Goal: Transaction & Acquisition: Book appointment/travel/reservation

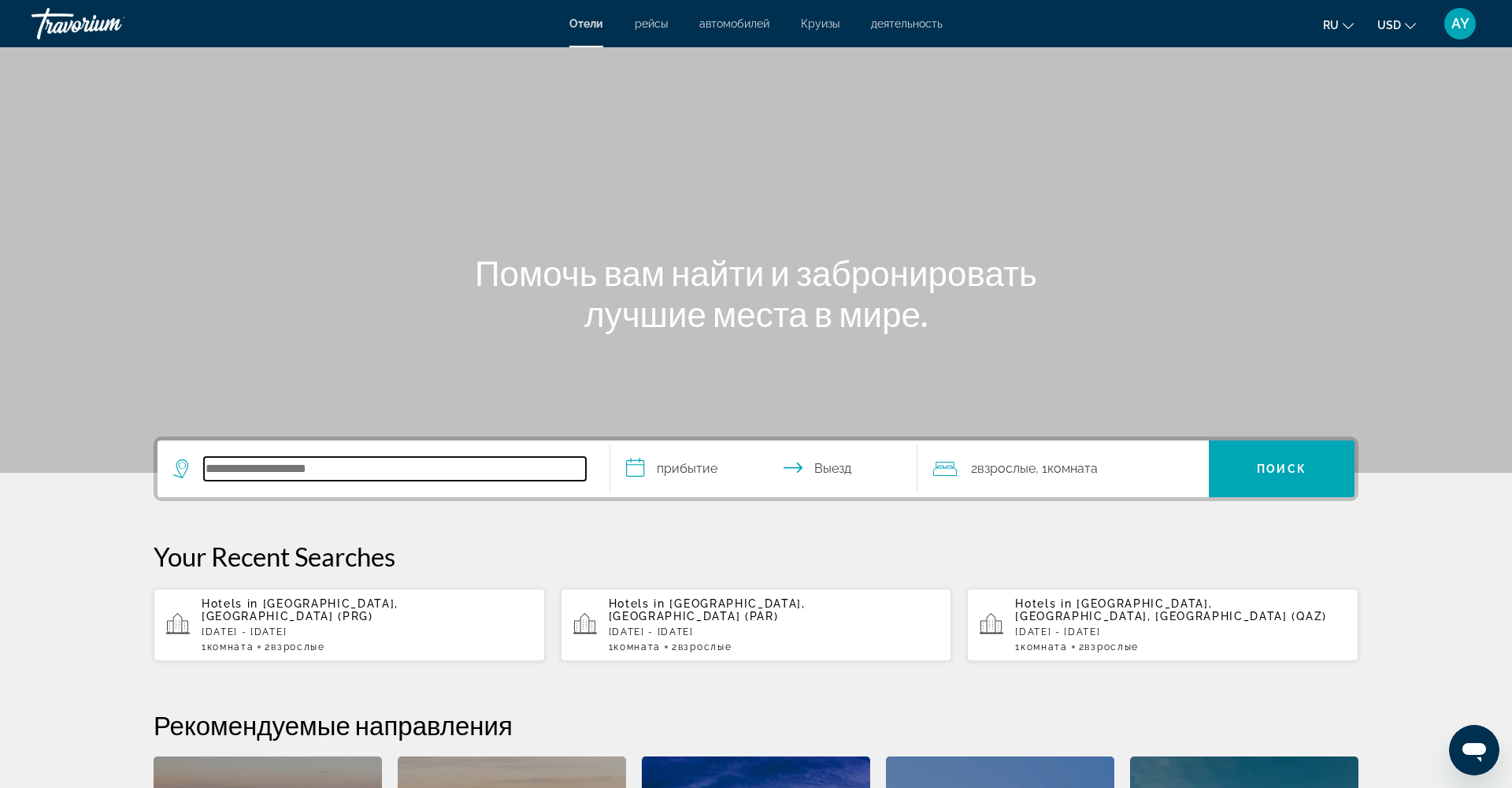
click at [479, 473] on input "Search hotel destination" at bounding box center [394, 468] width 382 height 24
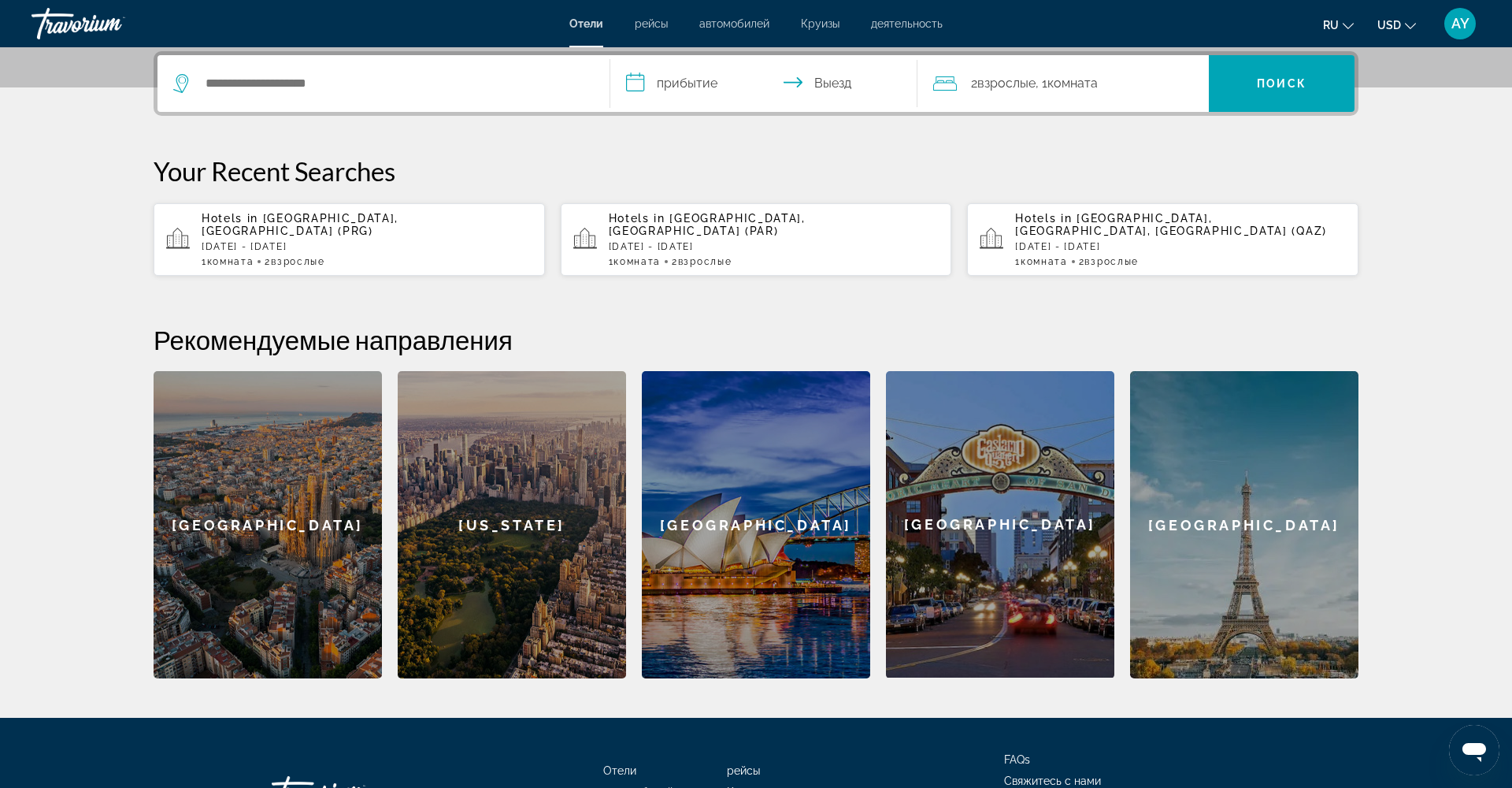
click at [704, 84] on input "**********" at bounding box center [767, 85] width 313 height 61
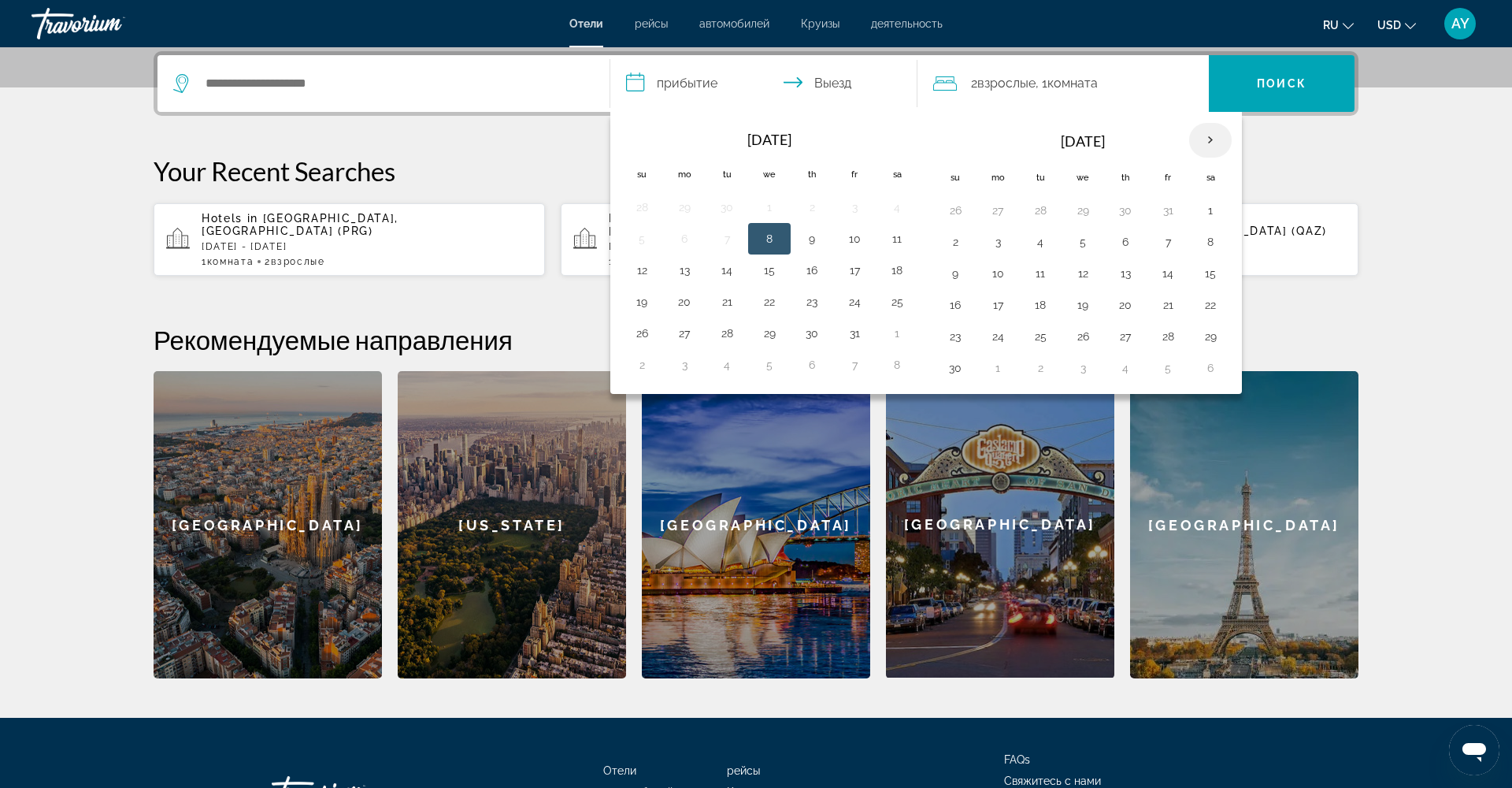
click at [1208, 142] on th "Next month" at bounding box center [1210, 140] width 42 height 35
click at [673, 340] on button "29" at bounding box center [684, 336] width 25 height 22
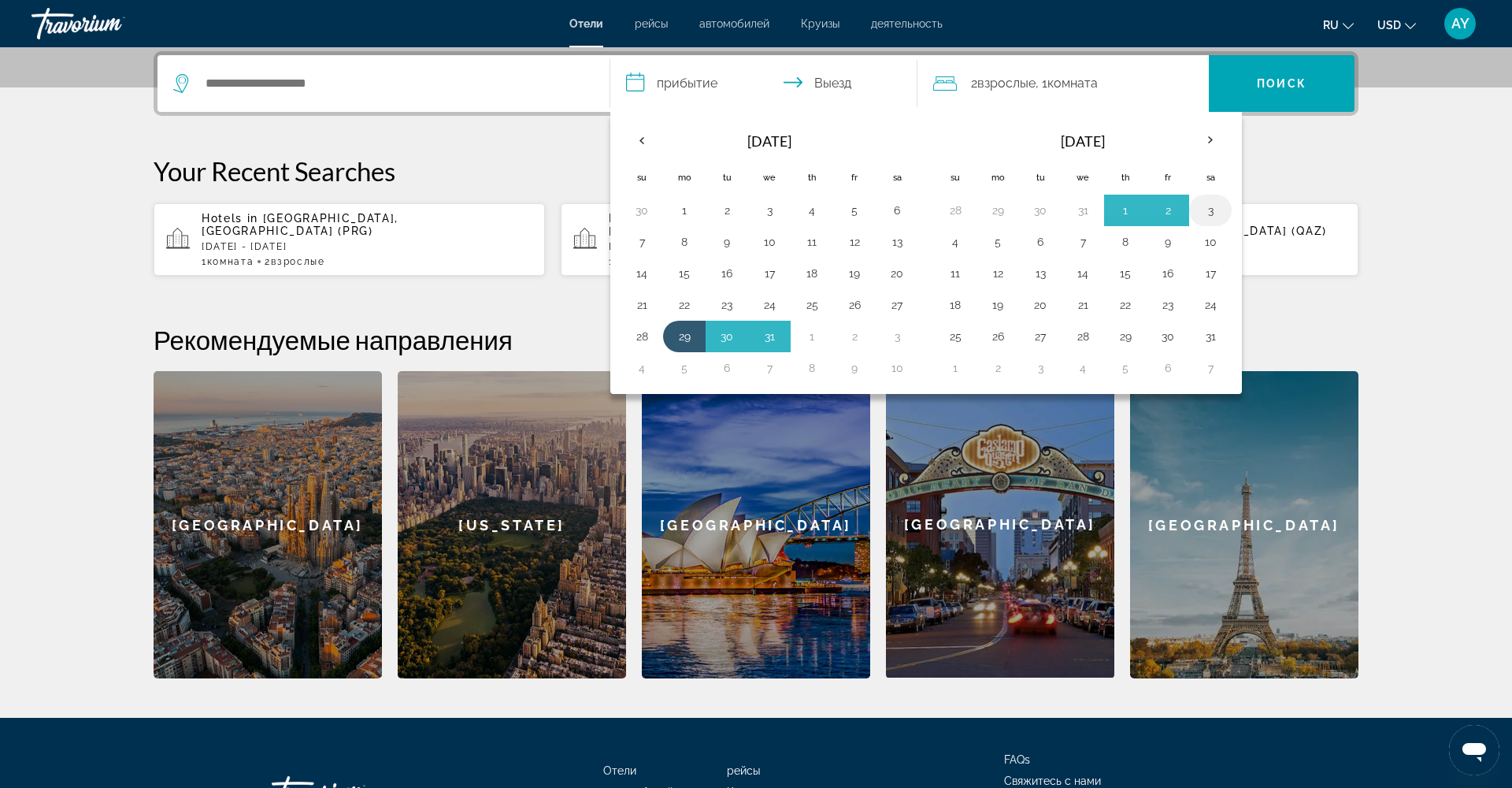
click at [1205, 207] on button "3" at bounding box center [1210, 210] width 25 height 22
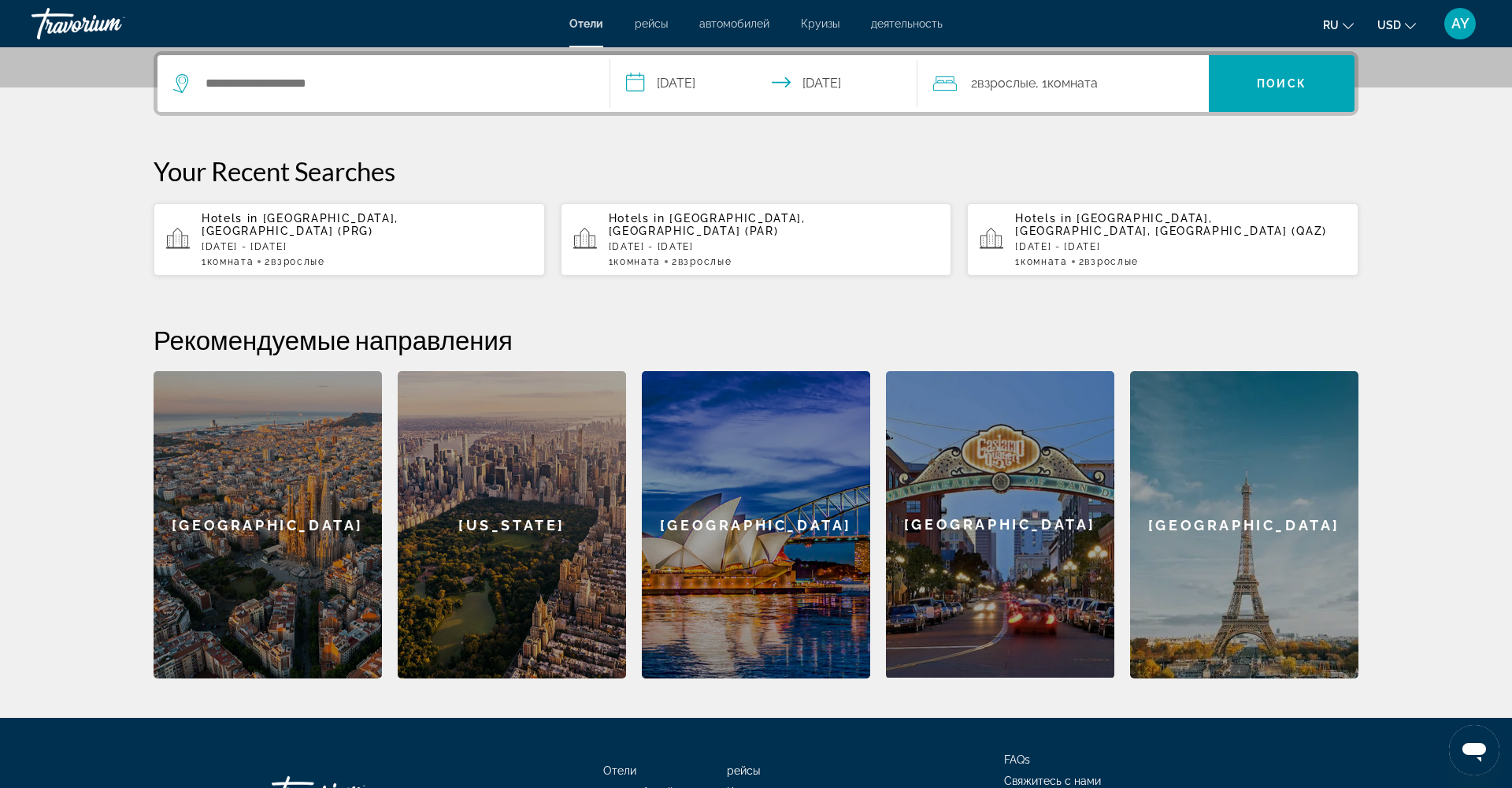
type input "**********"
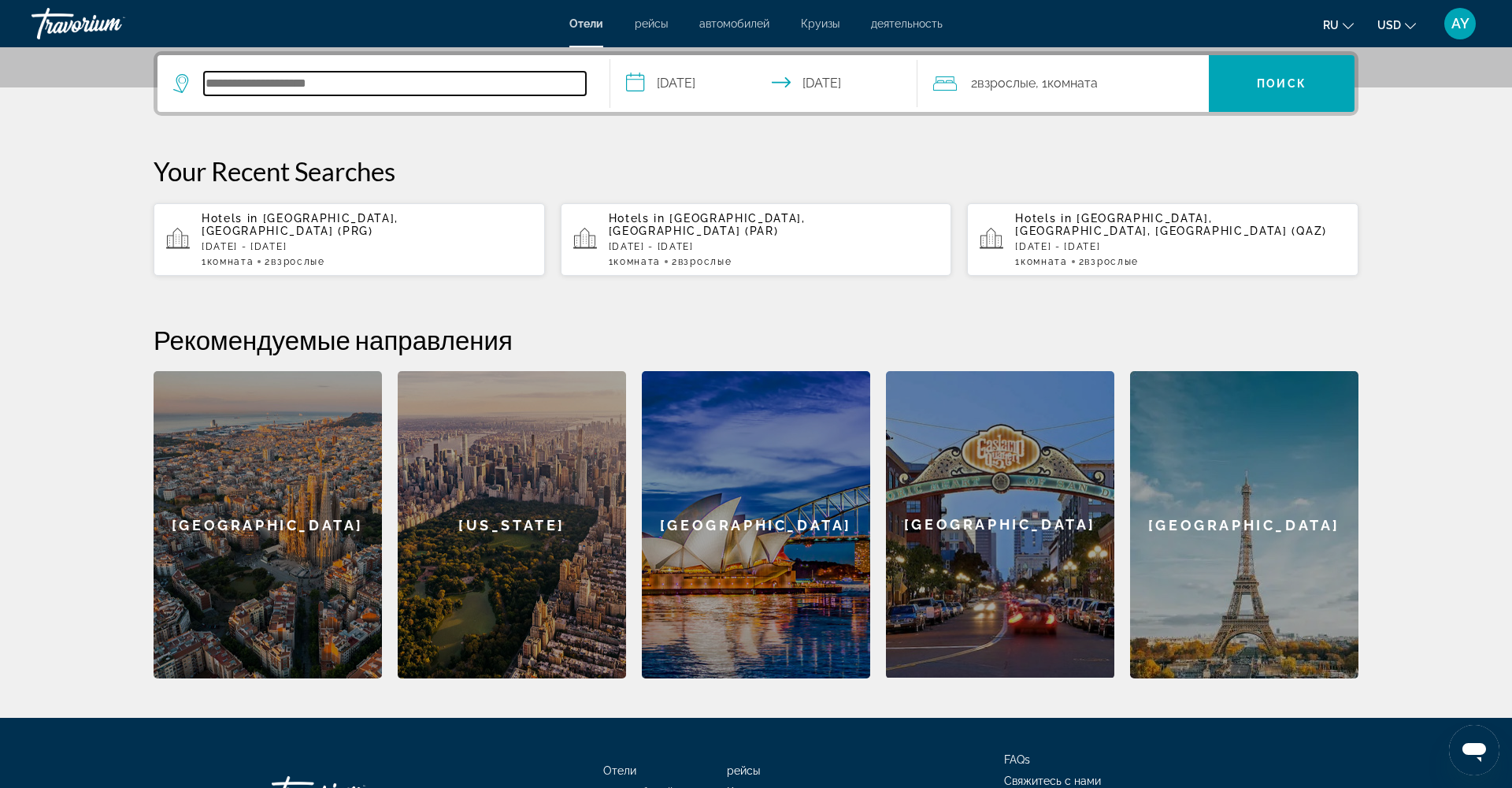
click at [376, 79] on input "Search hotel destination" at bounding box center [394, 83] width 382 height 24
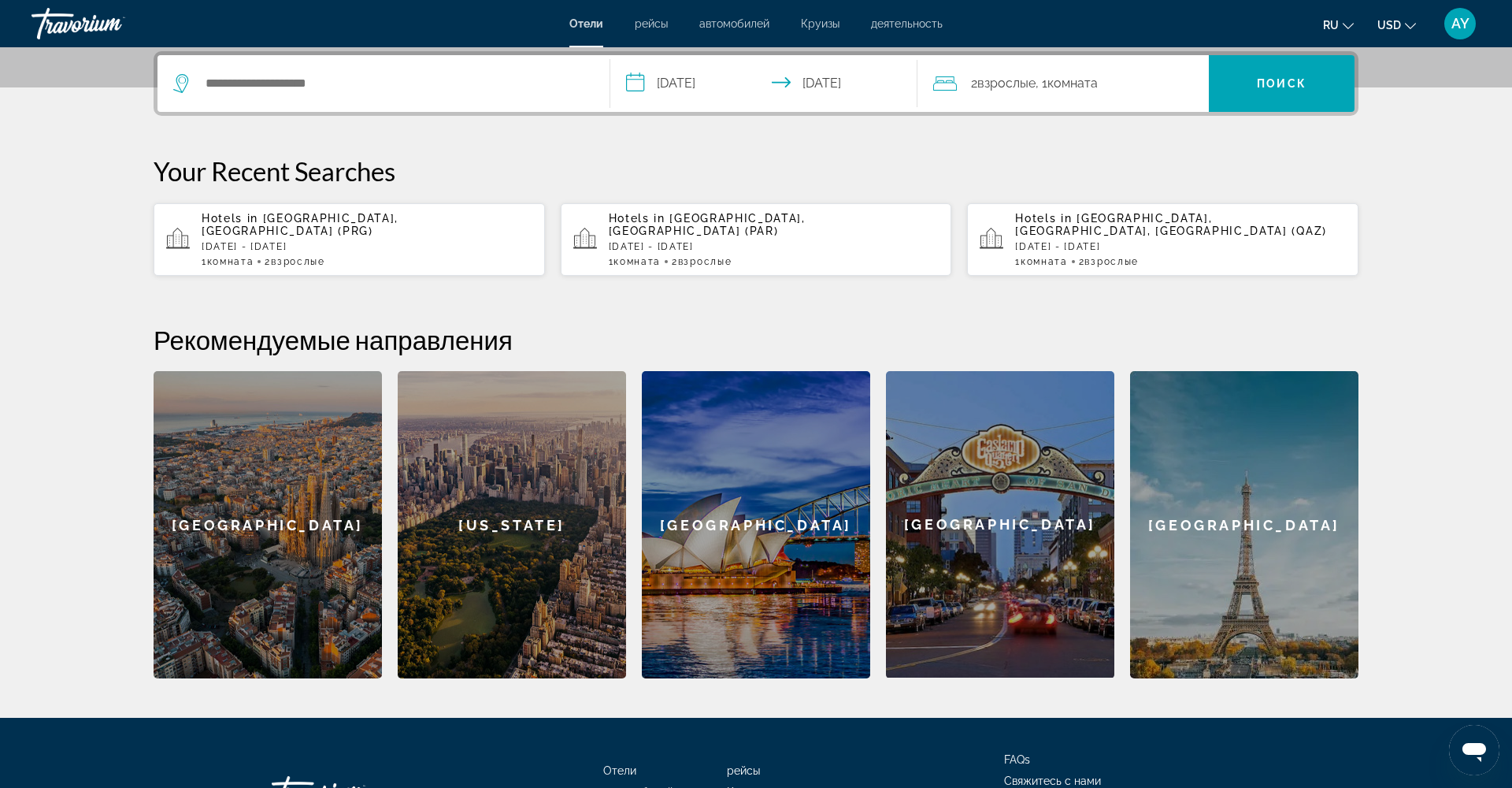
click at [1216, 545] on div "[GEOGRAPHIC_DATA]" at bounding box center [1244, 525] width 228 height 308
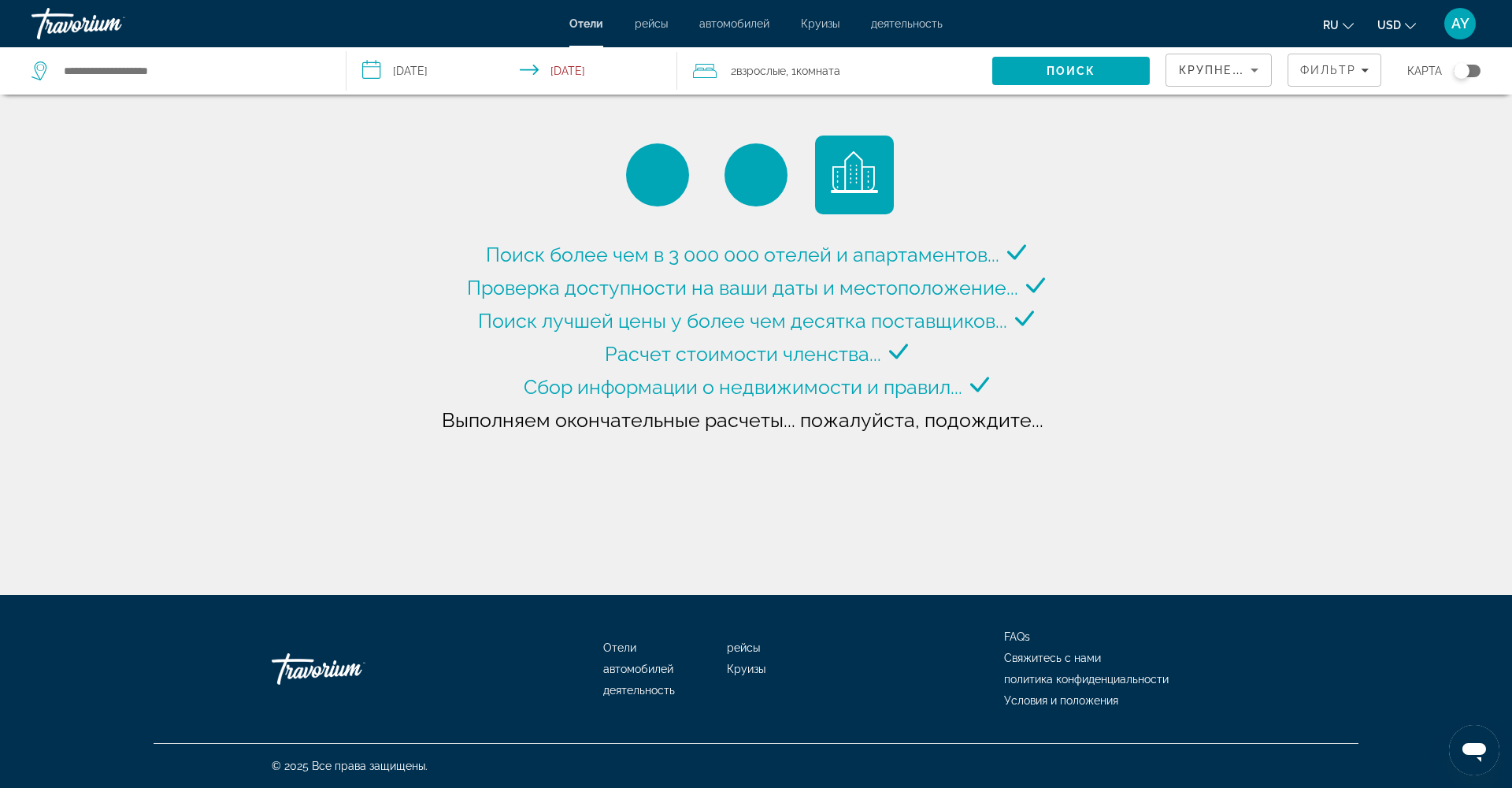
type input "**********"
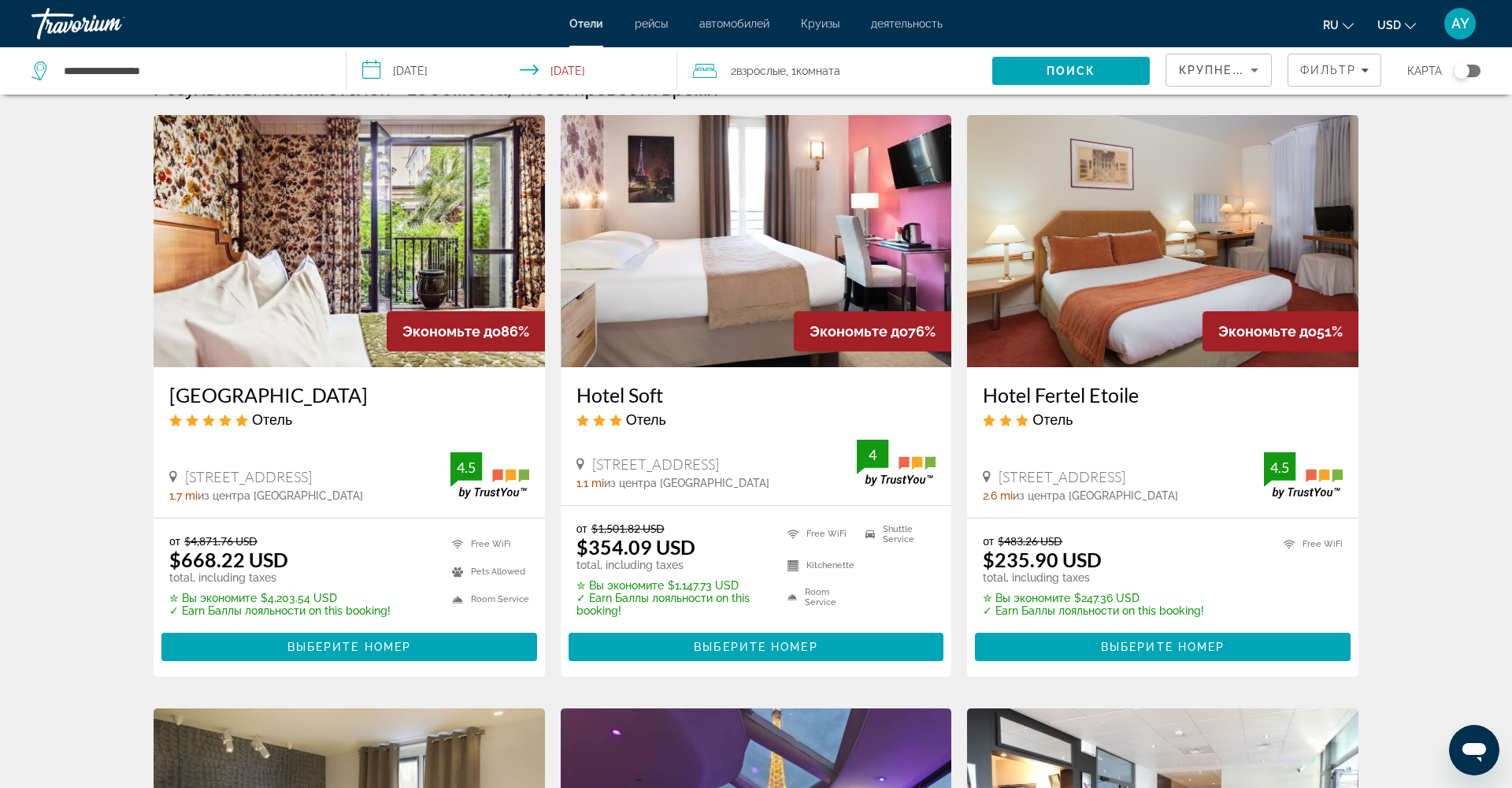
scroll to position [36, 0]
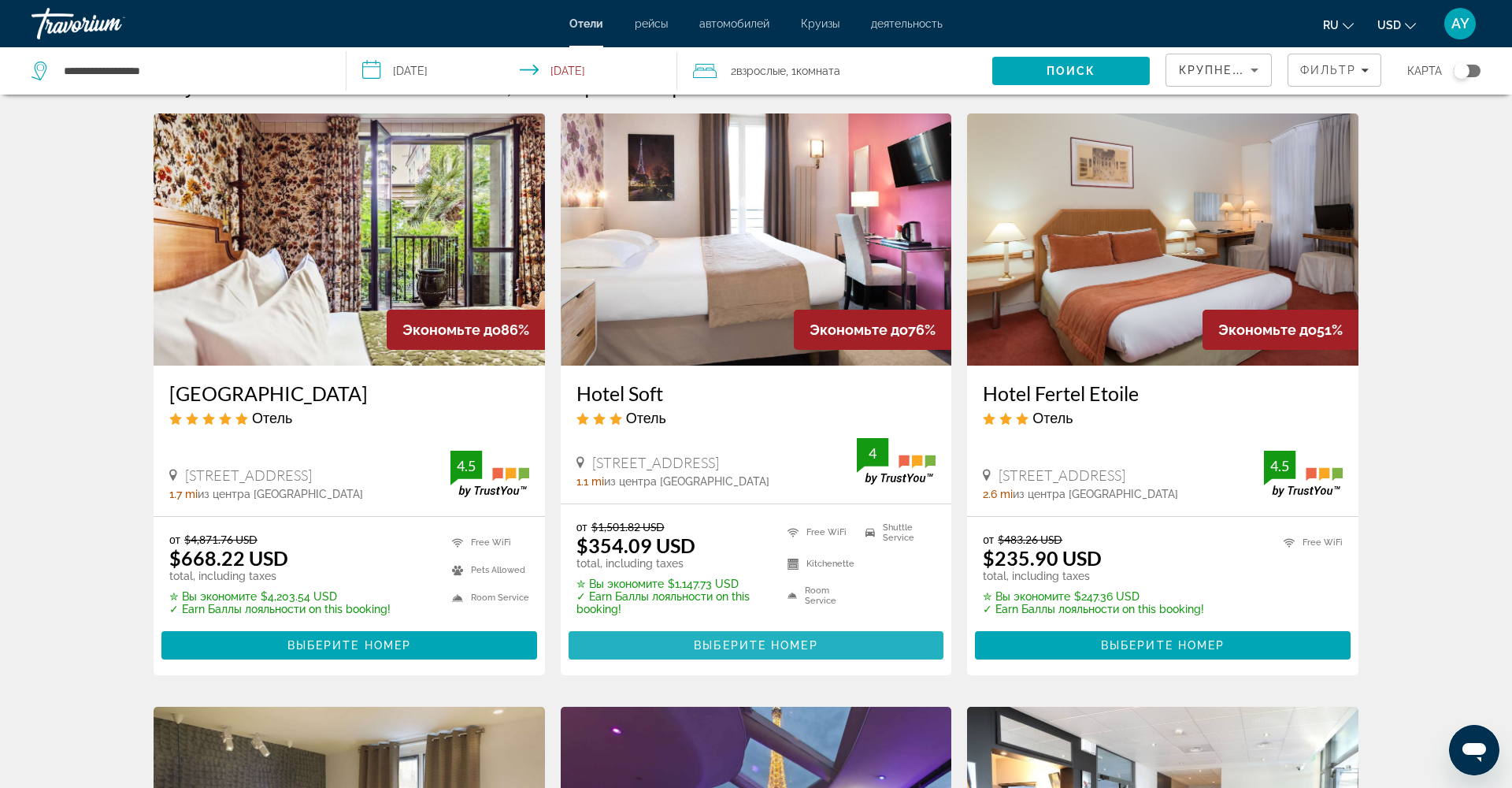
click at [728, 644] on span "Выберите номер" at bounding box center [756, 645] width 124 height 12
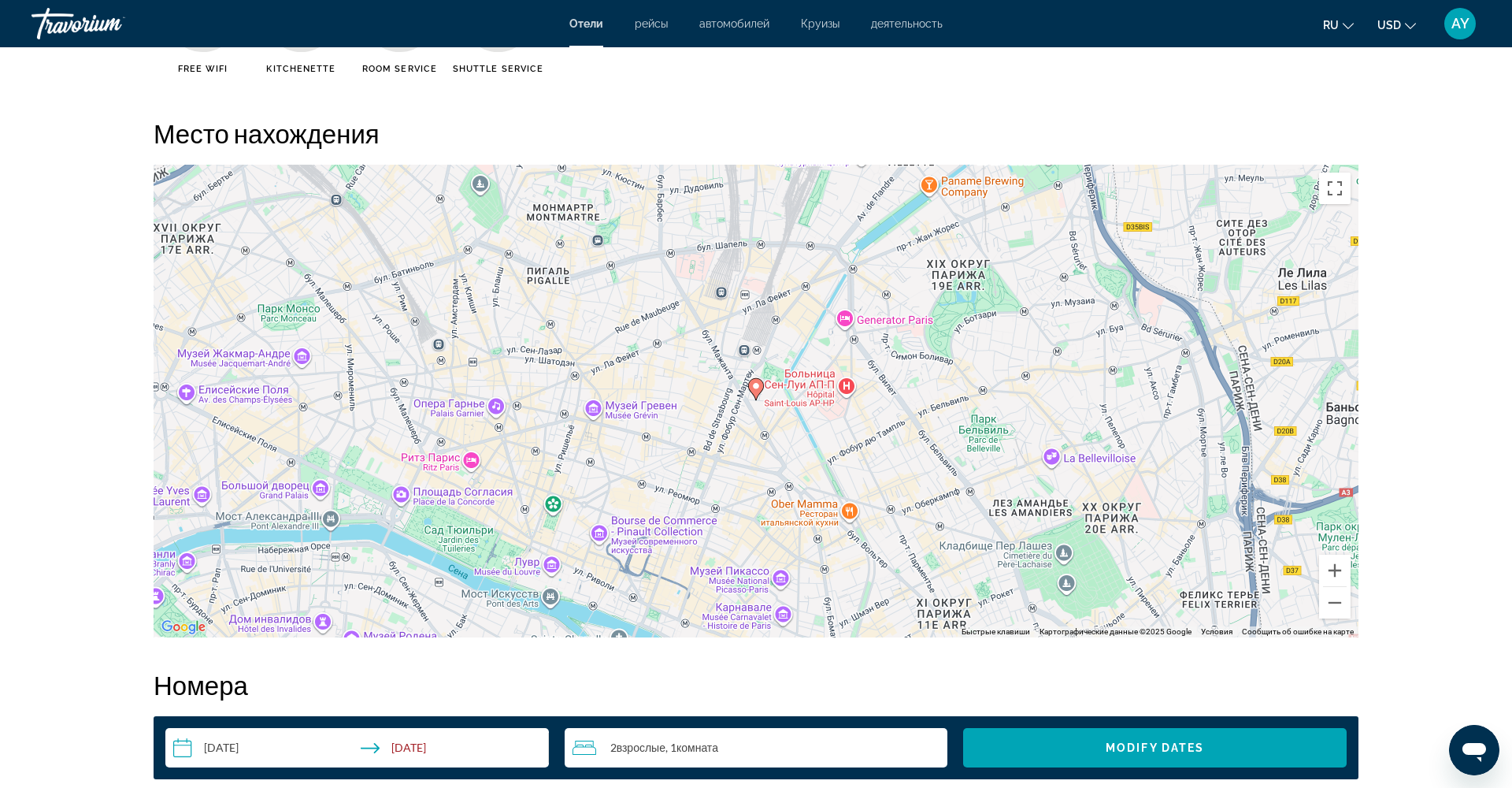
scroll to position [1422, 0]
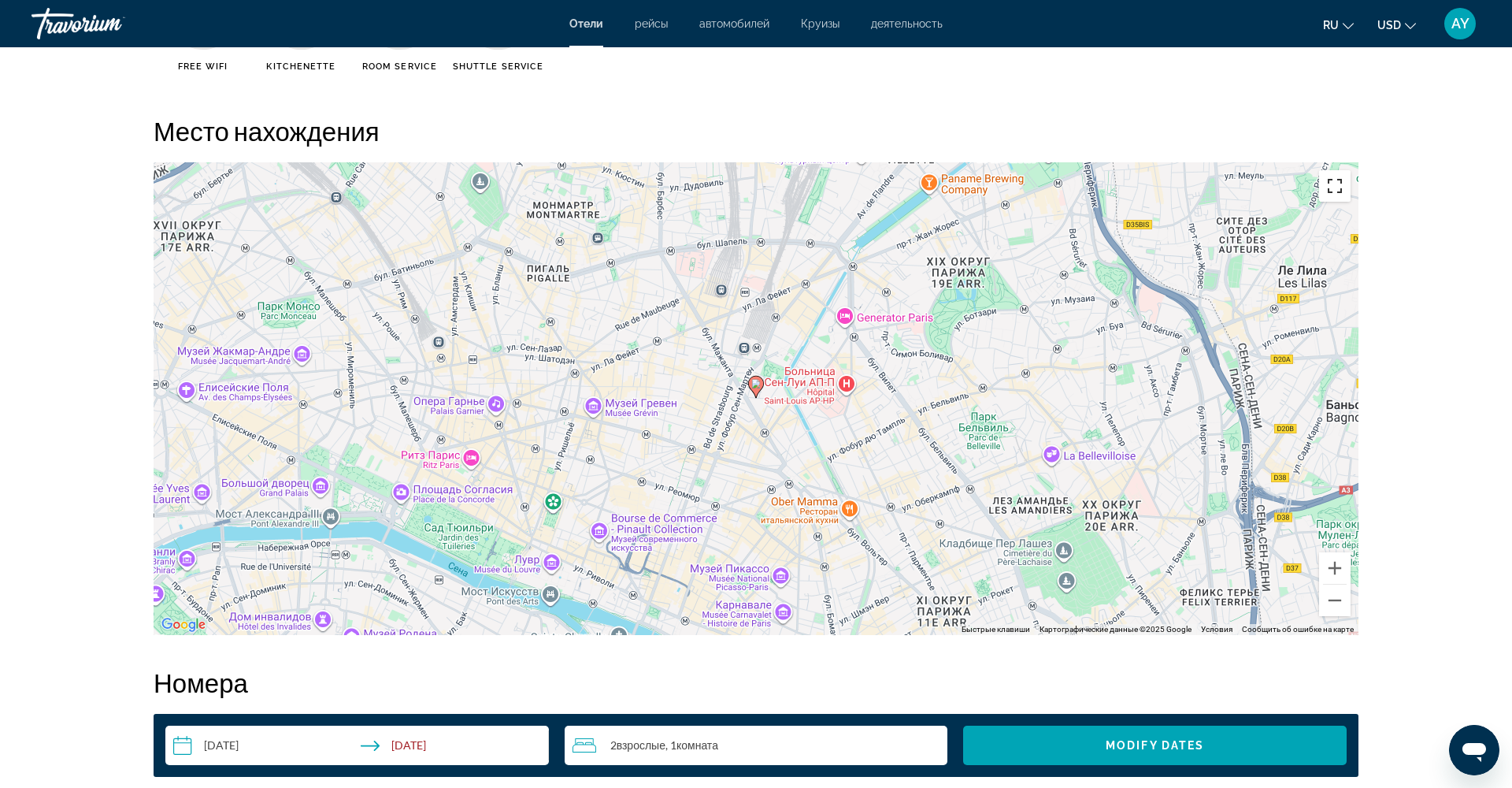
click at [1335, 189] on button "Включить полноэкранный режим" at bounding box center [1335, 185] width 31 height 31
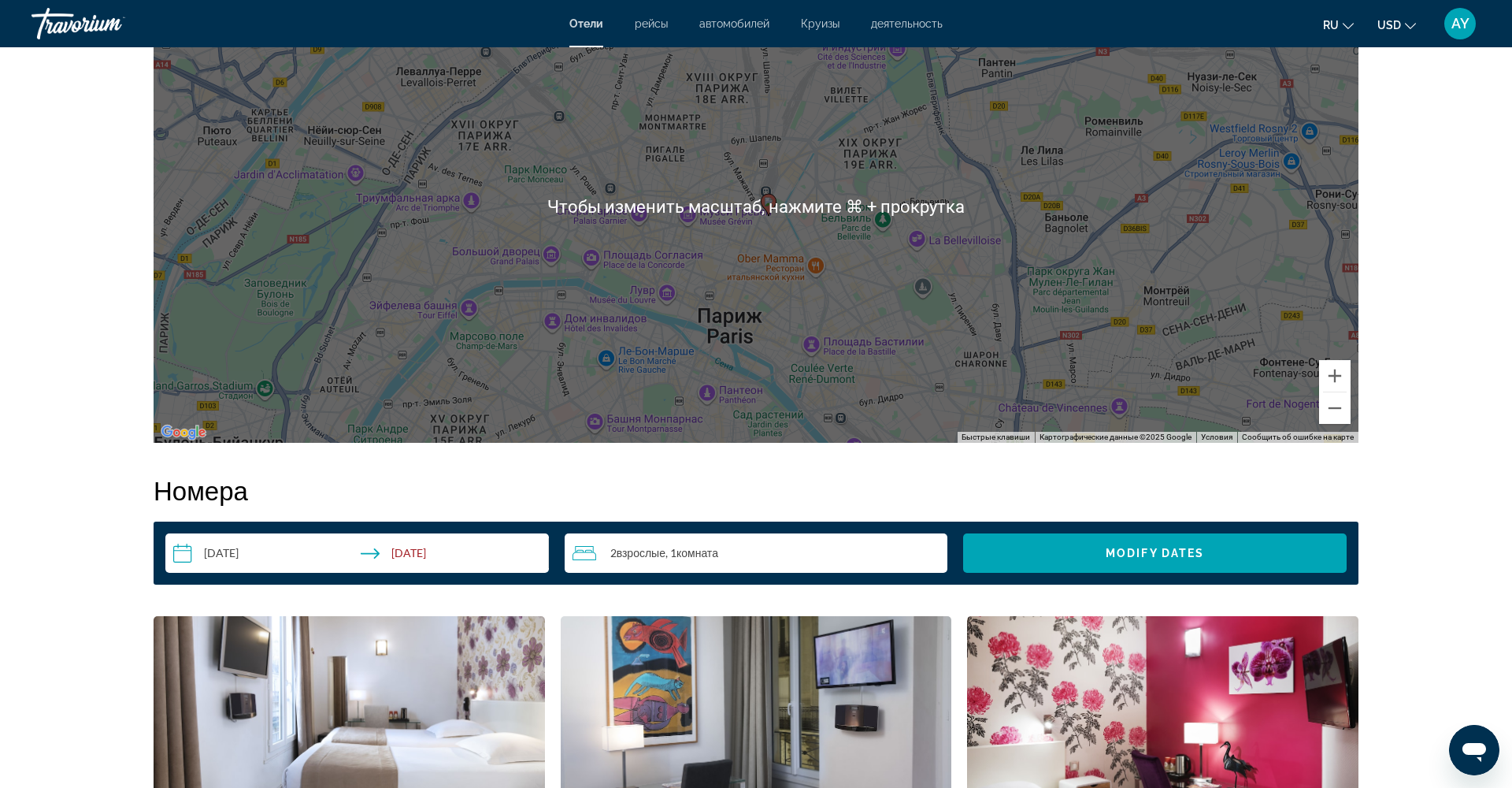
scroll to position [1618, 0]
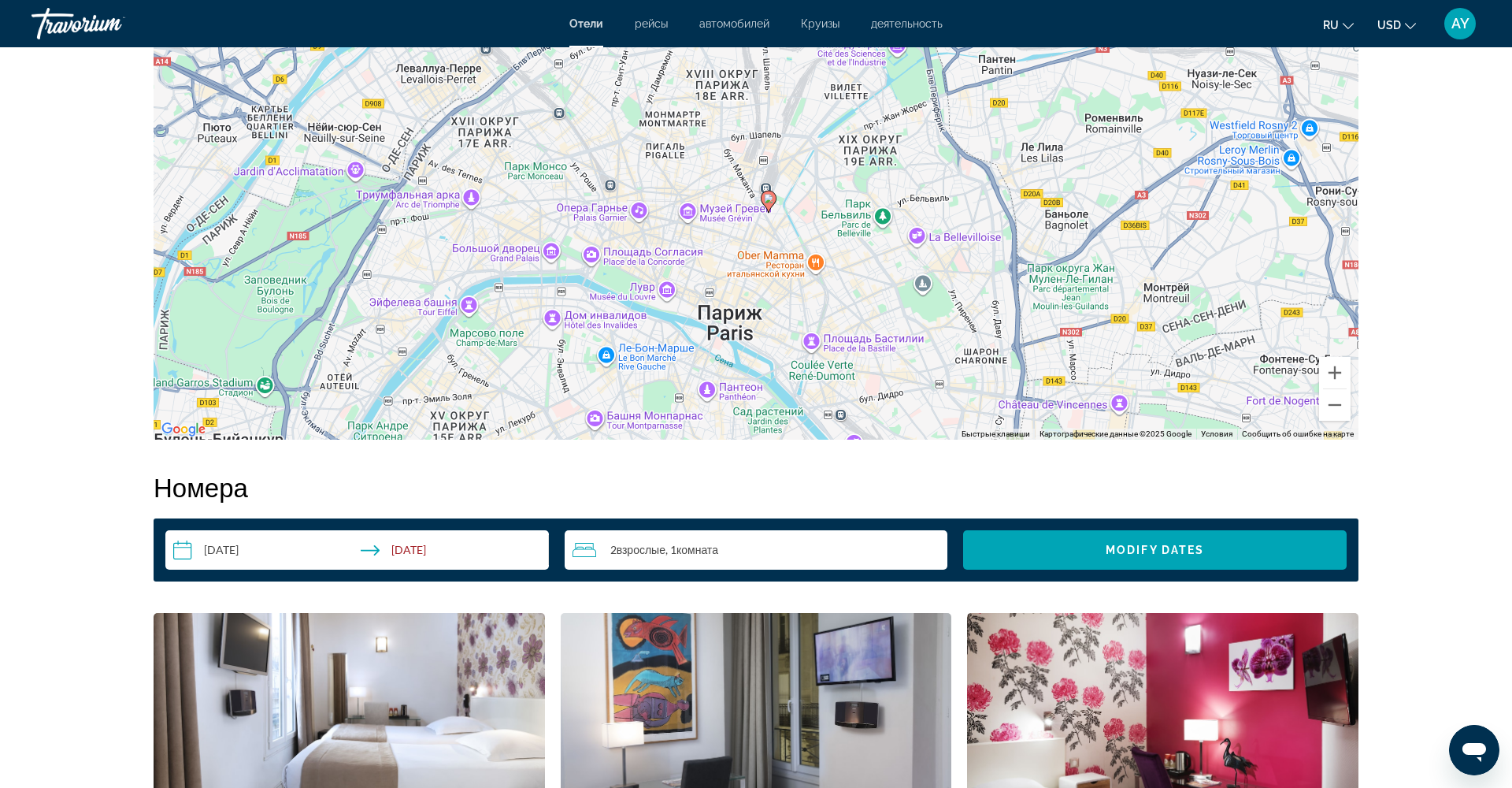
click at [279, 552] on input "**********" at bounding box center [359, 552] width 390 height 44
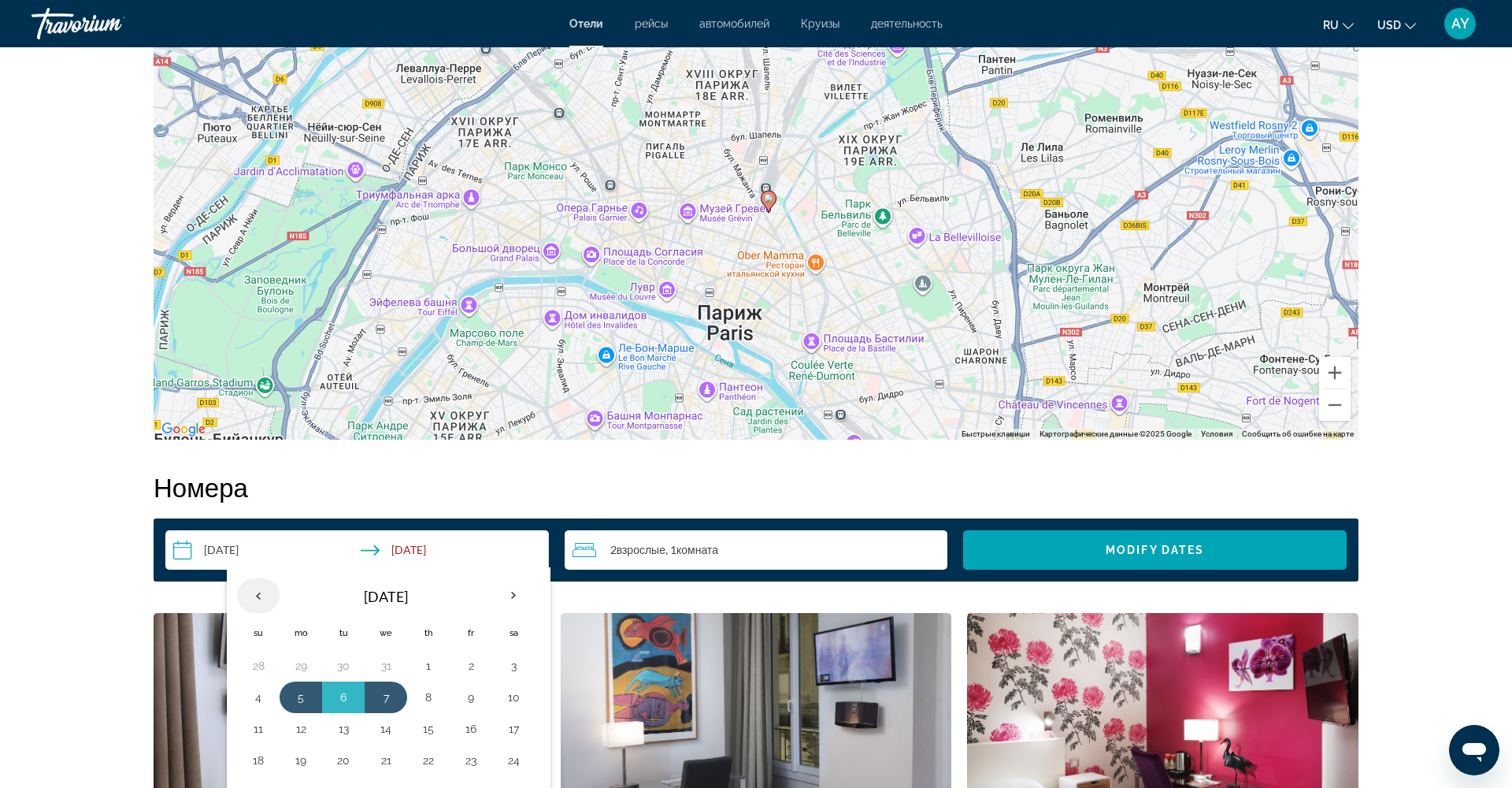
click at [259, 596] on th "Previous month" at bounding box center [258, 595] width 42 height 35
click at [516, 587] on th "Next month" at bounding box center [513, 595] width 42 height 35
click at [289, 664] on button "29" at bounding box center [301, 665] width 25 height 22
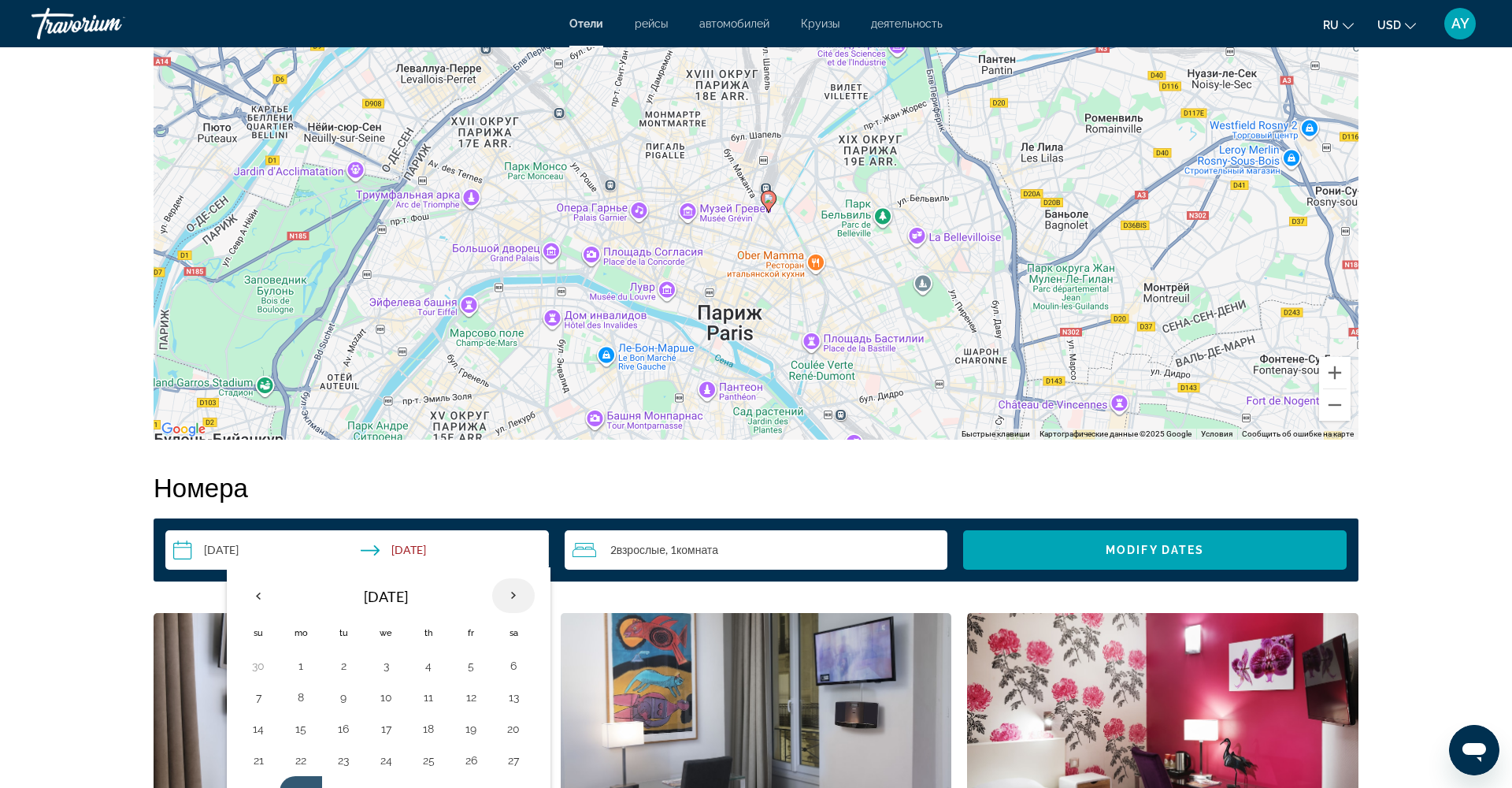
click at [522, 593] on th "Next month" at bounding box center [513, 595] width 42 height 35
click at [262, 592] on th "Previous month" at bounding box center [258, 595] width 42 height 35
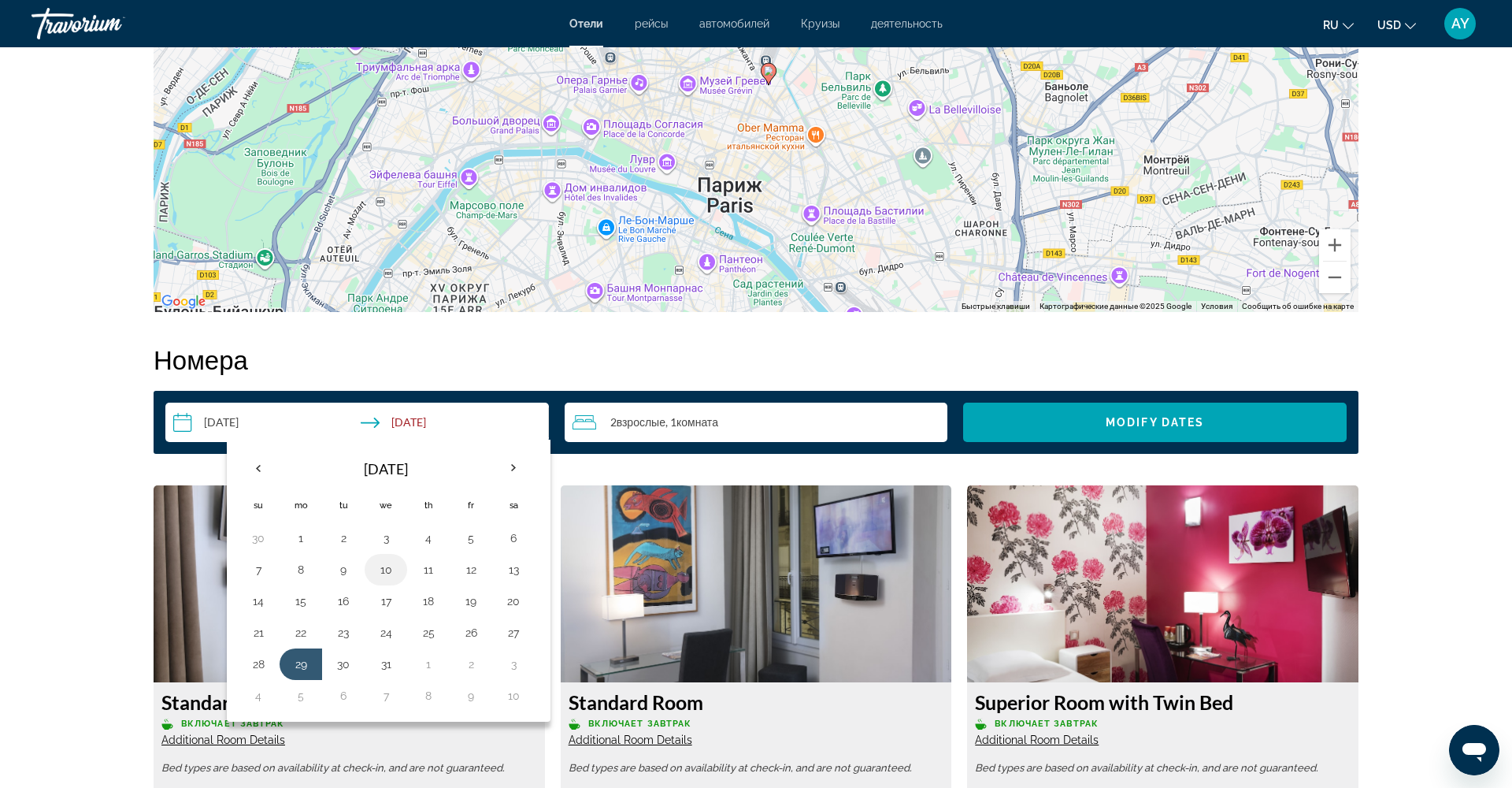
scroll to position [1750, 0]
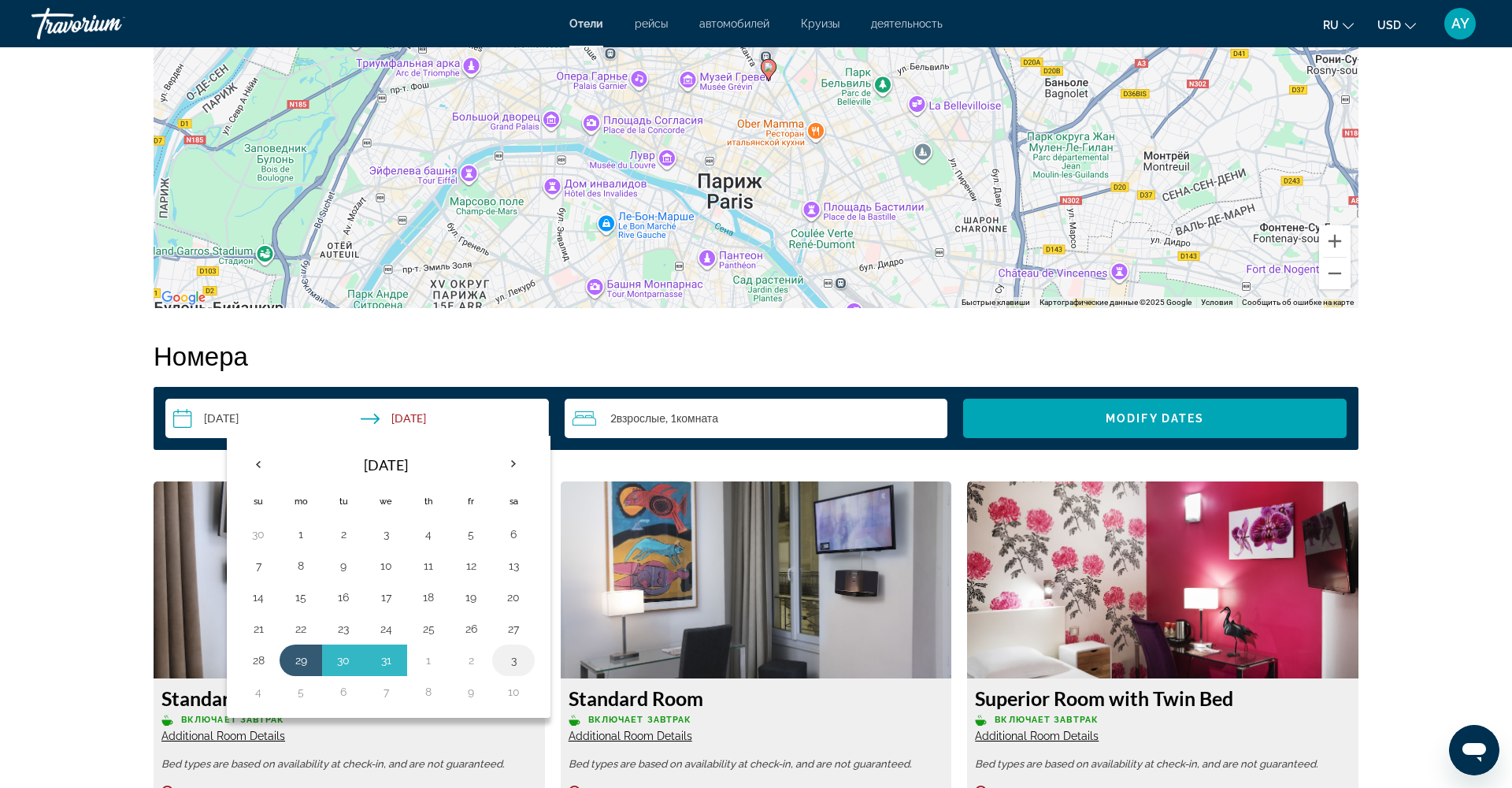
click at [518, 664] on button "3" at bounding box center [513, 660] width 25 height 22
type input "**********"
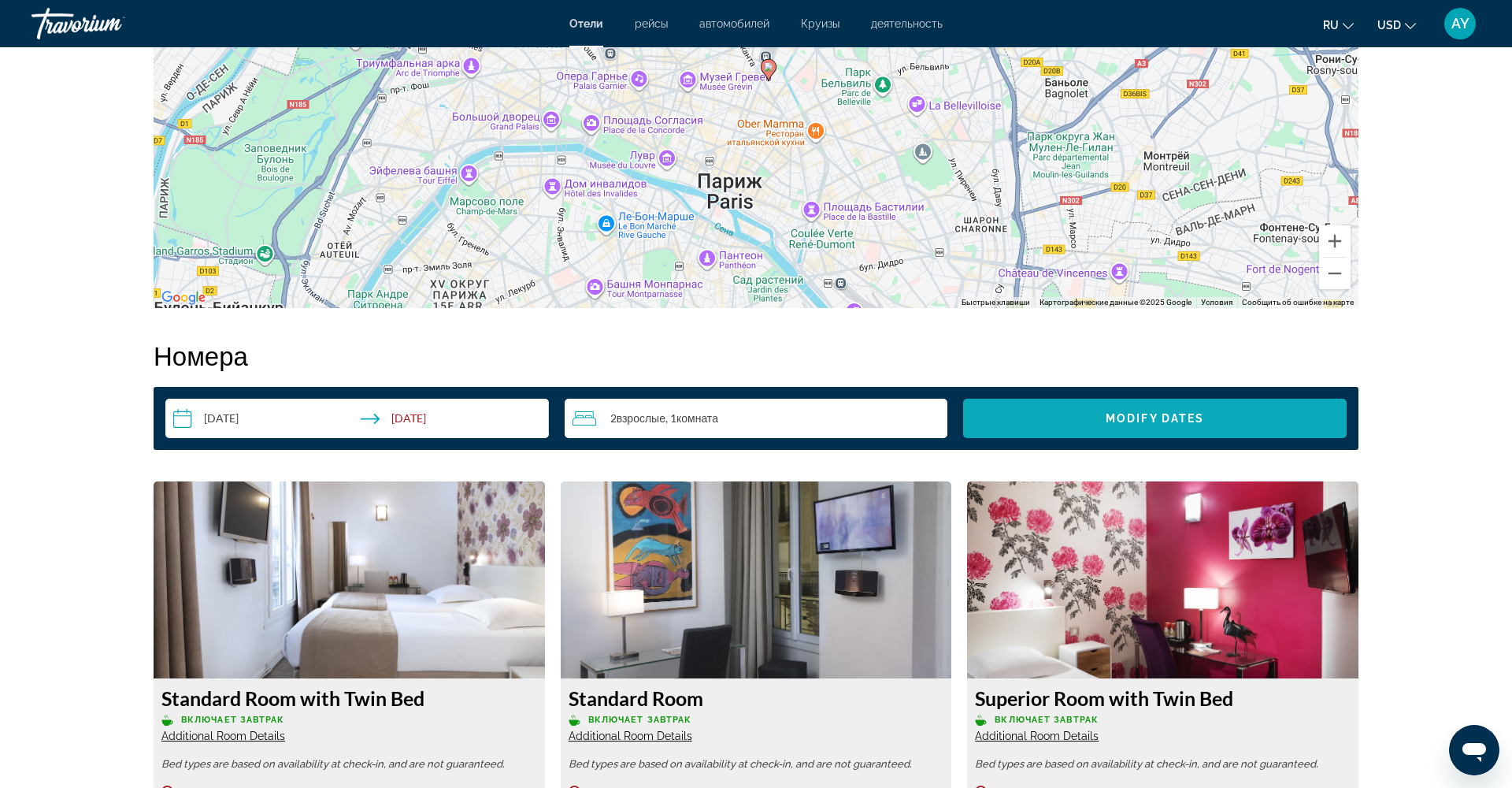
click at [1138, 428] on span "Search widget" at bounding box center [1155, 418] width 384 height 38
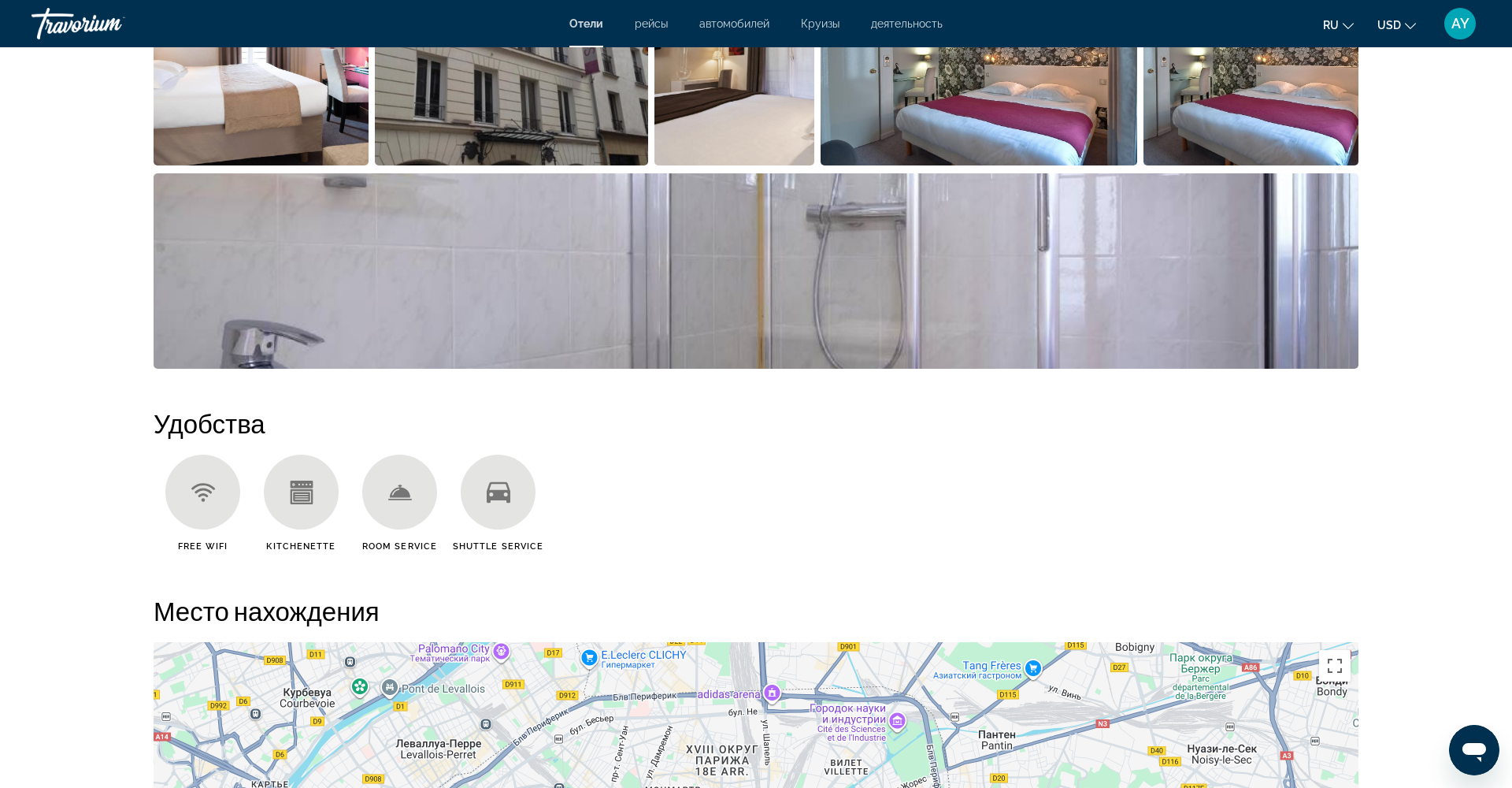
scroll to position [954, 0]
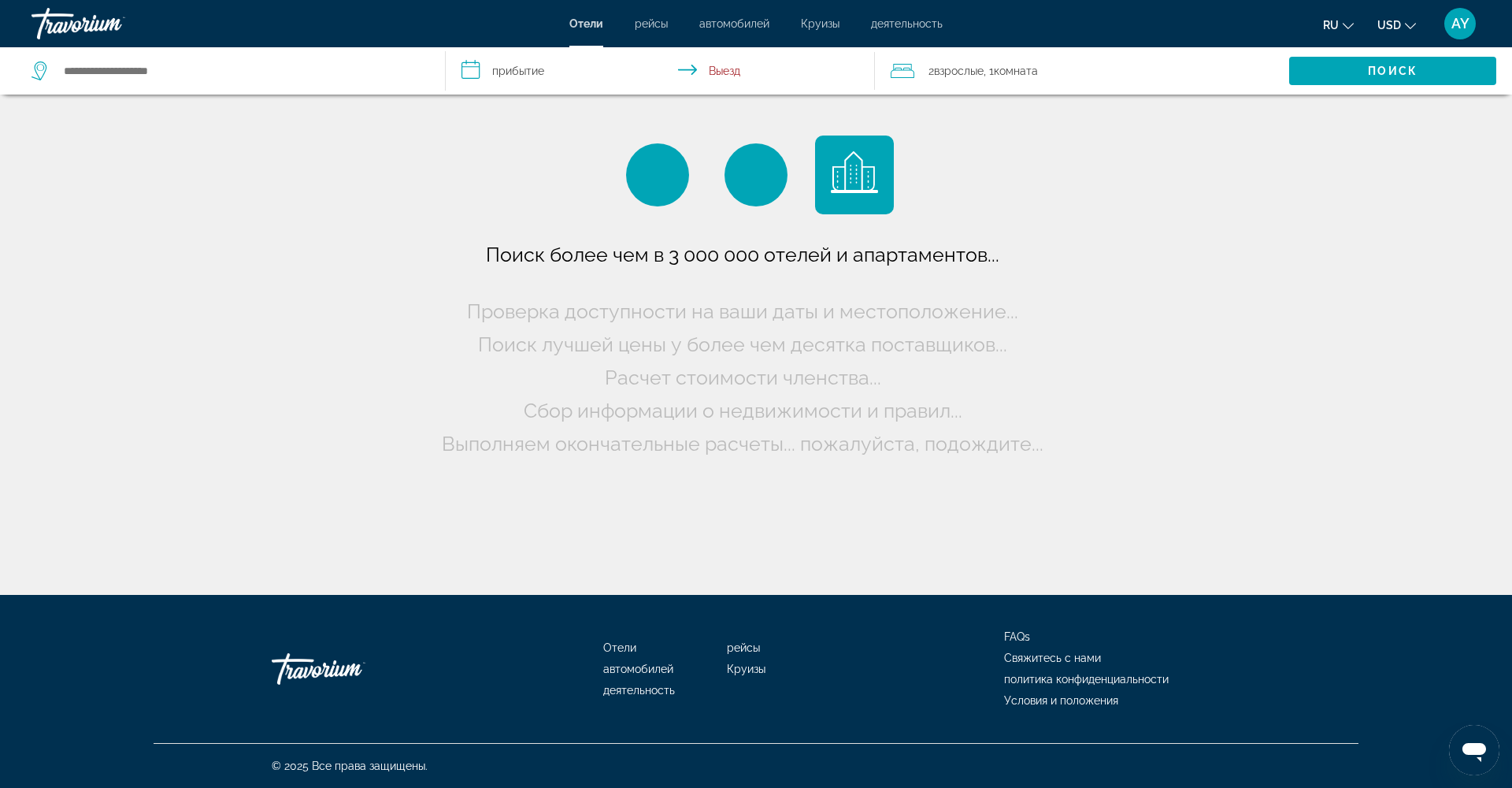
click at [519, 65] on input "**********" at bounding box center [664, 73] width 437 height 52
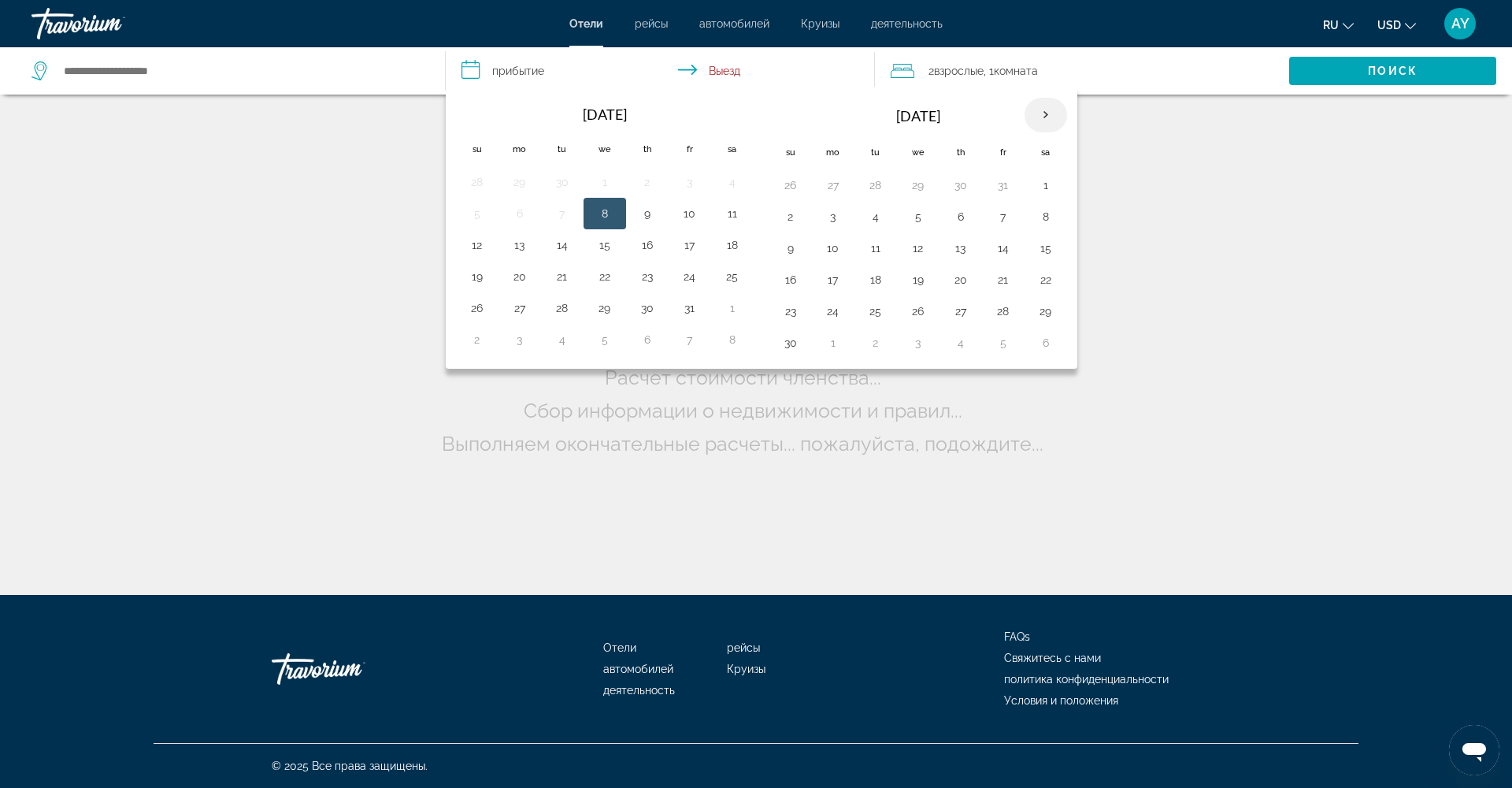
click at [1034, 110] on th "Next month" at bounding box center [1045, 115] width 42 height 35
click at [1034, 111] on th "Next month" at bounding box center [1045, 115] width 42 height 35
click at [575, 318] on td "30" at bounding box center [562, 310] width 42 height 31
click at [573, 313] on button "30" at bounding box center [562, 310] width 25 height 22
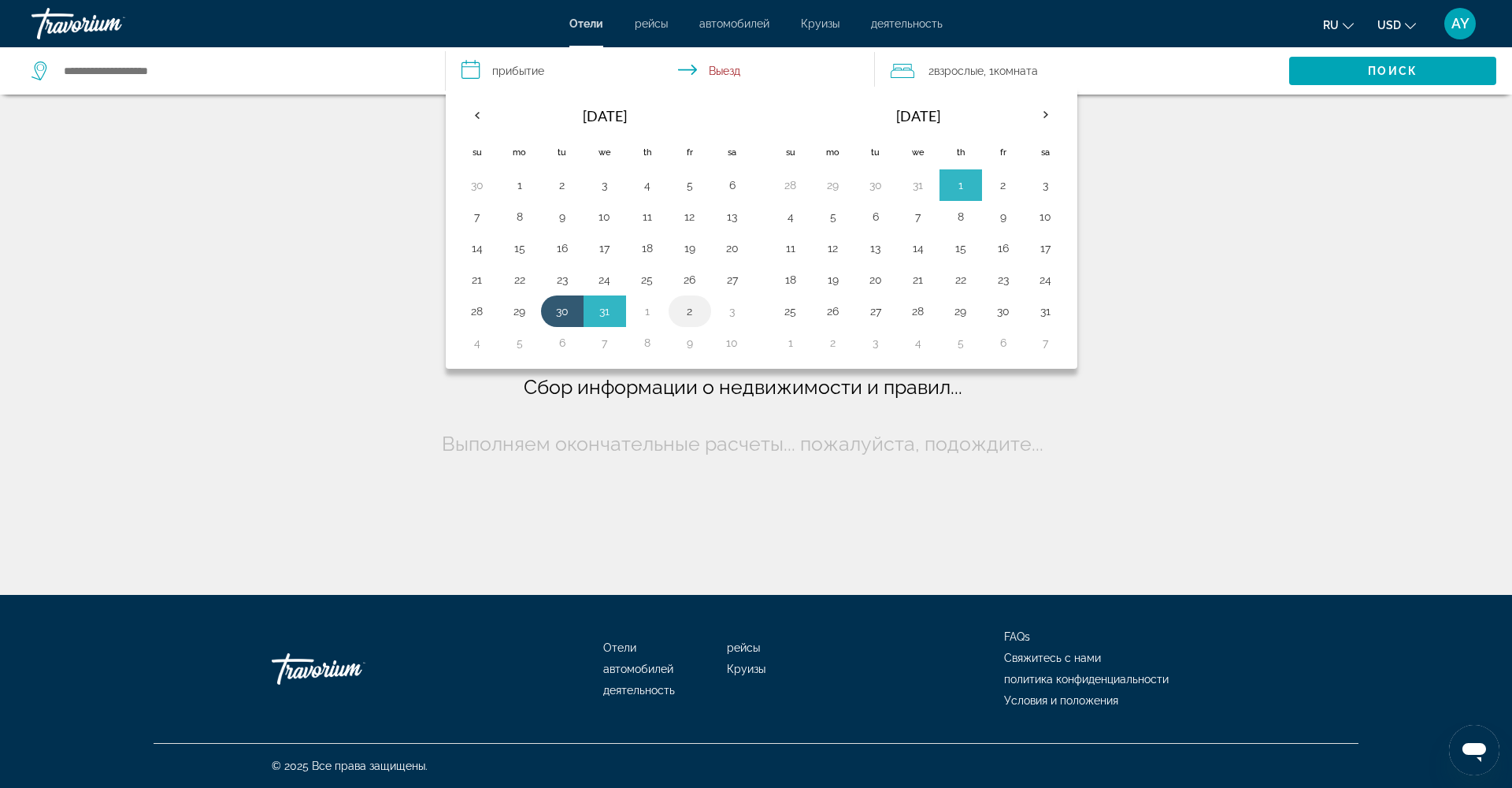
click at [695, 310] on button "2" at bounding box center [690, 310] width 25 height 22
type input "**********"
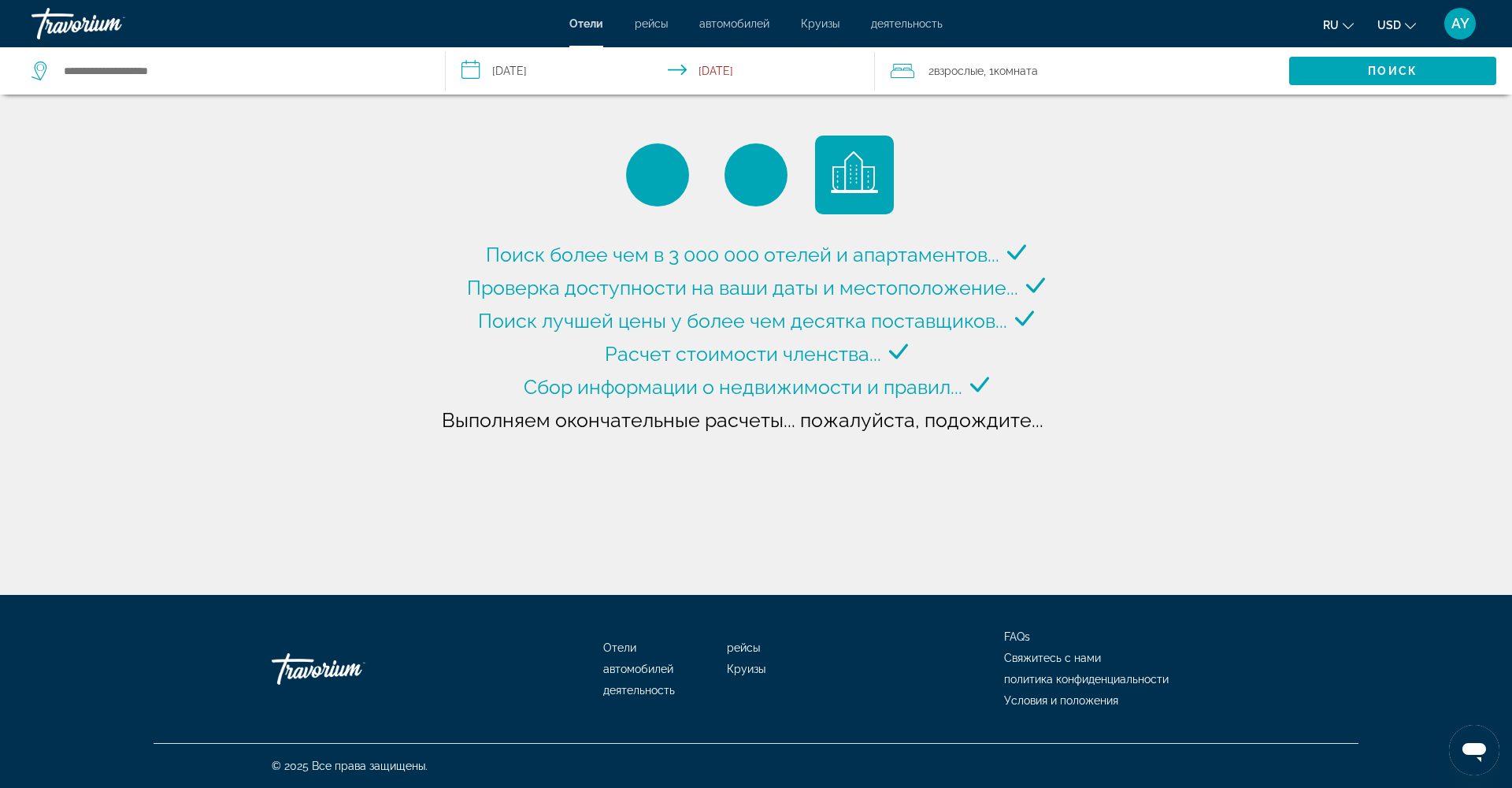
type input "**********"
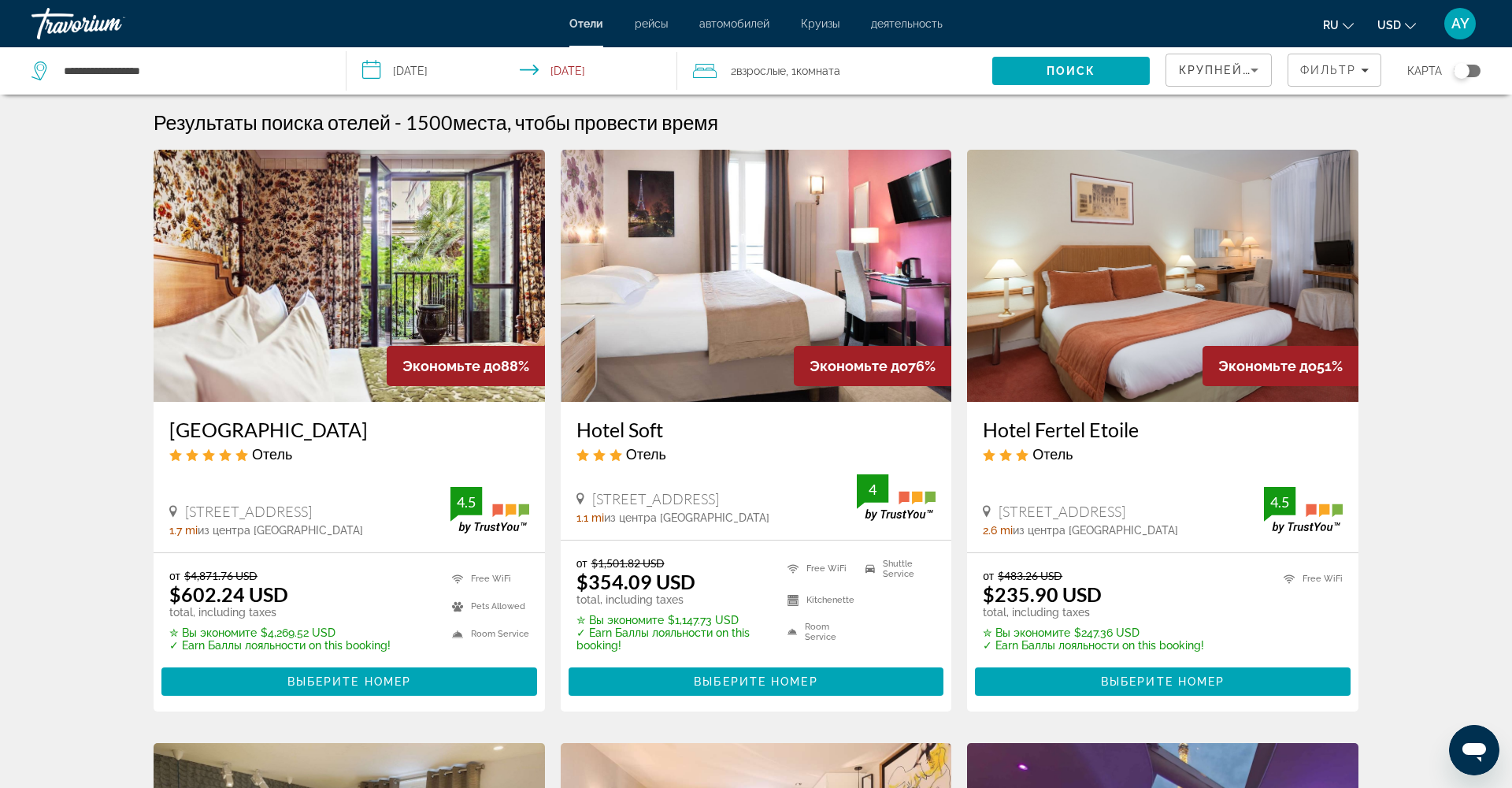
click at [437, 74] on input "**********" at bounding box center [514, 73] width 337 height 52
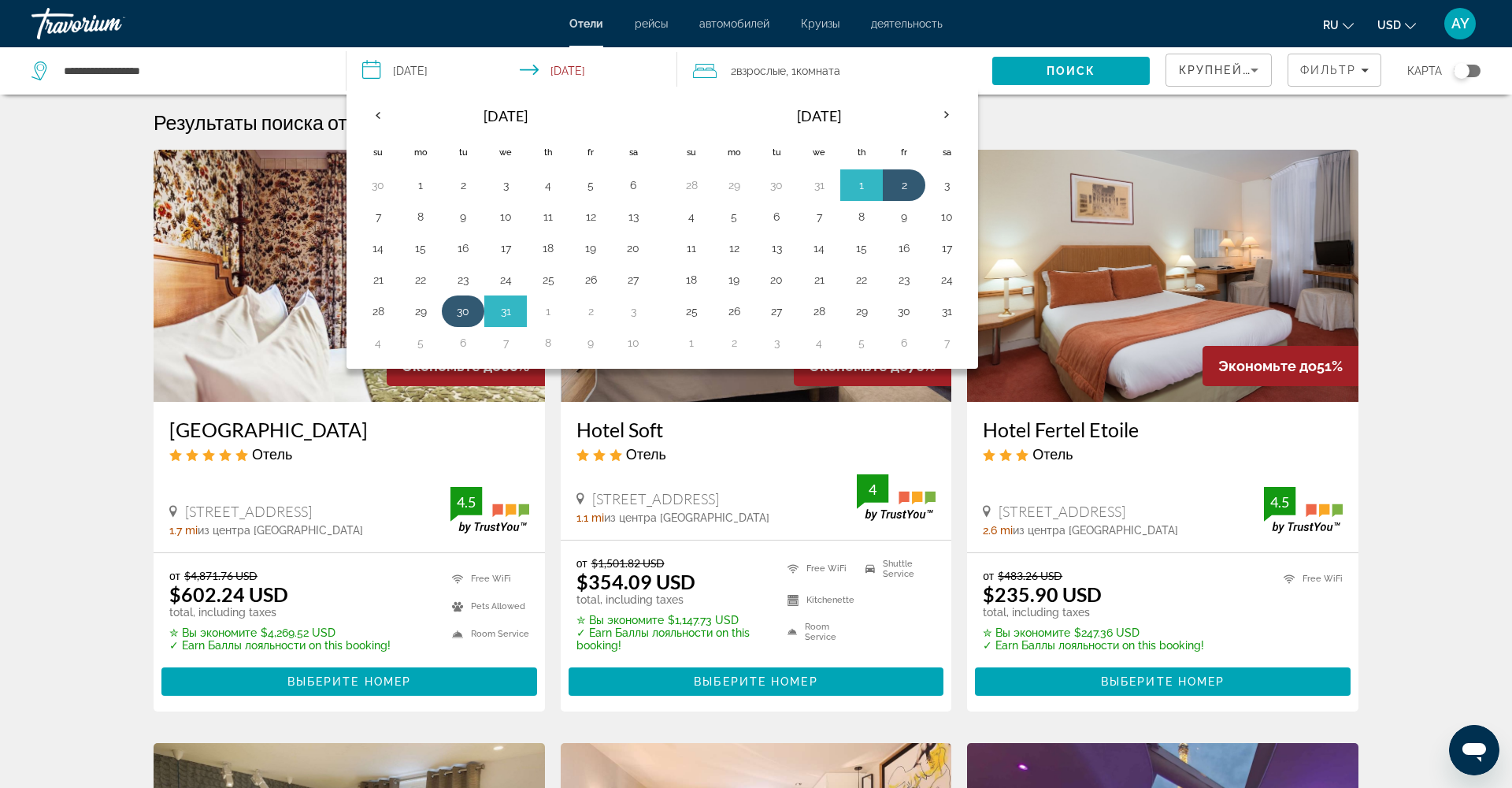
click at [466, 318] on button "30" at bounding box center [463, 310] width 25 height 22
click at [467, 313] on button "30" at bounding box center [463, 310] width 25 height 22
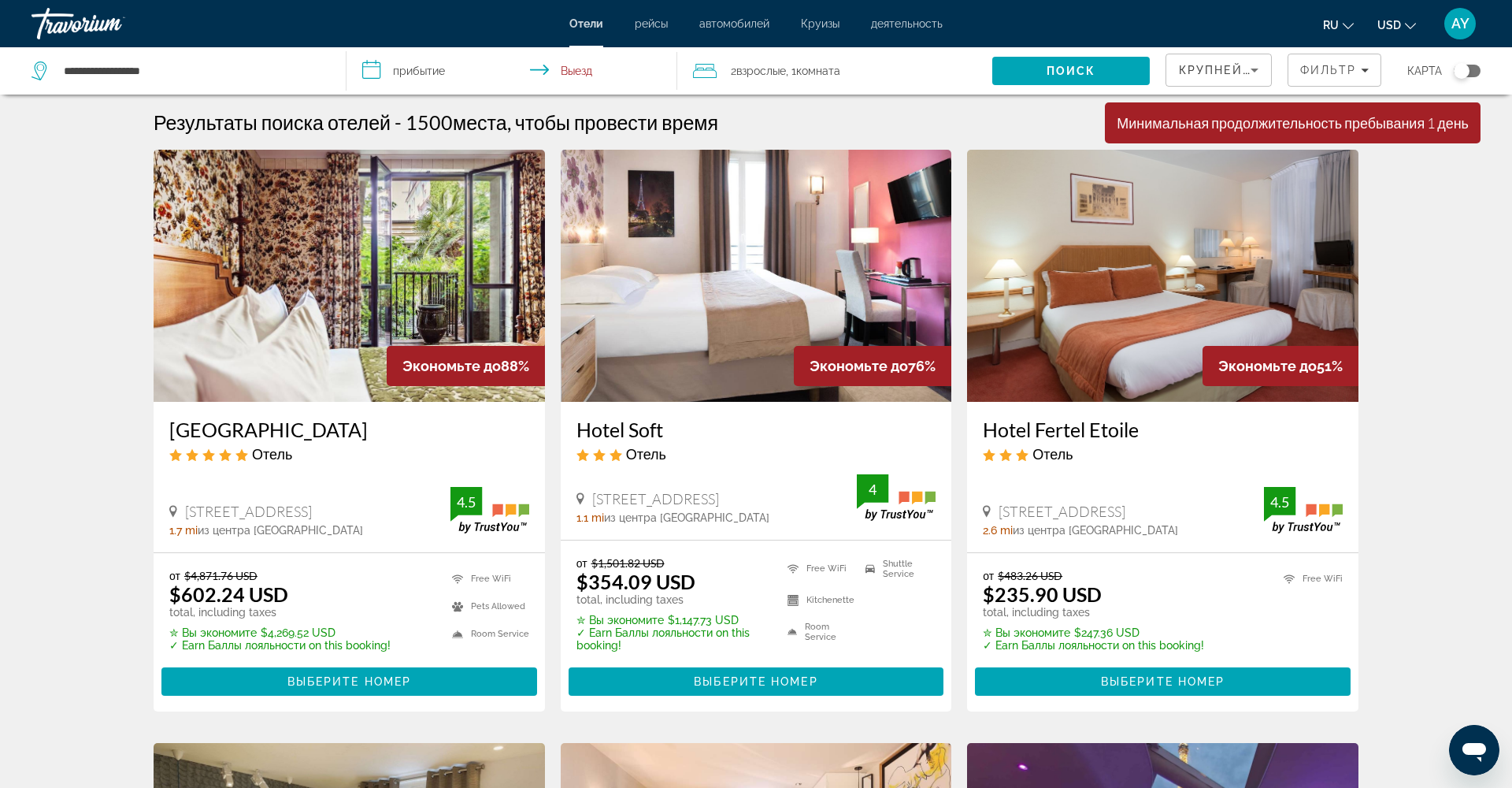
click at [445, 60] on input "**********" at bounding box center [514, 73] width 337 height 52
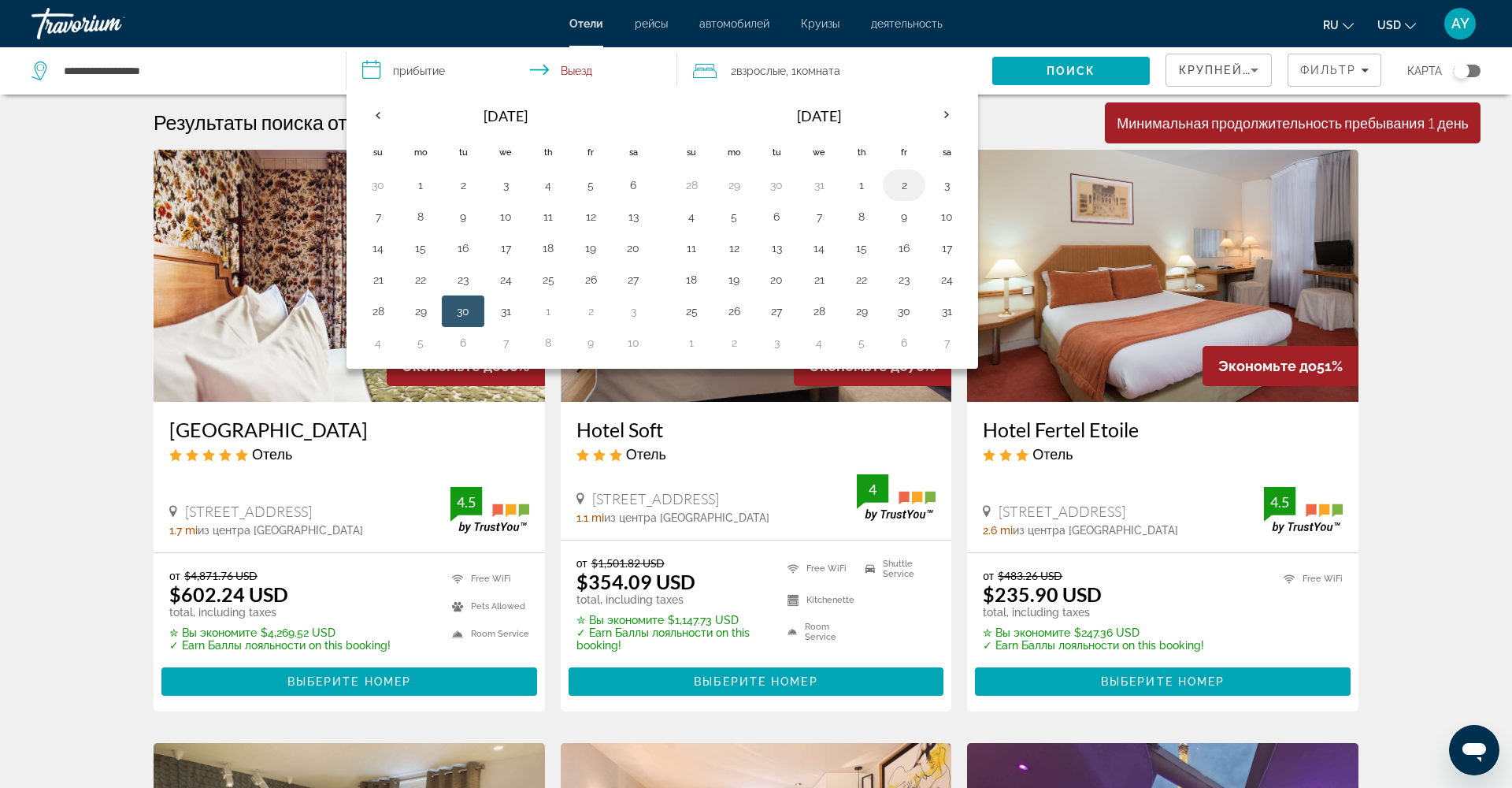
click at [919, 179] on td "2" at bounding box center [904, 185] width 42 height 31
click at [452, 314] on button "30" at bounding box center [463, 310] width 25 height 22
click at [906, 180] on button "2" at bounding box center [904, 185] width 25 height 22
type input "**********"
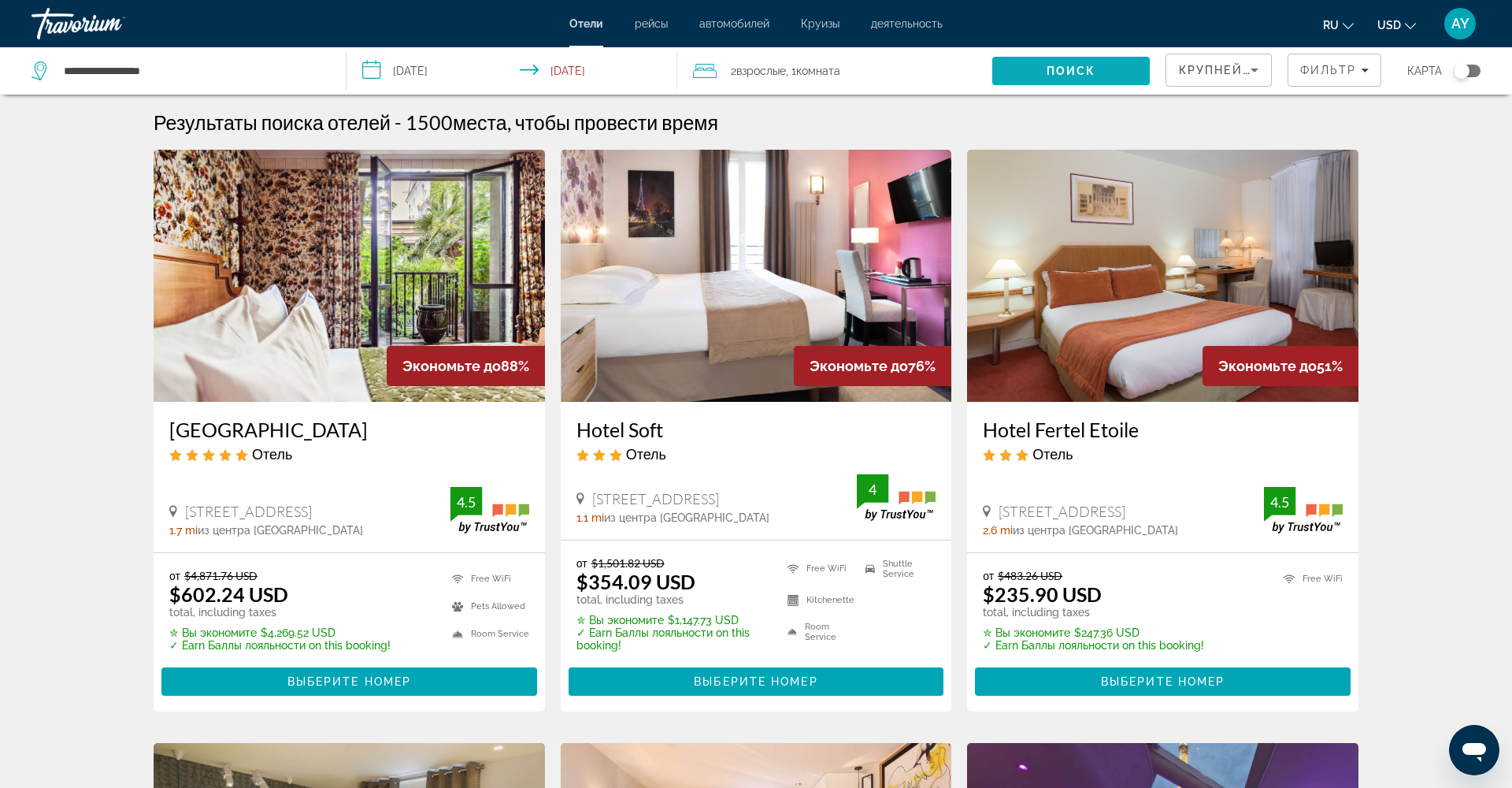
click at [1038, 69] on span "Search" at bounding box center [1071, 71] width 158 height 38
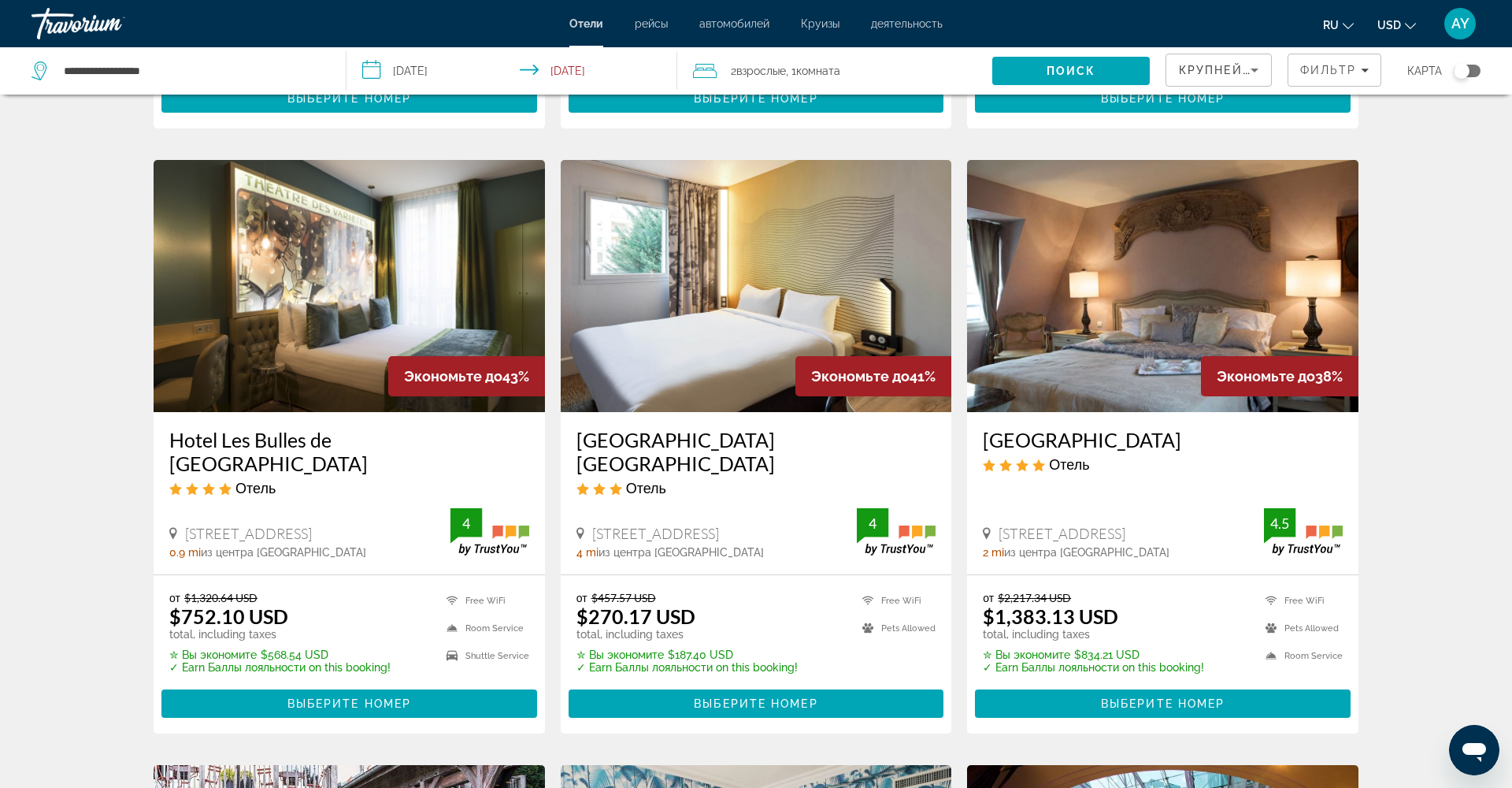
scroll to position [595, 0]
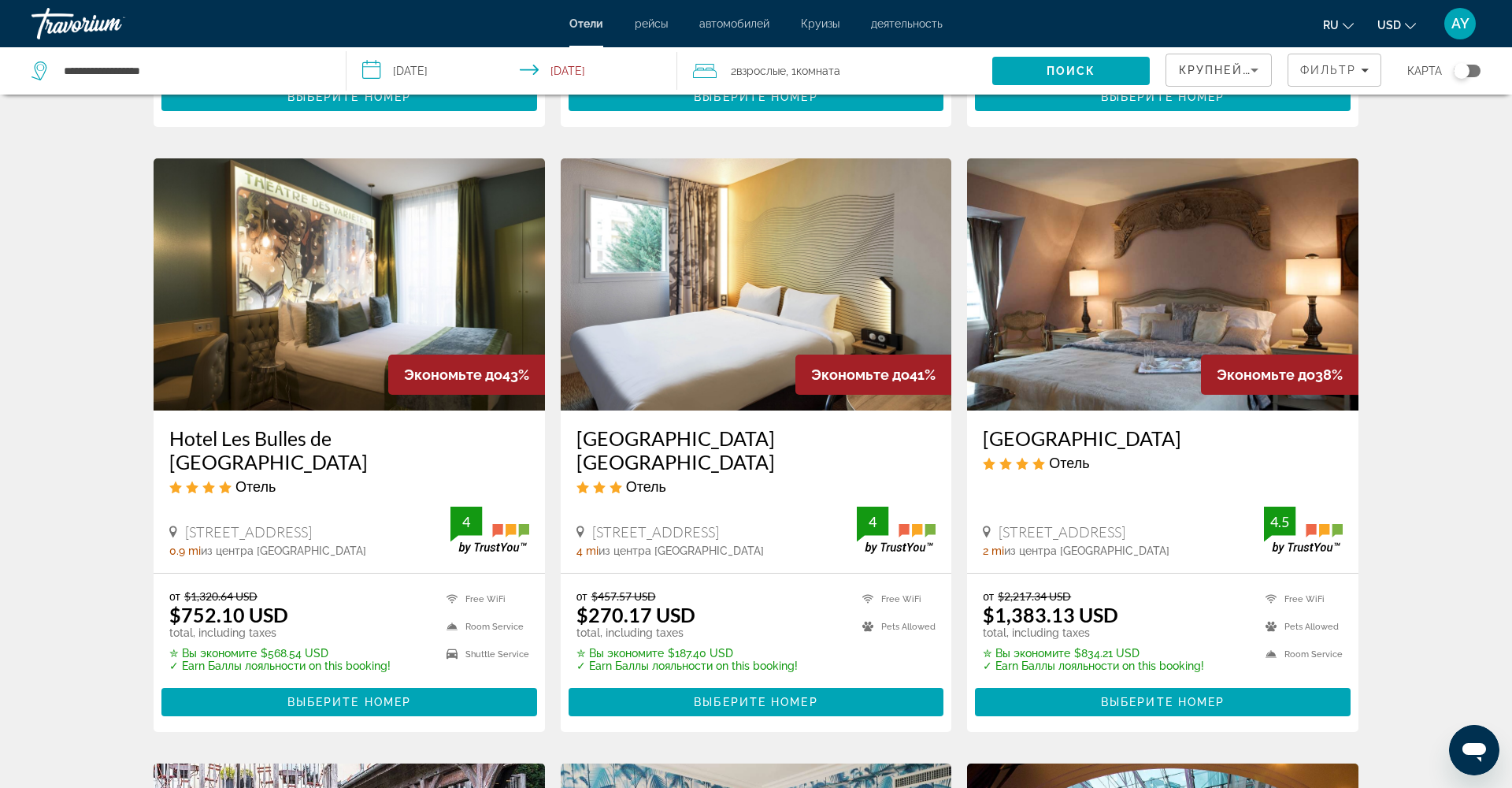
click at [813, 297] on img "Main content" at bounding box center [756, 284] width 391 height 252
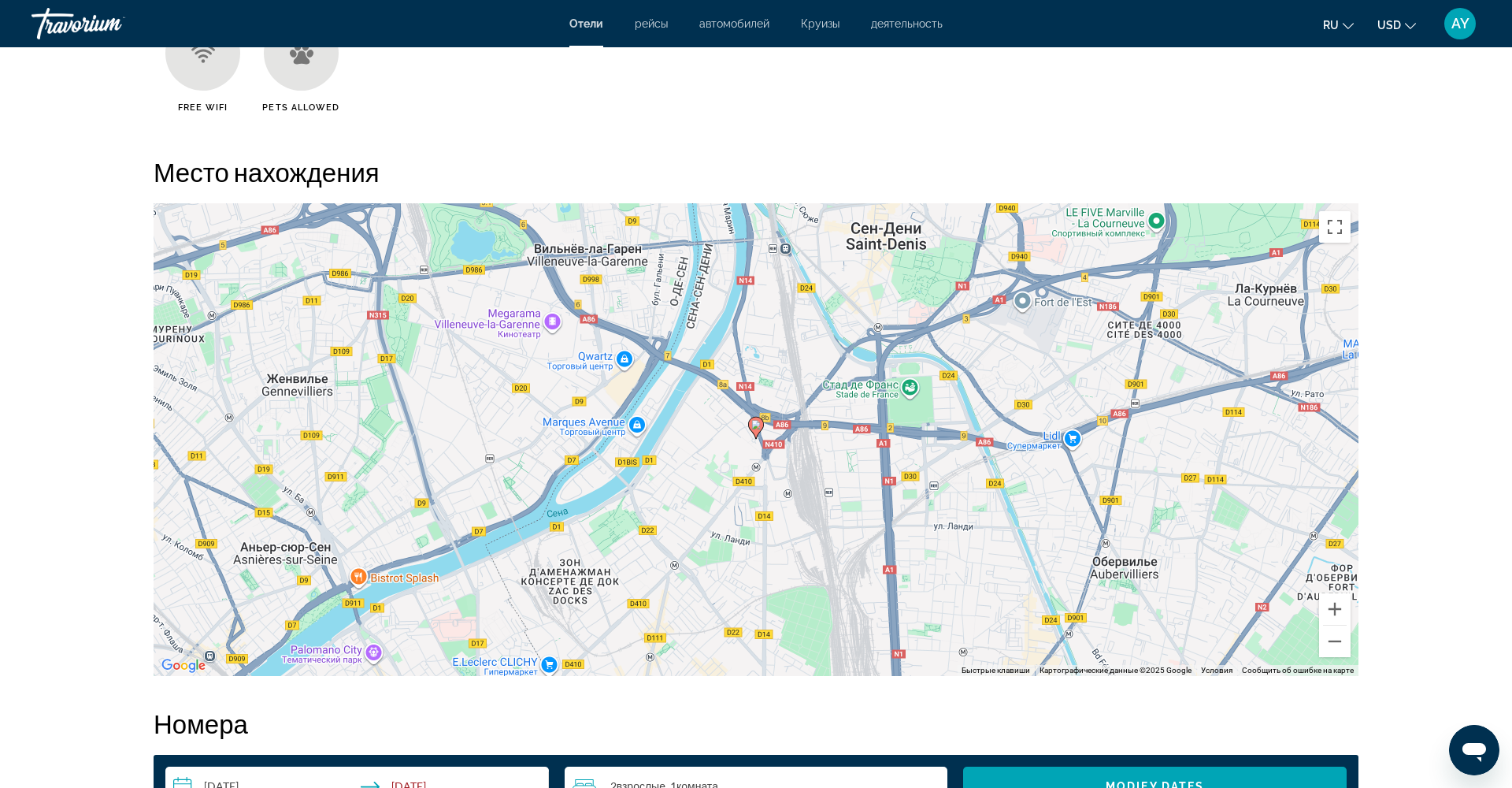
scroll to position [1383, 0]
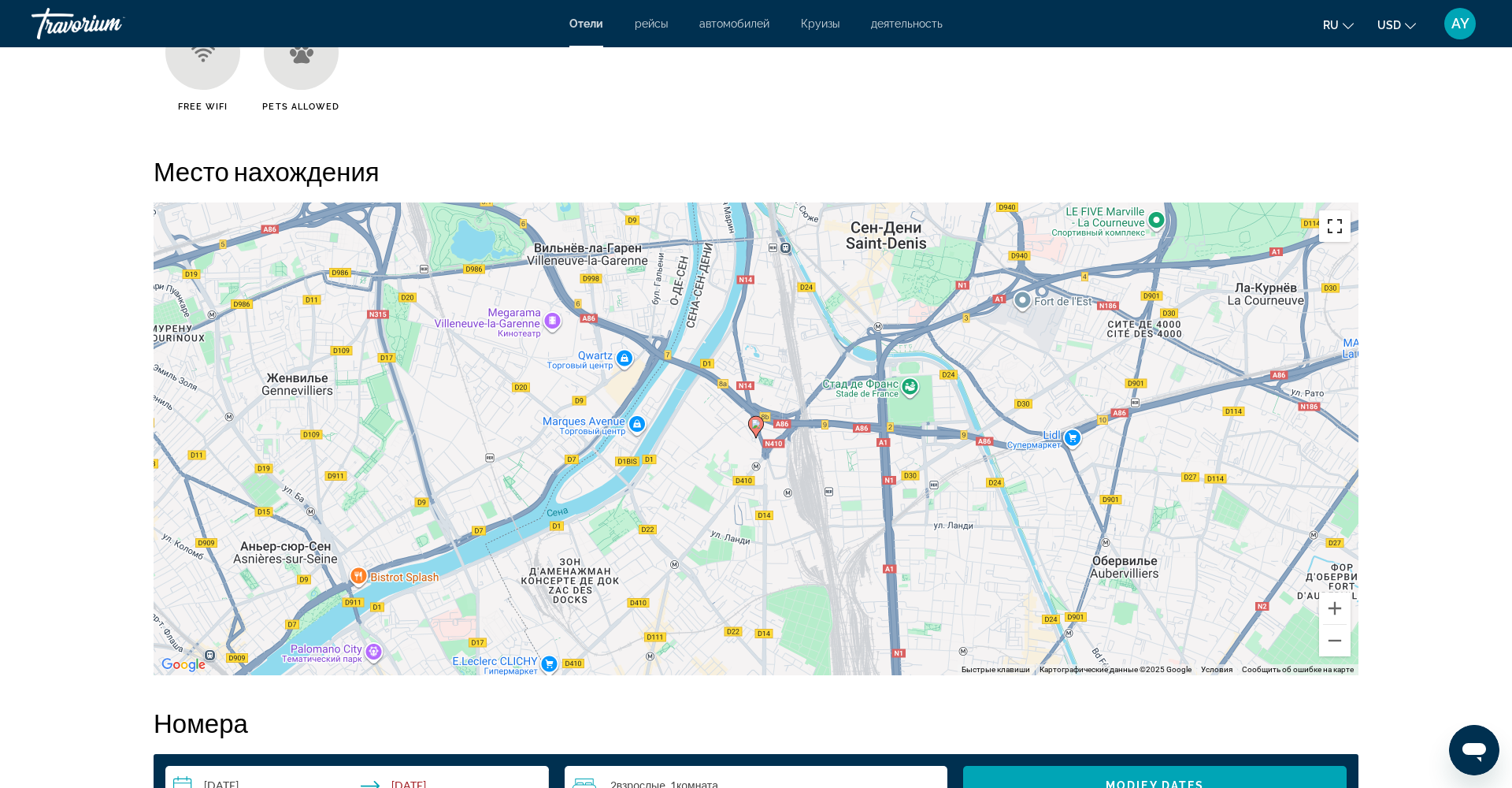
click at [1344, 230] on button "Включить полноэкранный режим" at bounding box center [1335, 226] width 31 height 31
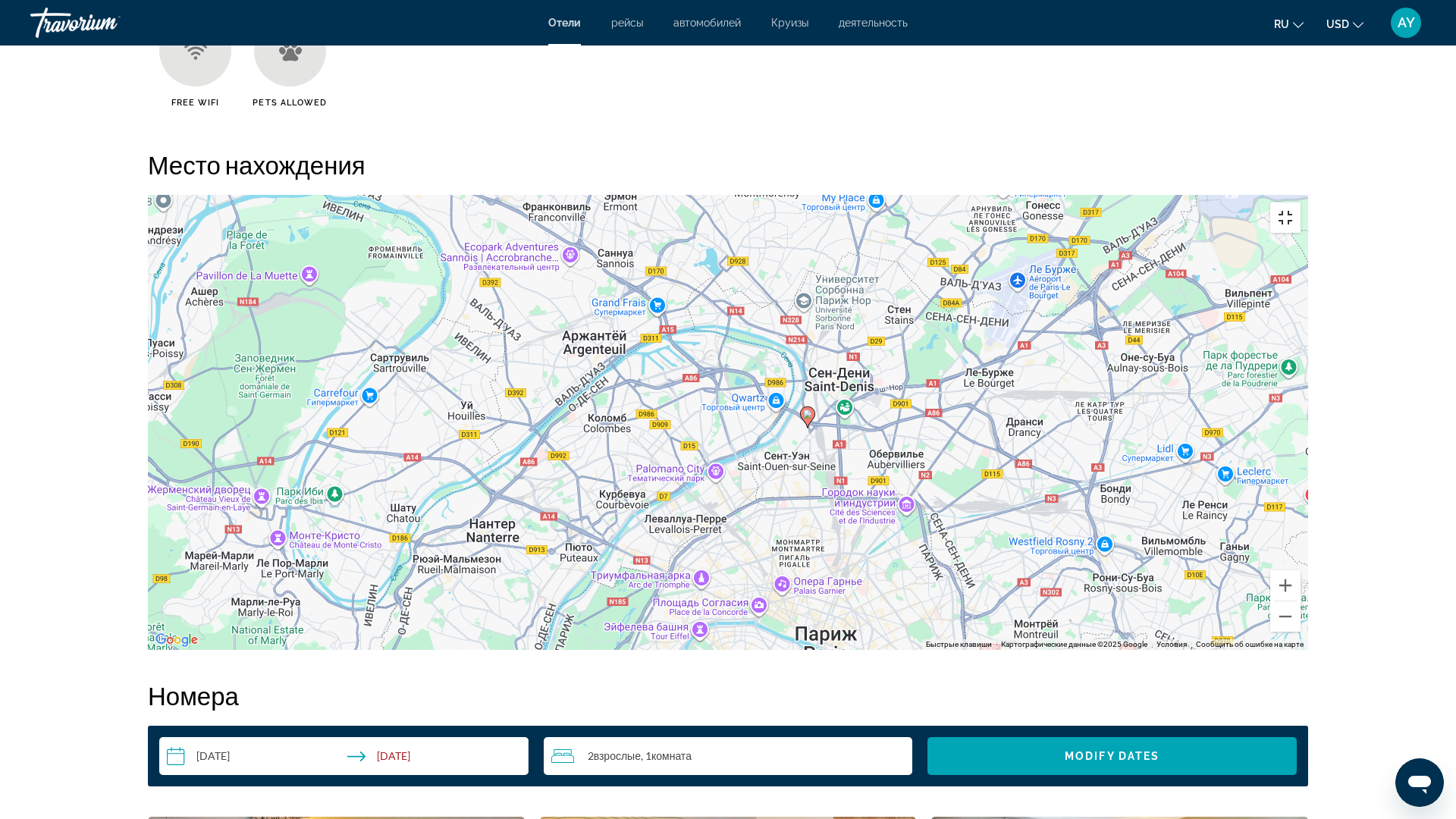
click at [1301, 202] on button "Включить полноэкранный режим" at bounding box center [1285, 217] width 30 height 30
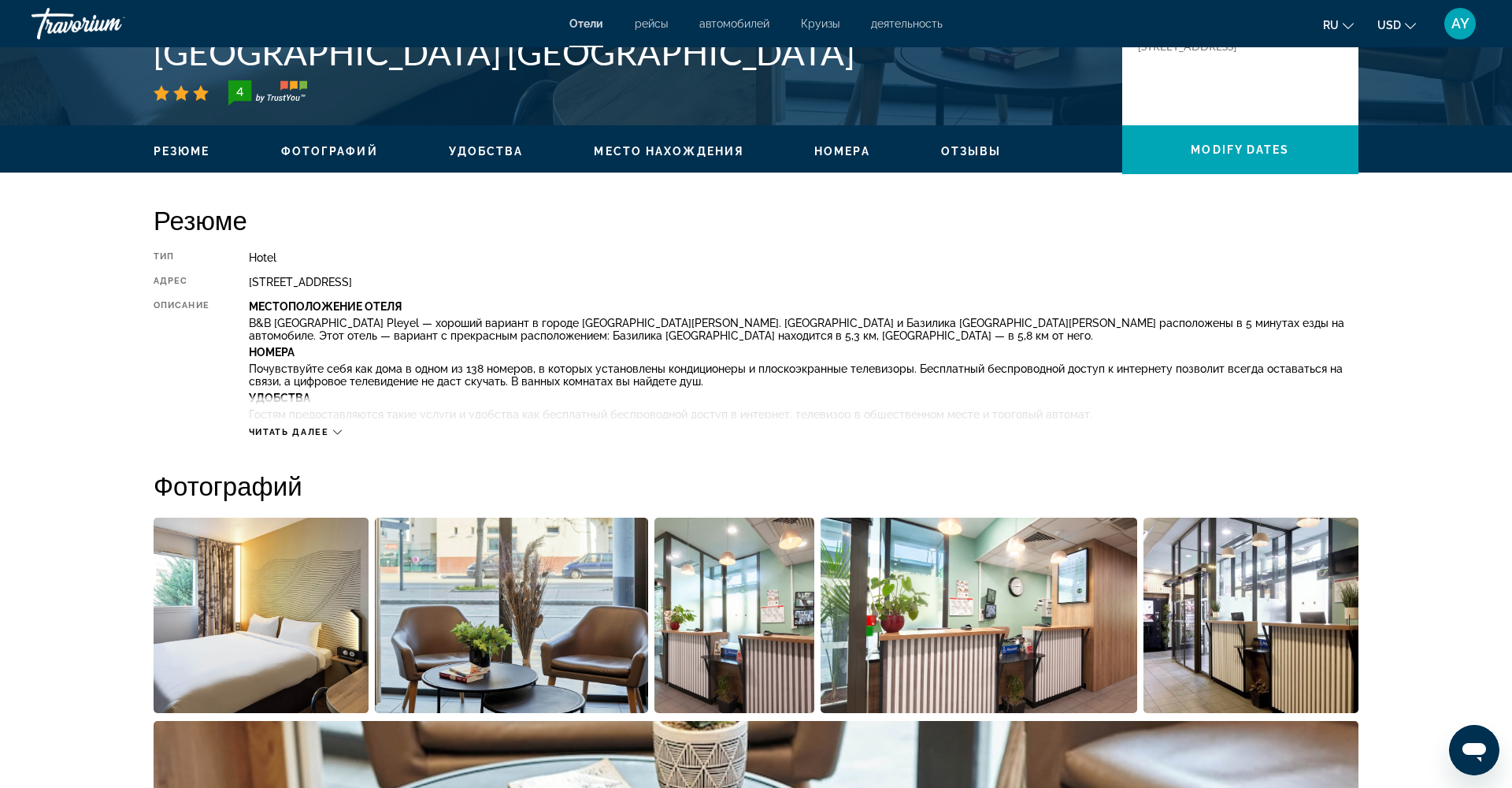
scroll to position [394, 0]
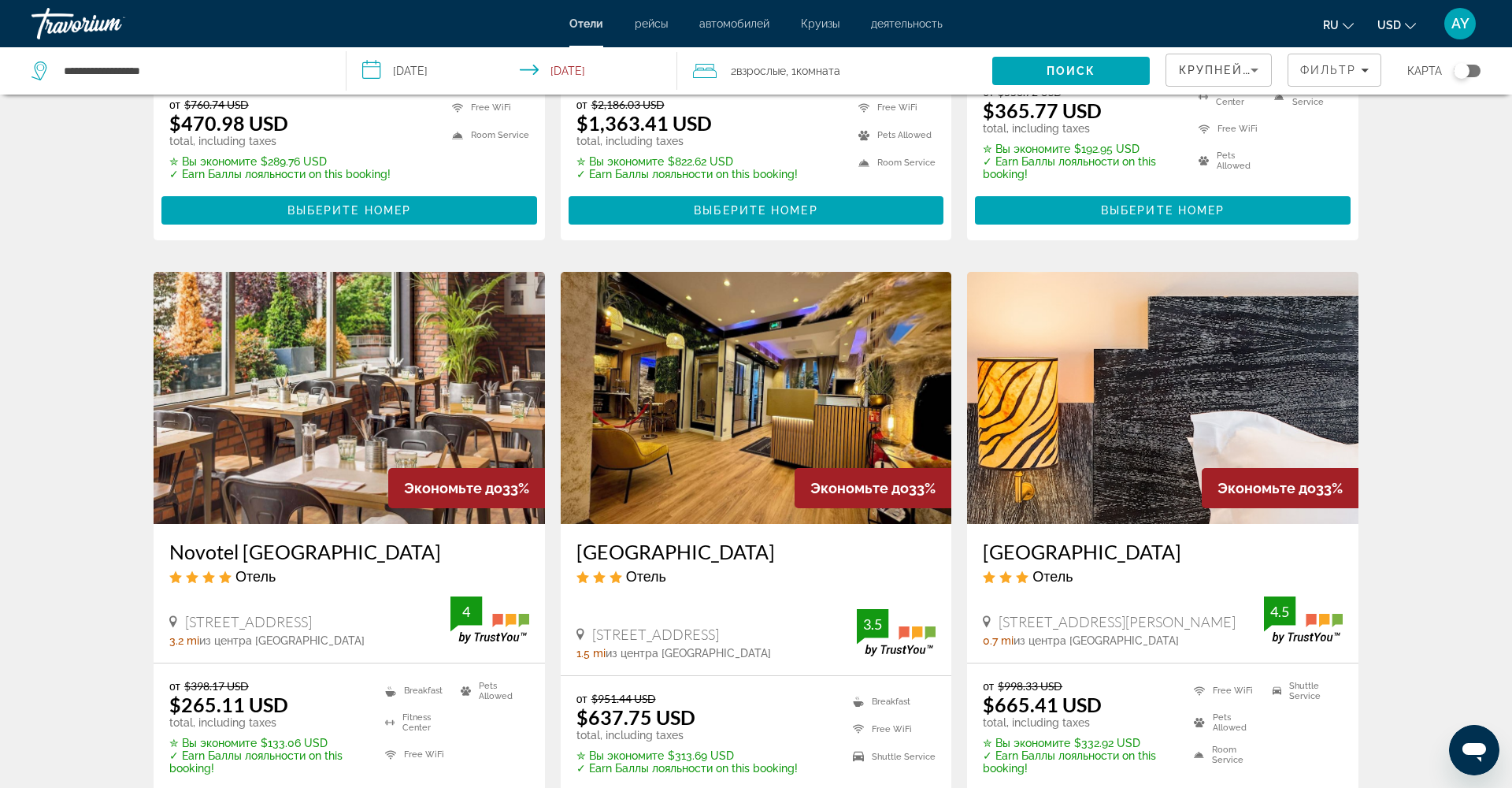
scroll to position [1694, 0]
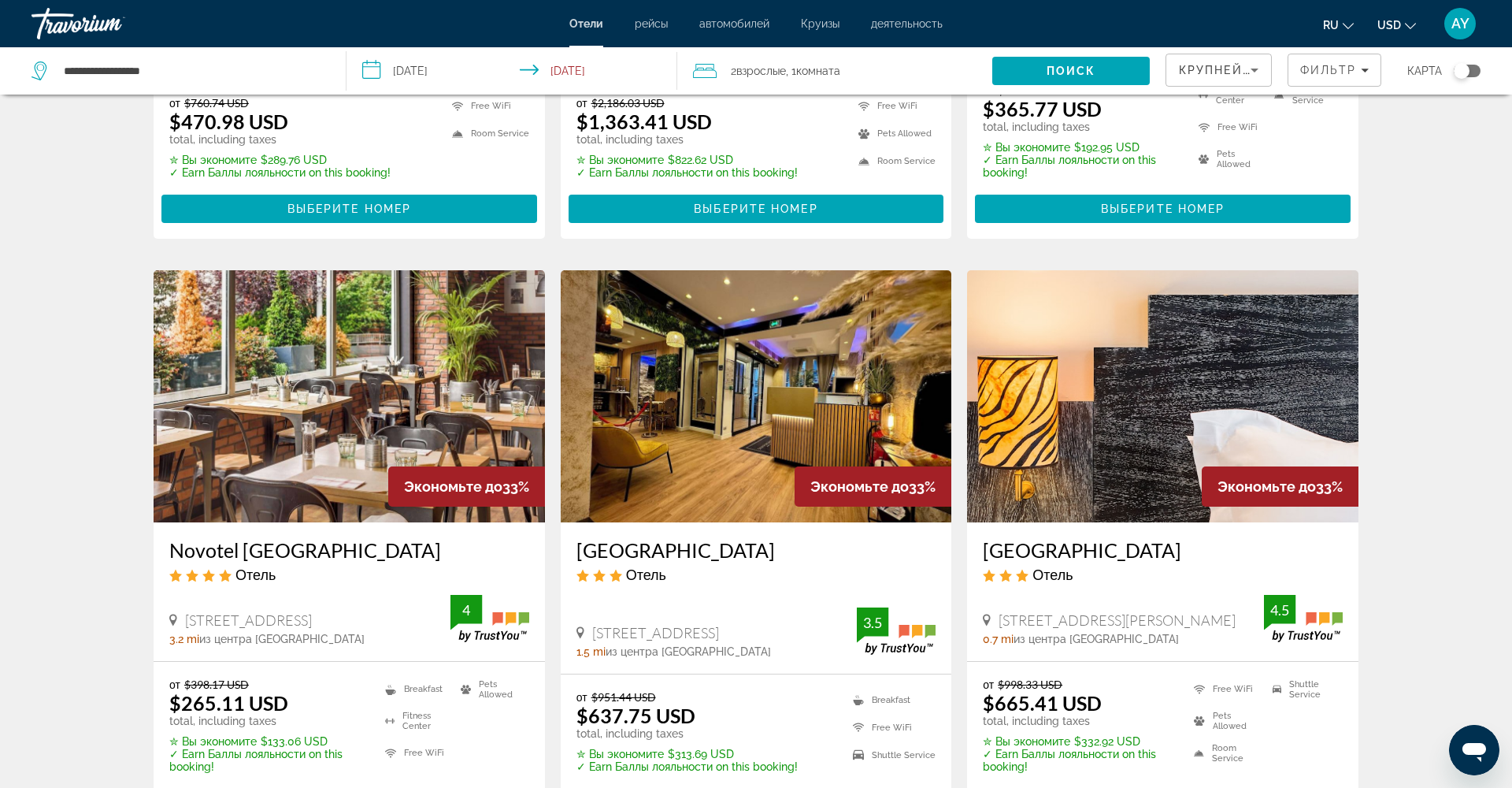
click at [364, 386] on img "Main content" at bounding box center [349, 395] width 391 height 252
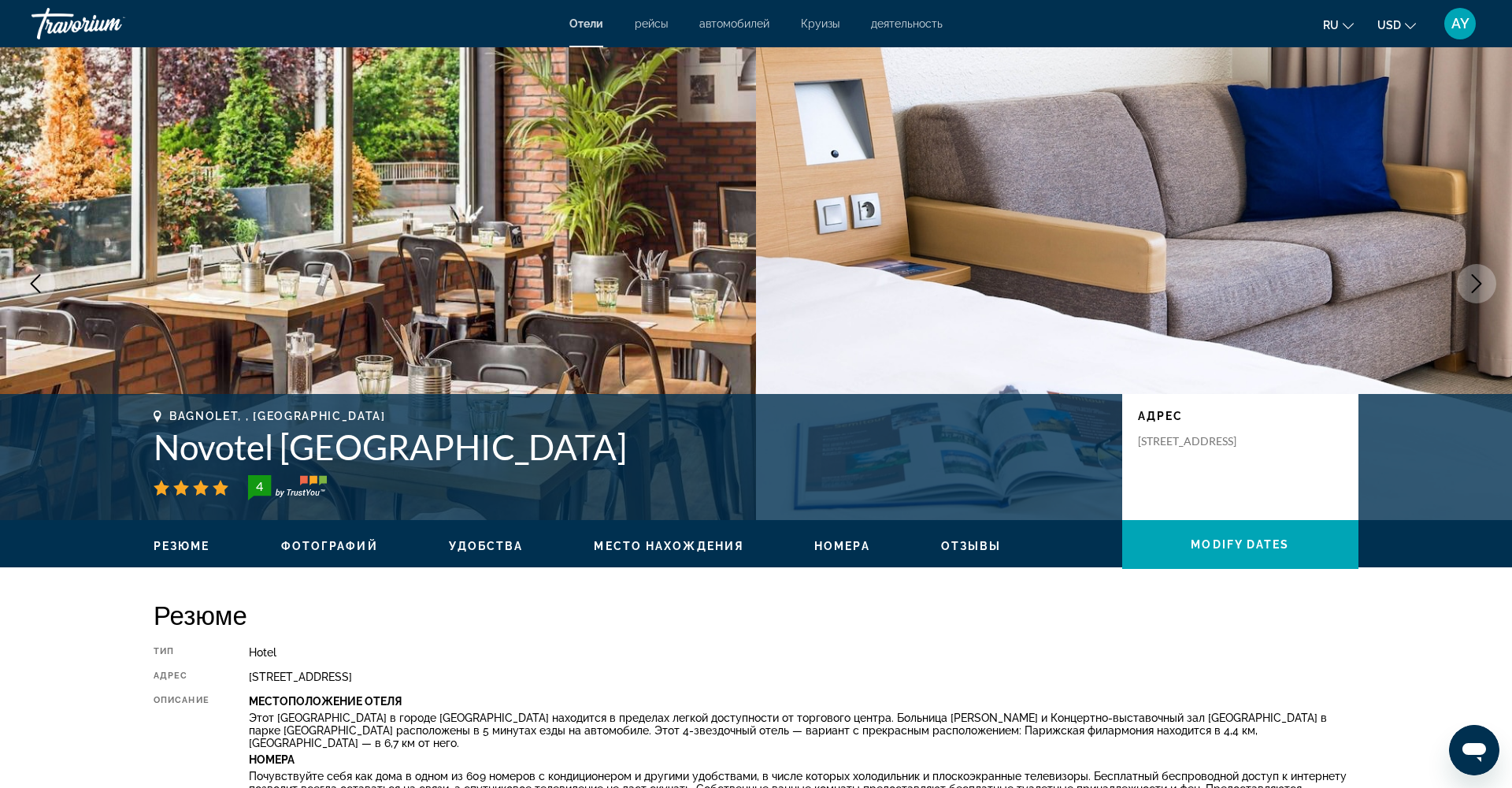
click at [1483, 293] on button "Next image" at bounding box center [1477, 284] width 40 height 40
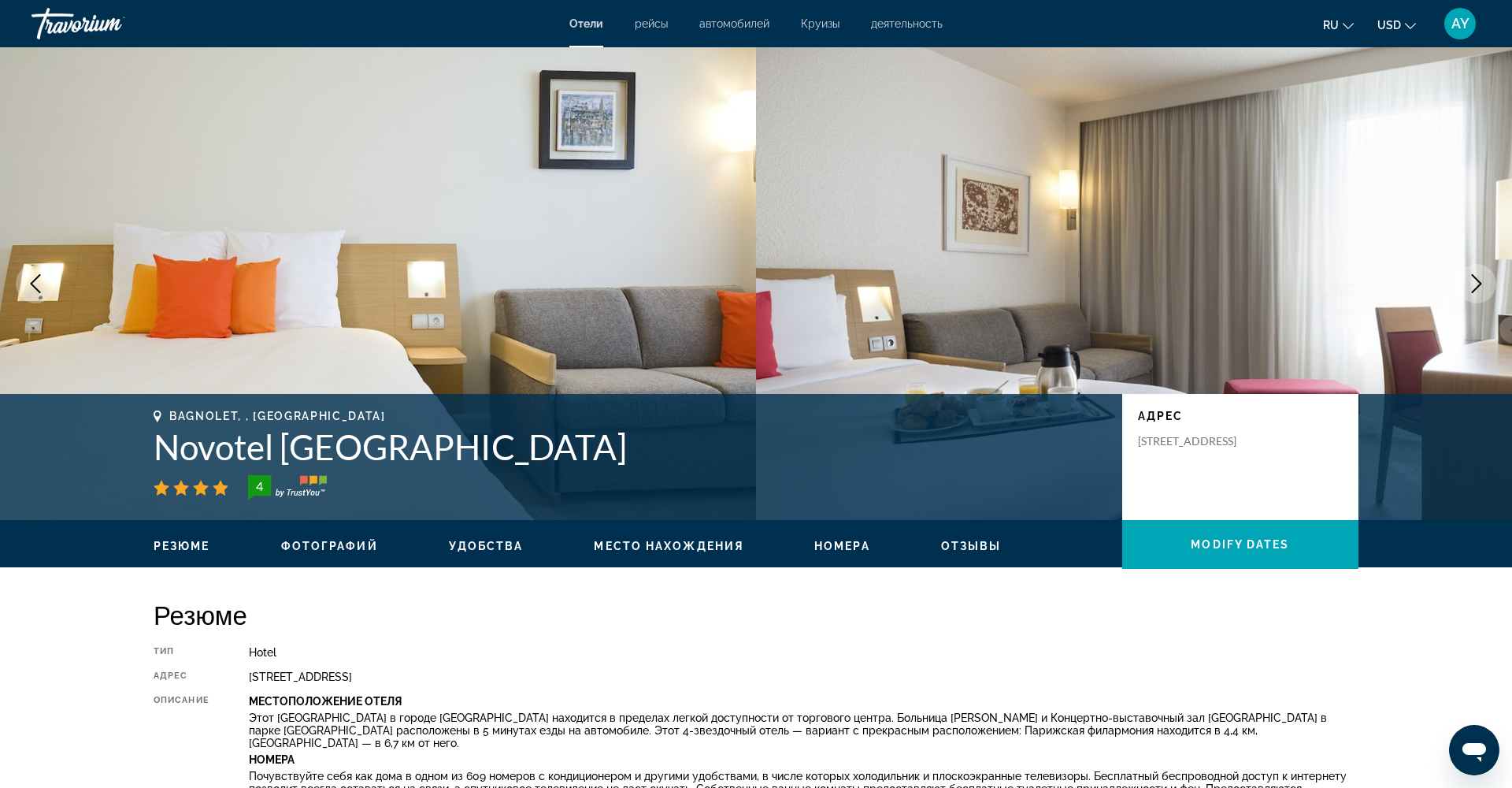
click at [1483, 293] on icon "Next image" at bounding box center [1477, 284] width 19 height 19
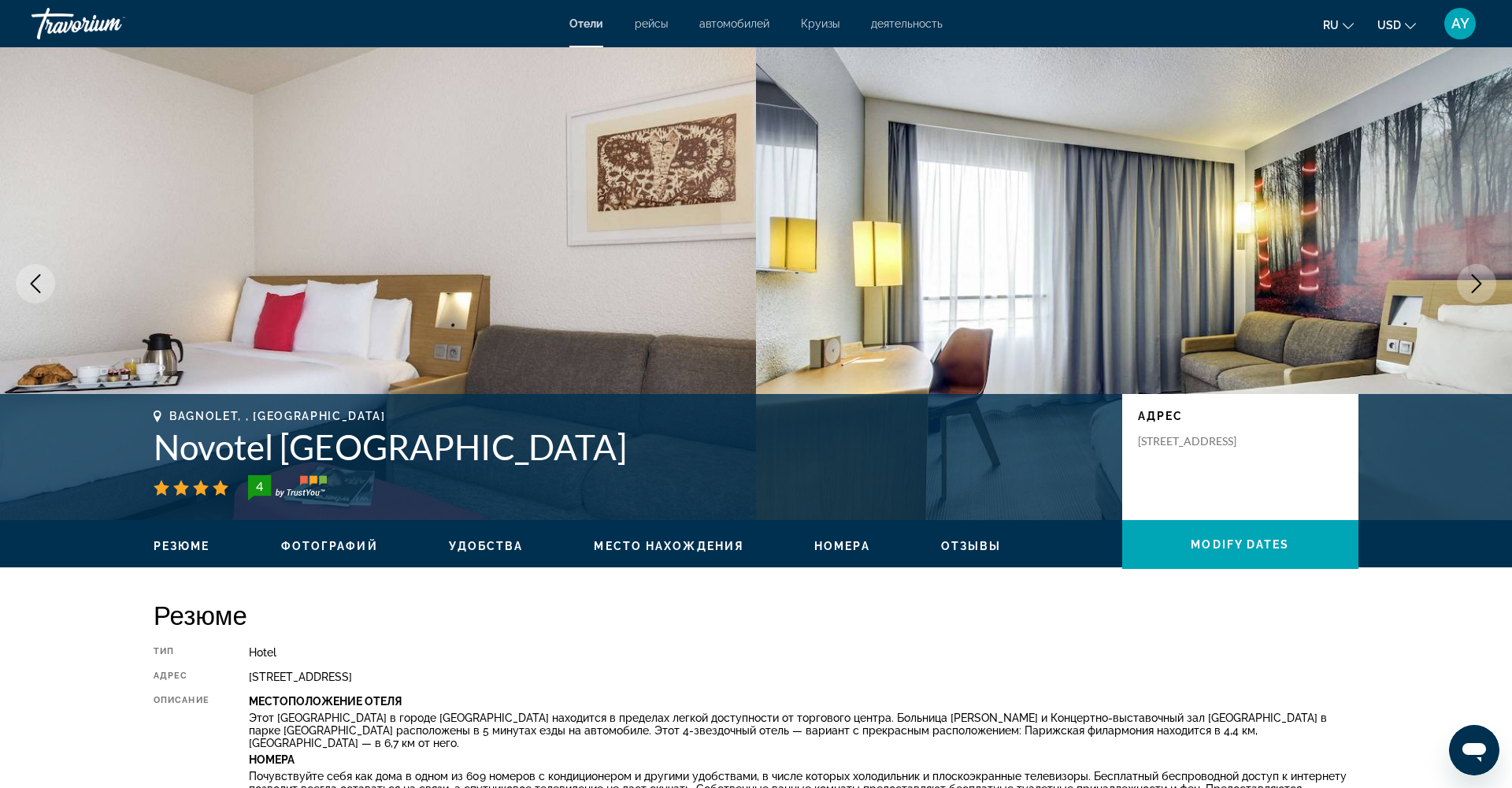
click at [1483, 293] on icon "Next image" at bounding box center [1477, 284] width 19 height 19
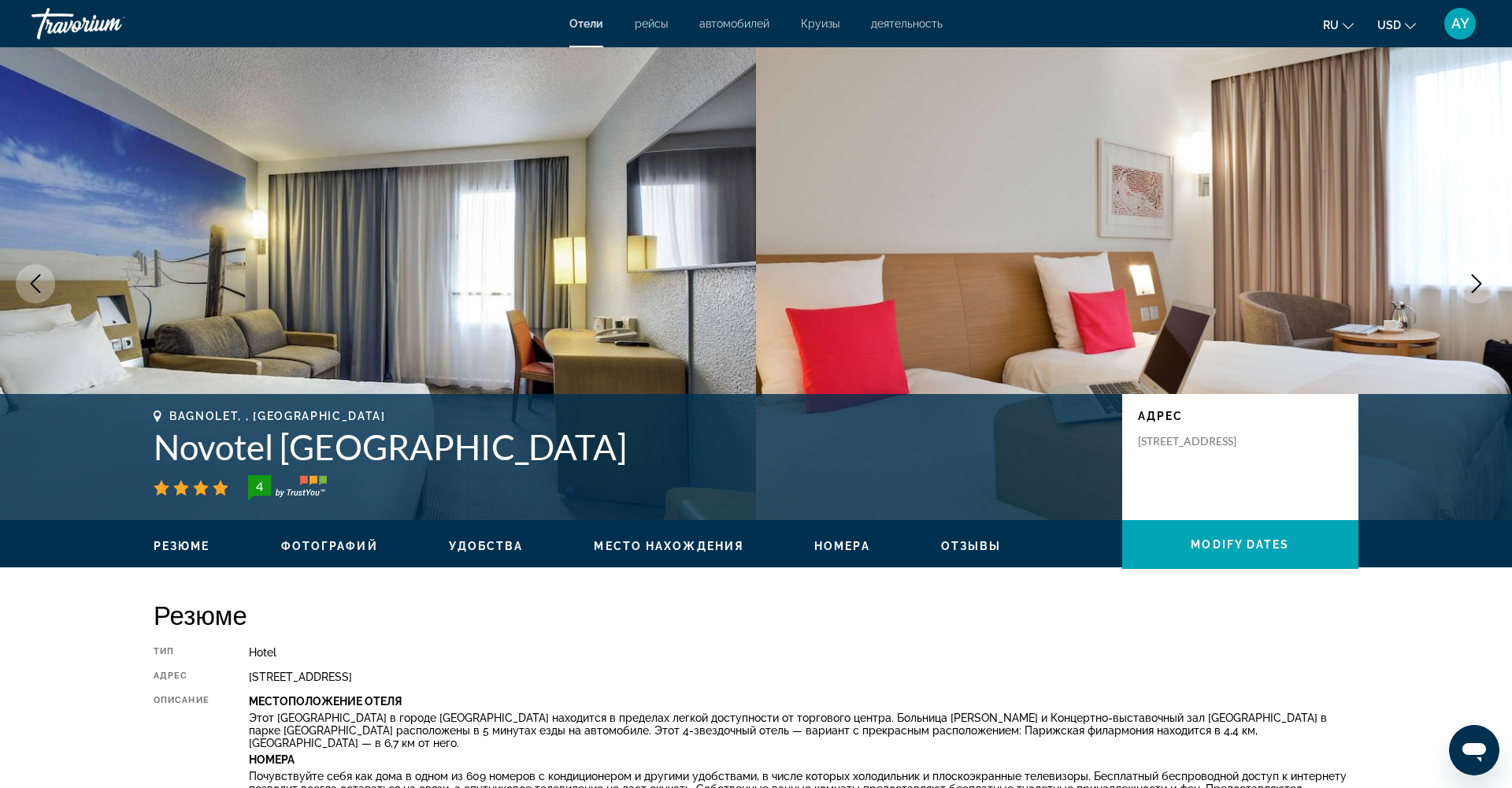
click at [1483, 293] on icon "Next image" at bounding box center [1477, 284] width 19 height 19
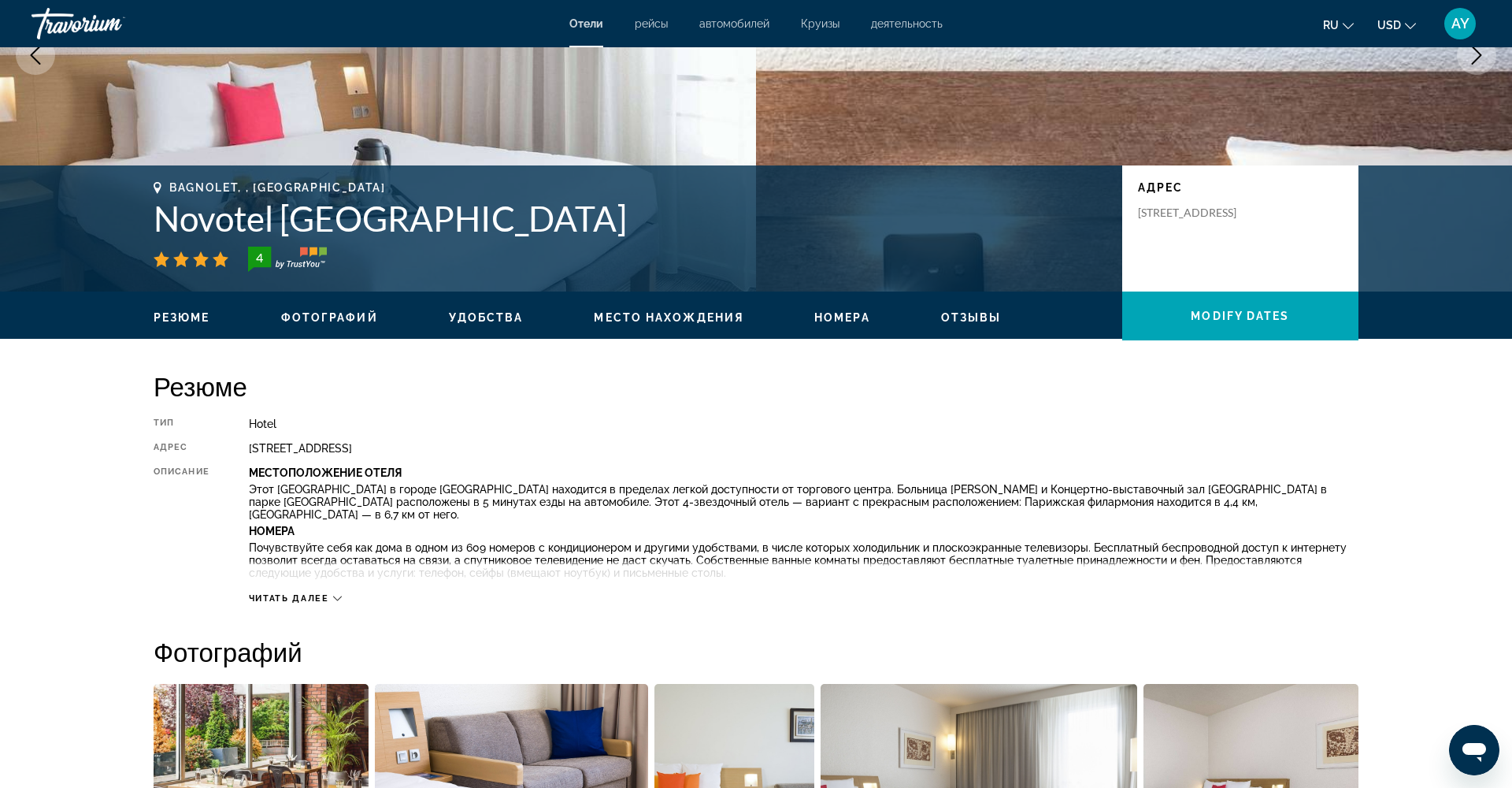
scroll to position [246, 0]
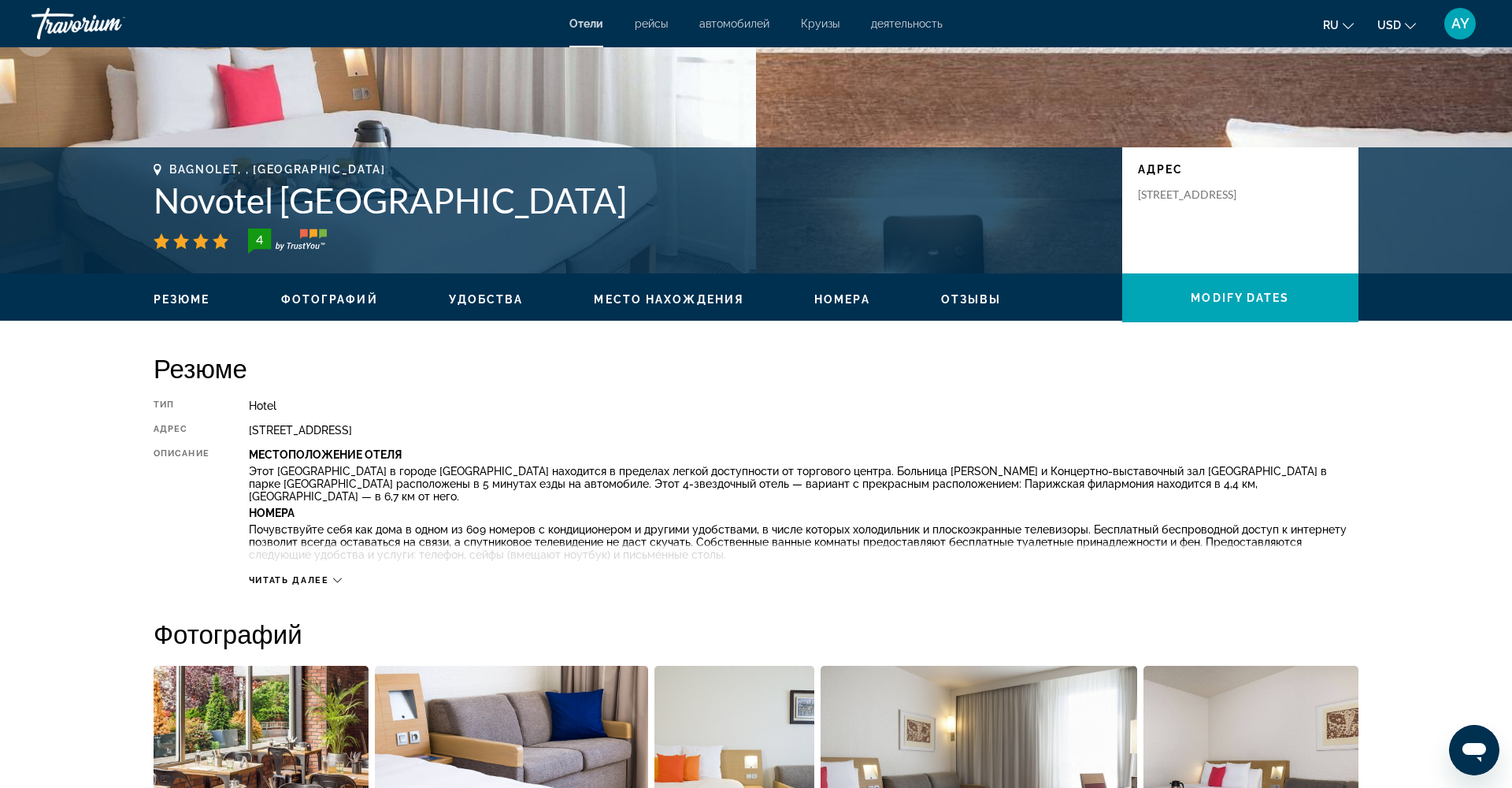
click at [1347, 22] on icon "Change language" at bounding box center [1349, 26] width 11 height 11
click at [1409, 22] on icon "Change currency" at bounding box center [1411, 26] width 11 height 11
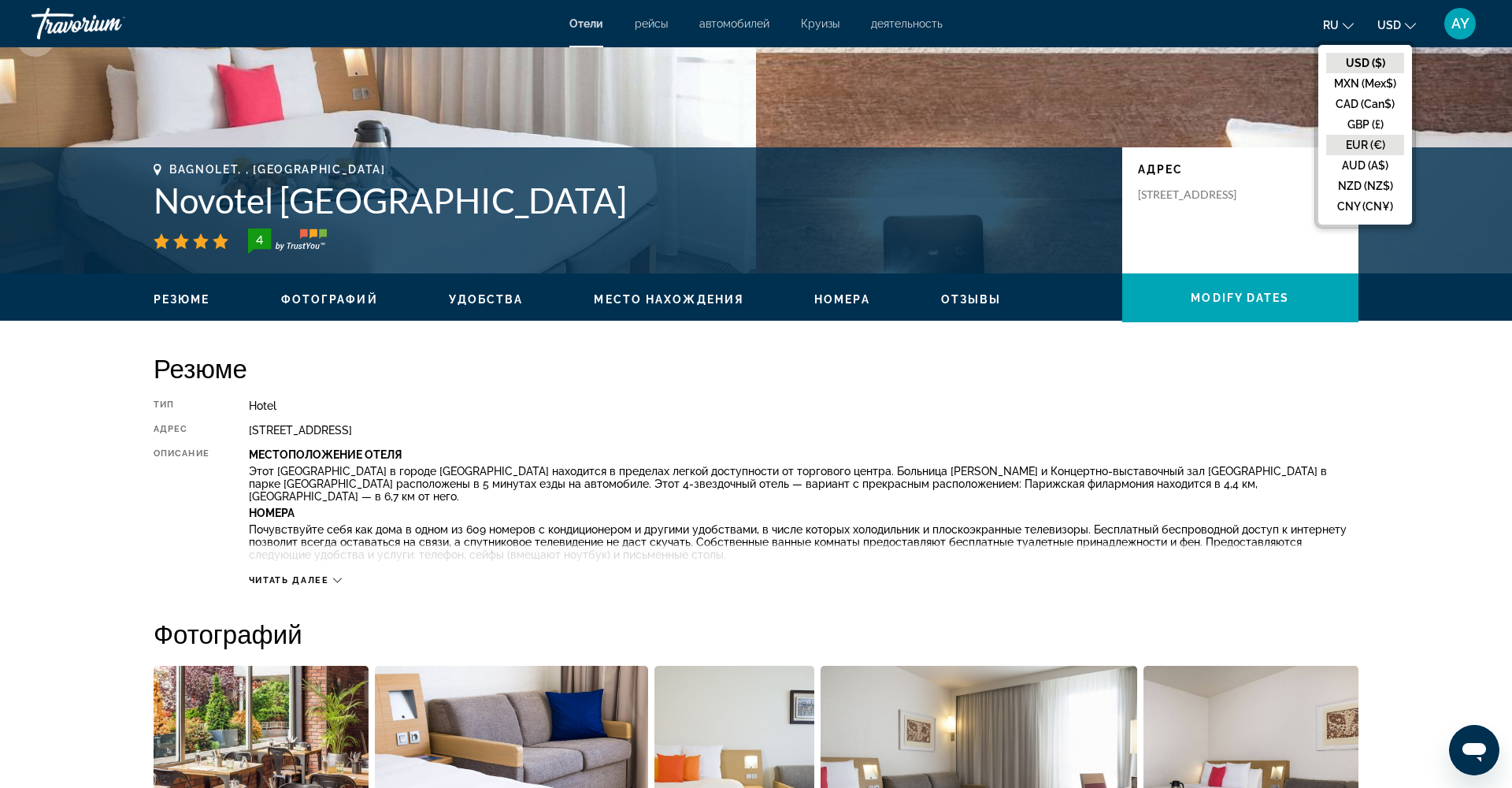
click at [1354, 135] on button "EUR (€)" at bounding box center [1365, 145] width 78 height 21
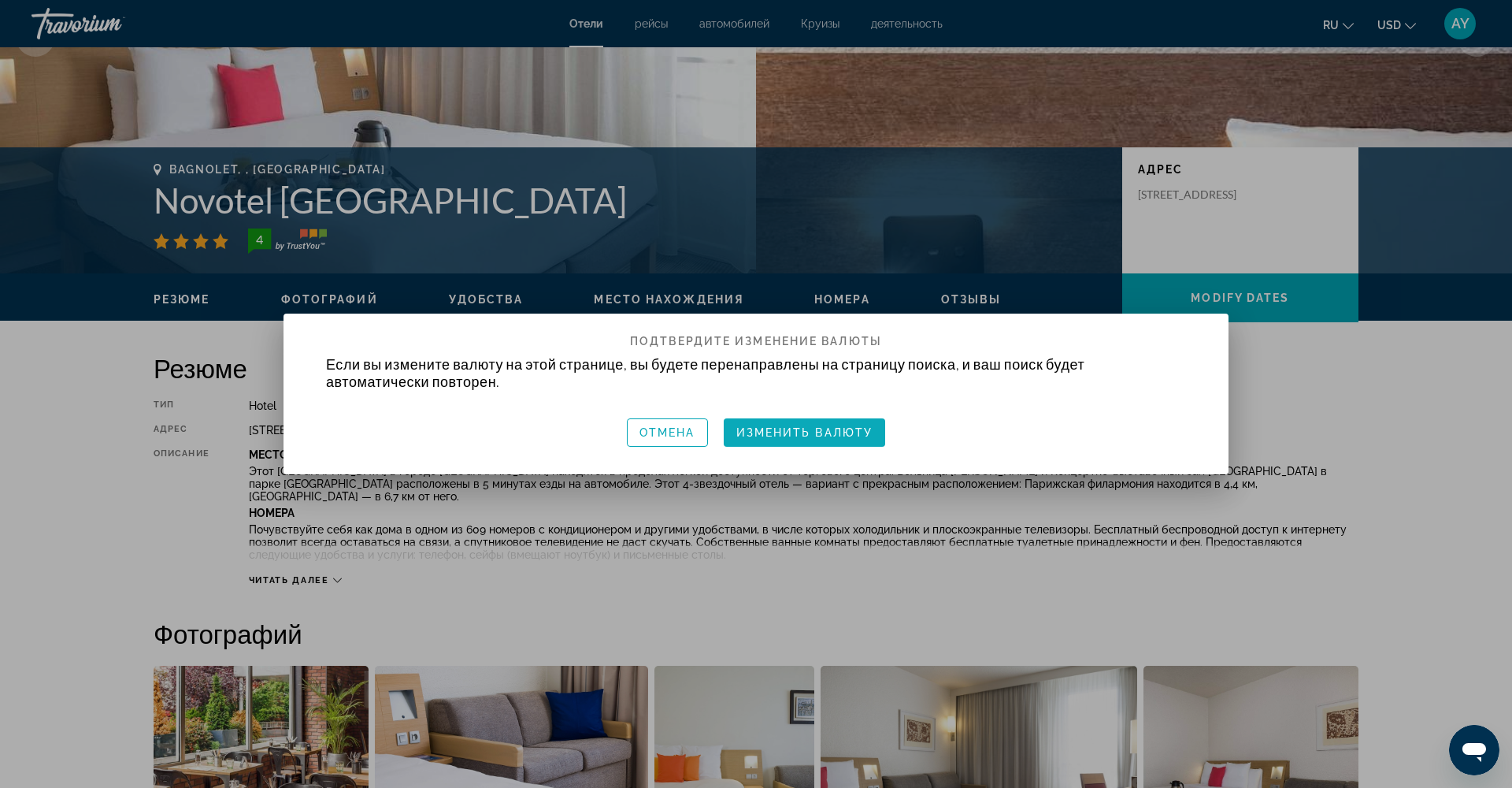
click at [811, 434] on span "Изменить валюту" at bounding box center [805, 432] width 137 height 12
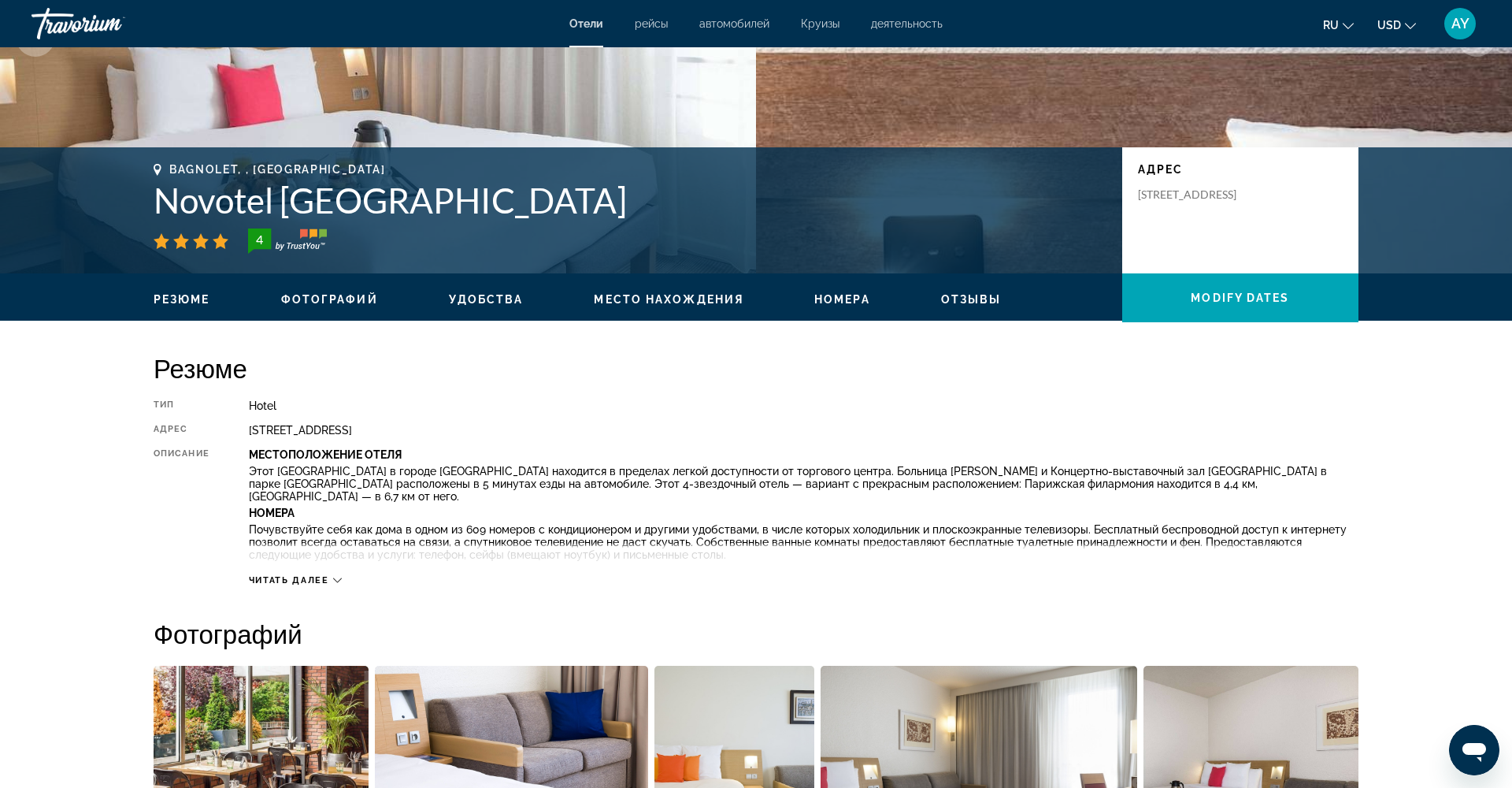
scroll to position [246, 0]
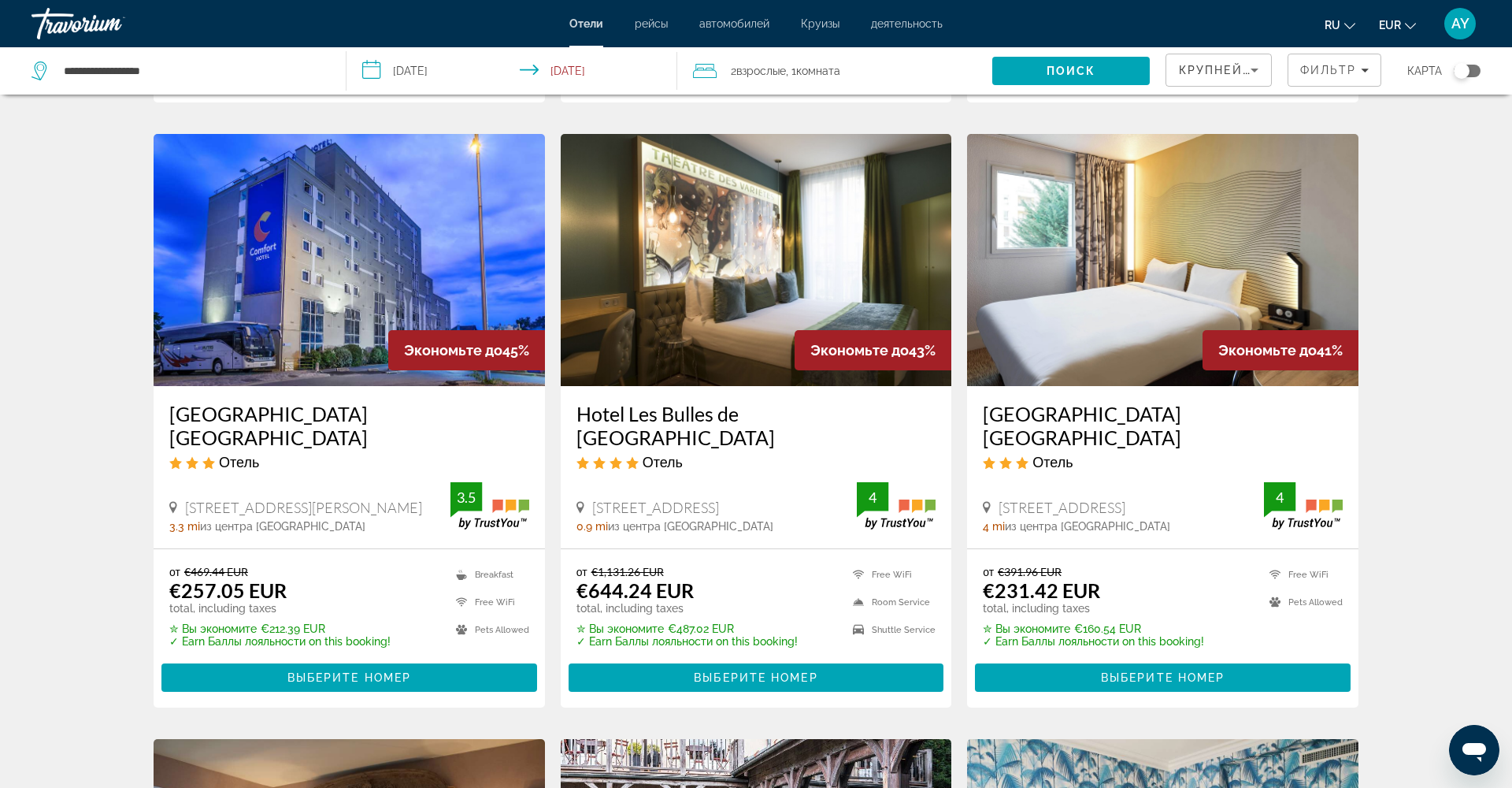
scroll to position [619, 0]
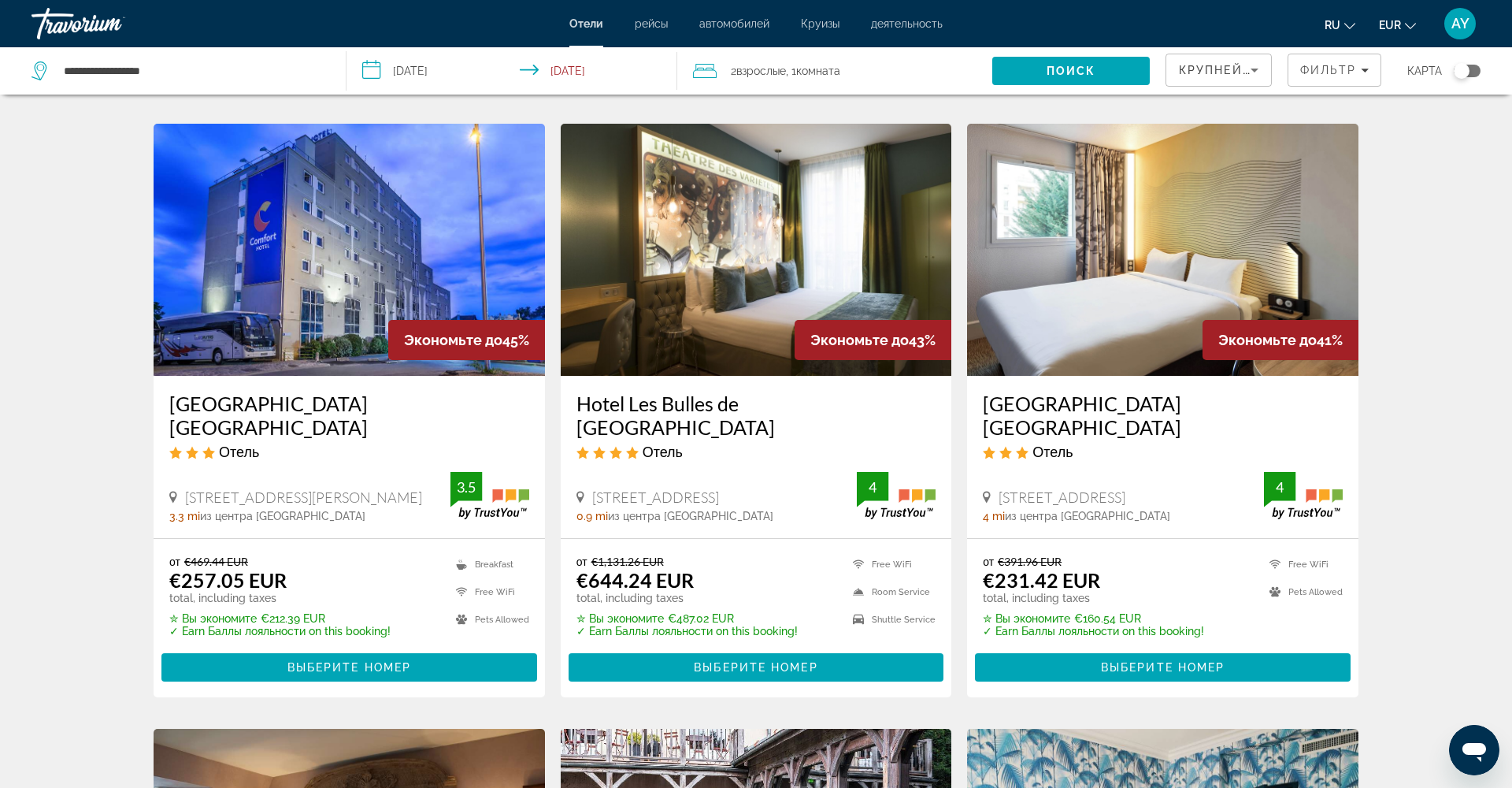
click at [772, 274] on img "Main content" at bounding box center [756, 249] width 391 height 252
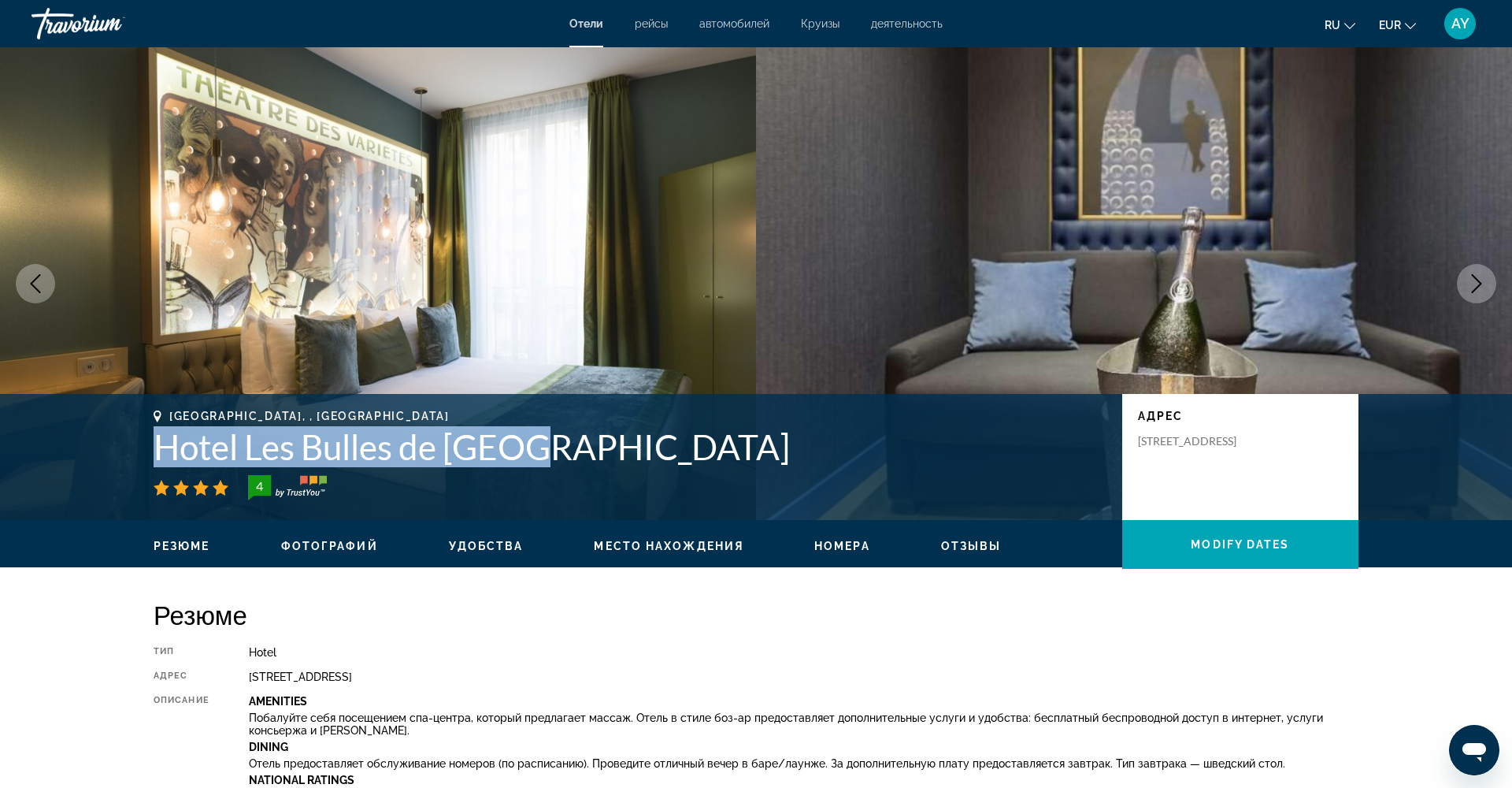
drag, startPoint x: 522, startPoint y: 457, endPoint x: 145, endPoint y: 437, distance: 377.5
click at [145, 437] on div "[GEOGRAPHIC_DATA], , [GEOGRAPHIC_DATA] Hotel [GEOGRAPHIC_DATA] de [GEOGRAPHIC_D…" at bounding box center [756, 457] width 1268 height 94
copy h1 "Hotel Les Bulles de [GEOGRAPHIC_DATA]"
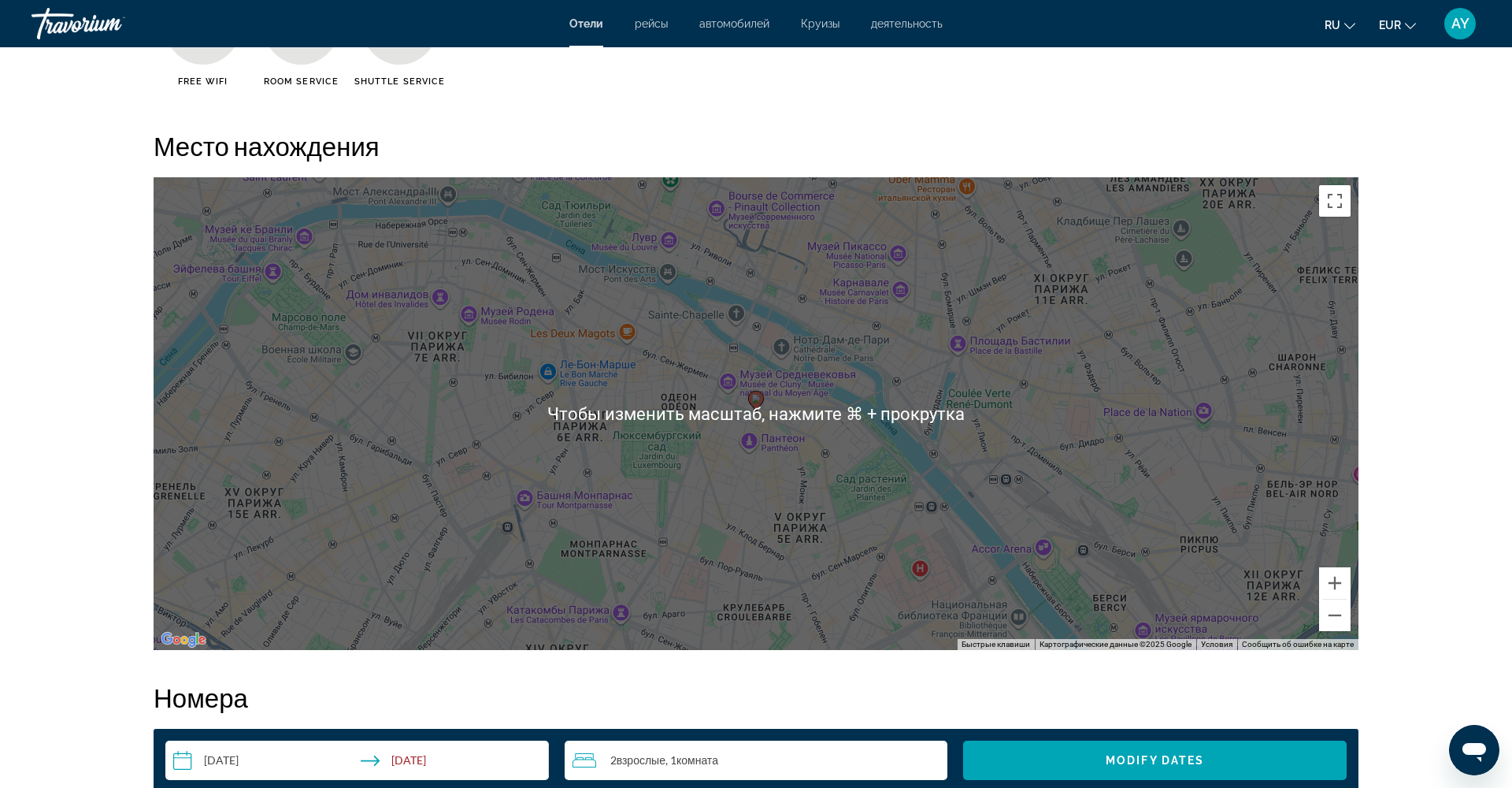
scroll to position [1410, 0]
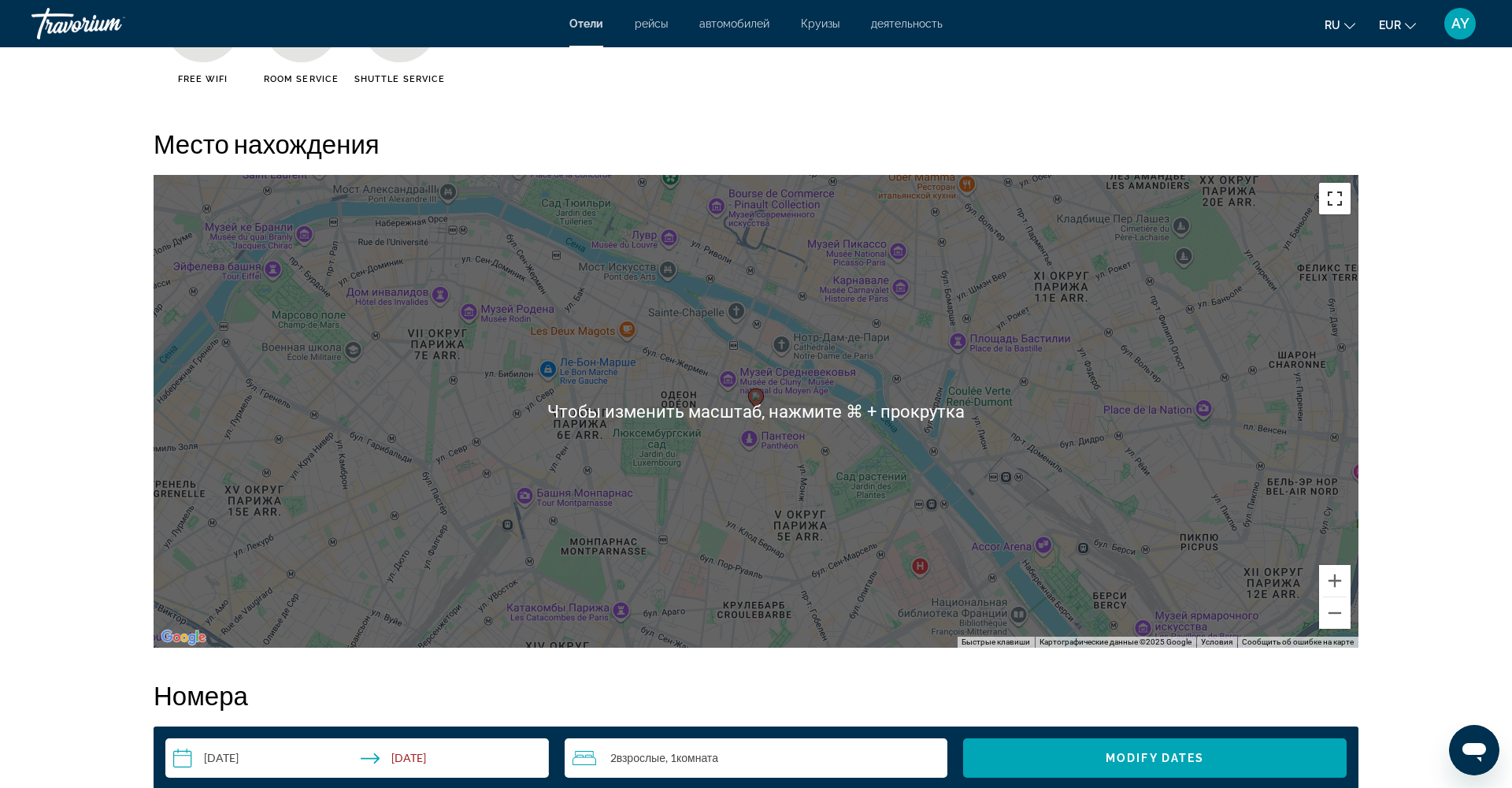
click at [1341, 198] on button "Включить полноэкранный режим" at bounding box center [1335, 198] width 31 height 31
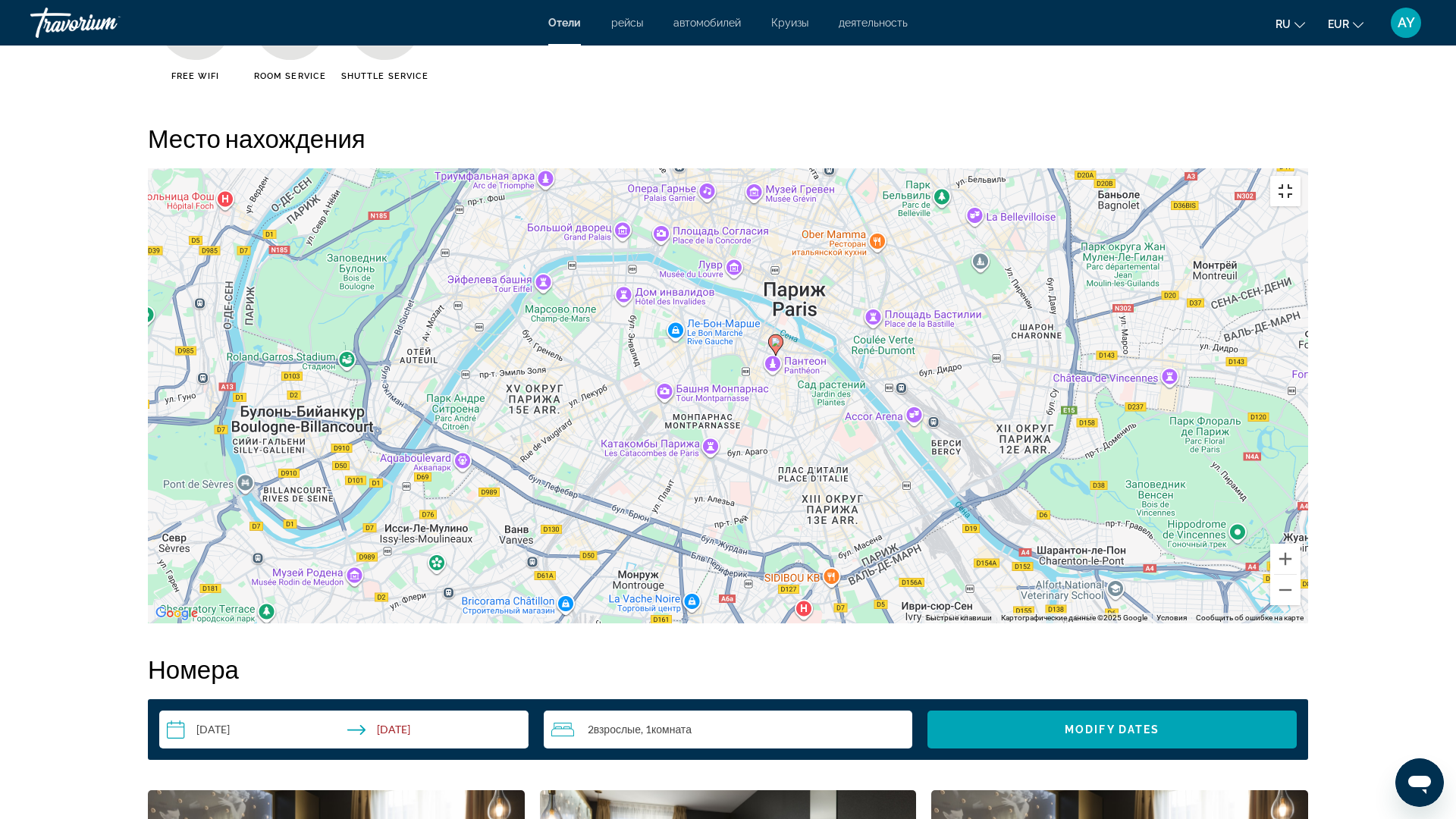
click at [1301, 176] on button "Включить полноэкранный режим" at bounding box center [1285, 191] width 30 height 30
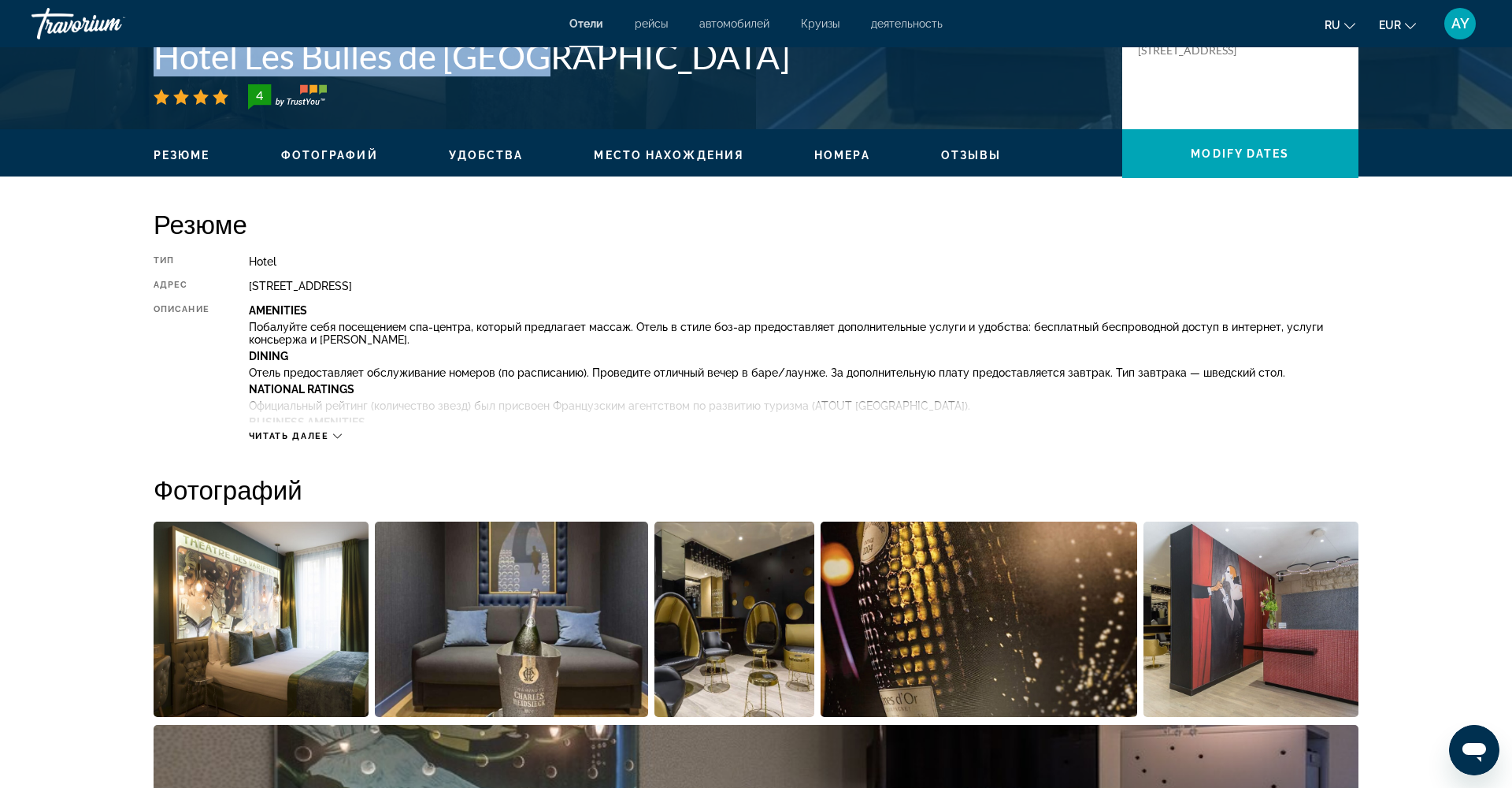
scroll to position [411, 0]
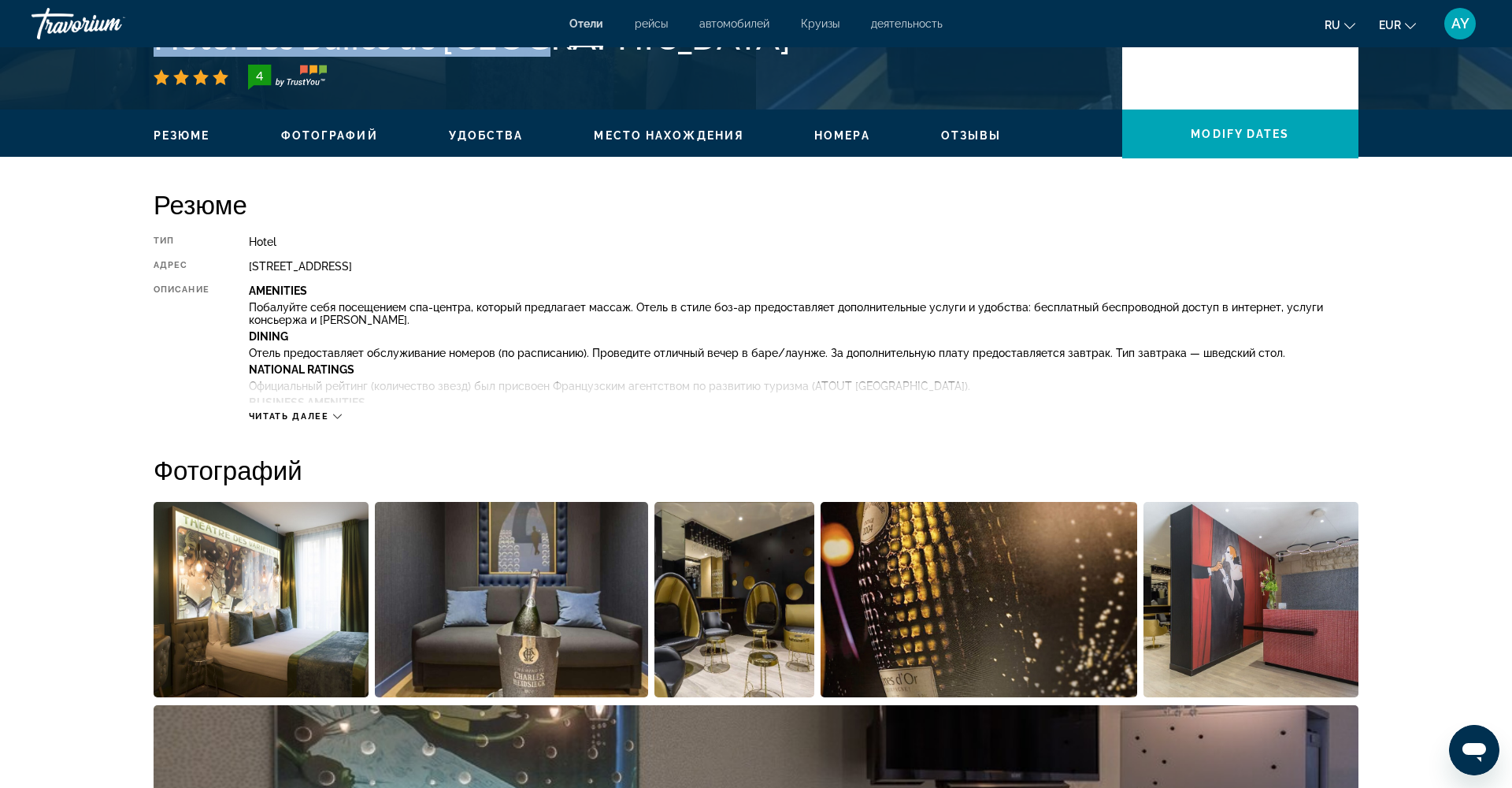
click at [324, 415] on span "Читать далее" at bounding box center [289, 416] width 80 height 10
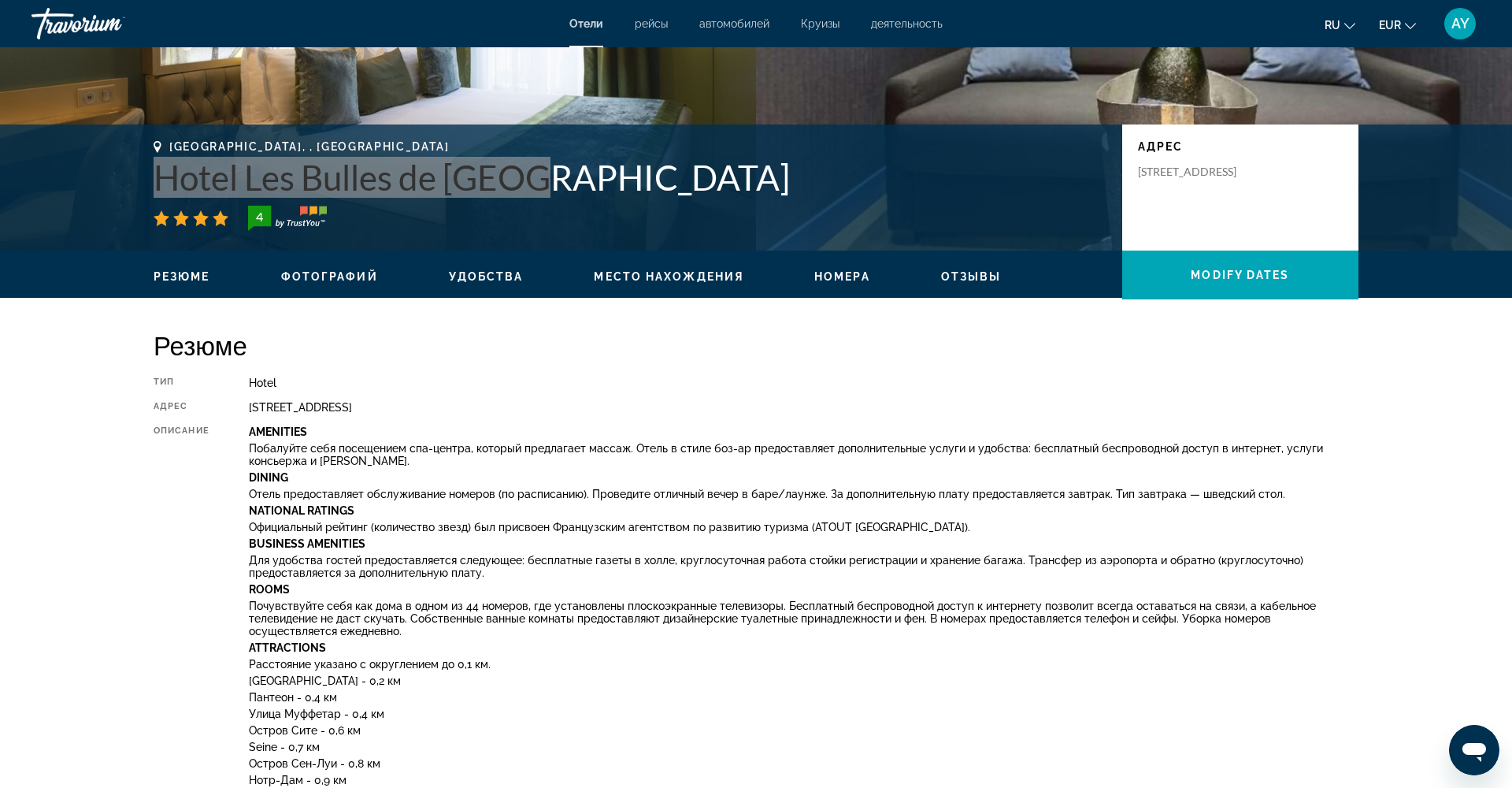
scroll to position [268, 0]
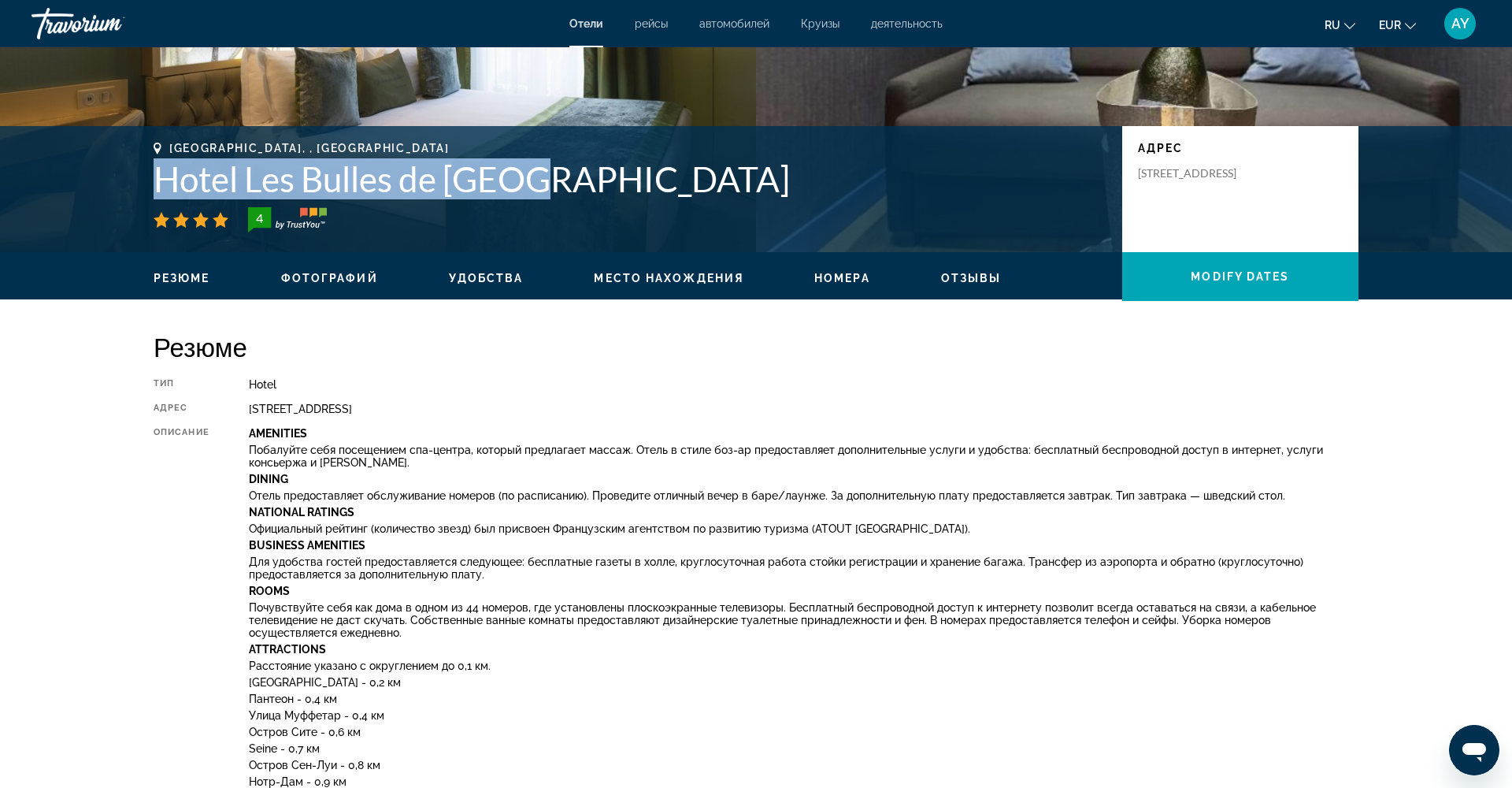
click at [841, 279] on span "Номера" at bounding box center [841, 277] width 56 height 12
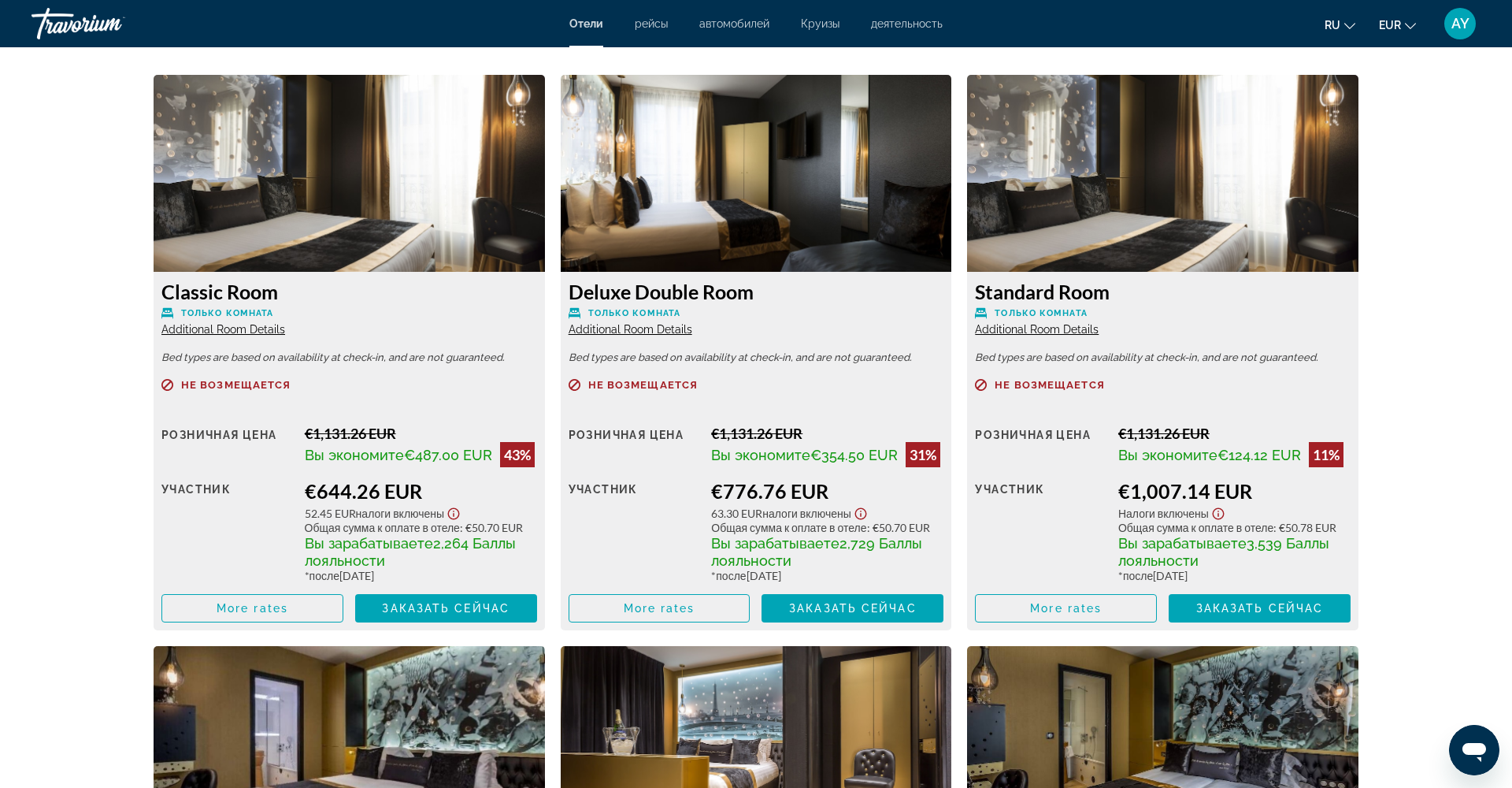
scroll to position [2680, 0]
click at [265, 327] on span "Additional Room Details" at bounding box center [223, 328] width 124 height 12
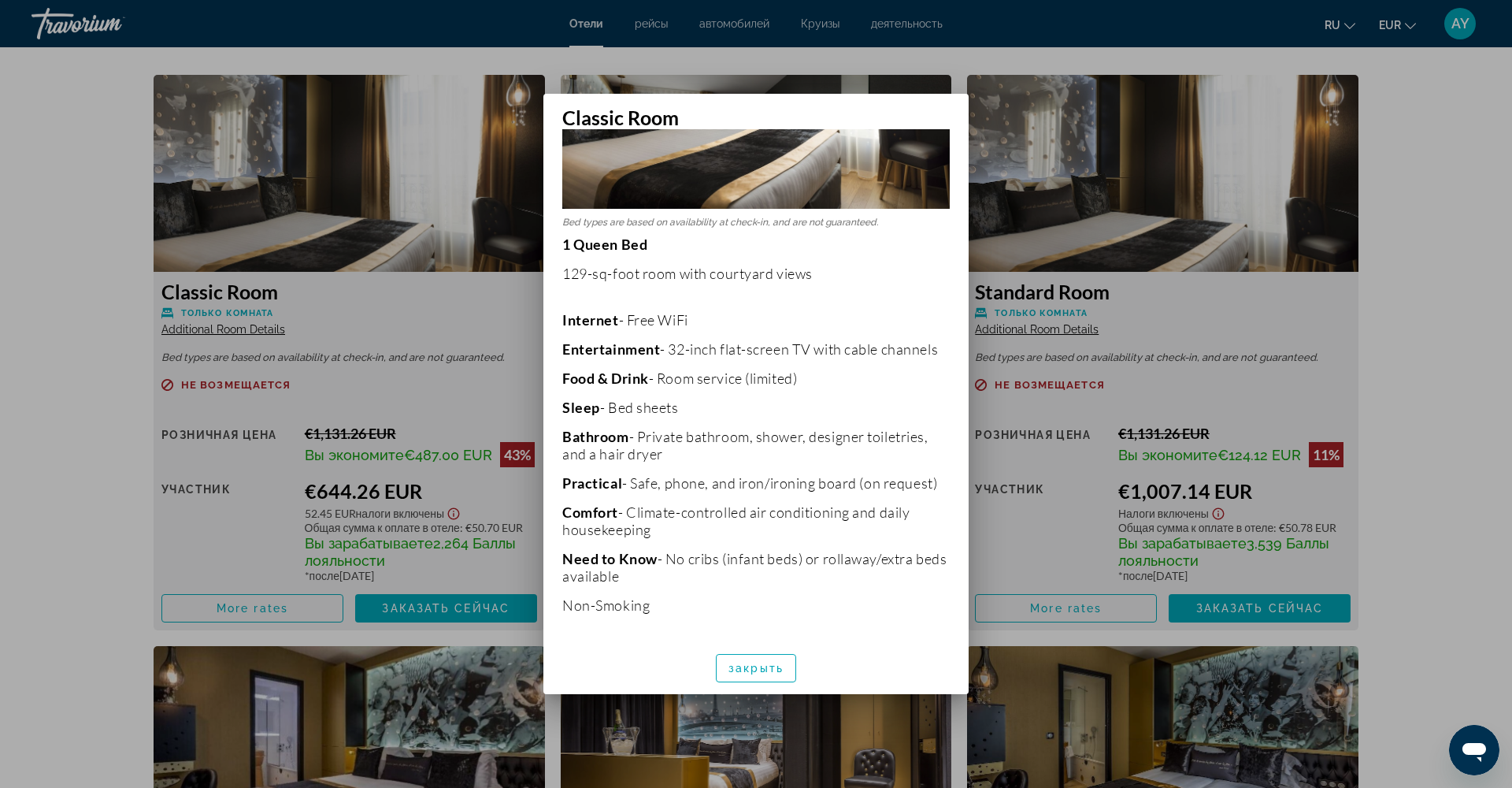
scroll to position [203, 0]
click at [733, 667] on span "закрыть" at bounding box center [756, 667] width 55 height 12
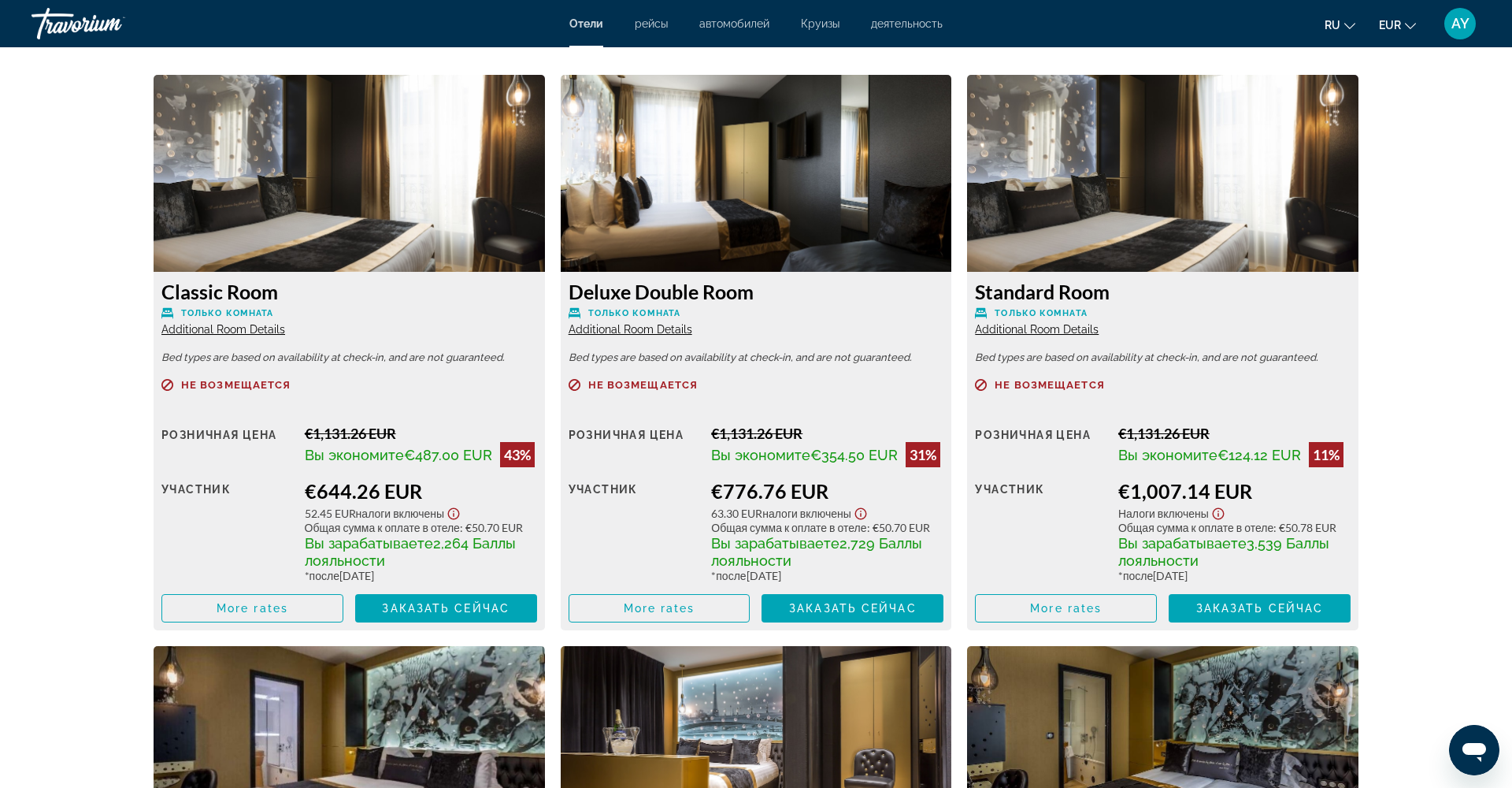
scroll to position [2680, 0]
click at [661, 327] on span "Additional Room Details" at bounding box center [630, 328] width 124 height 12
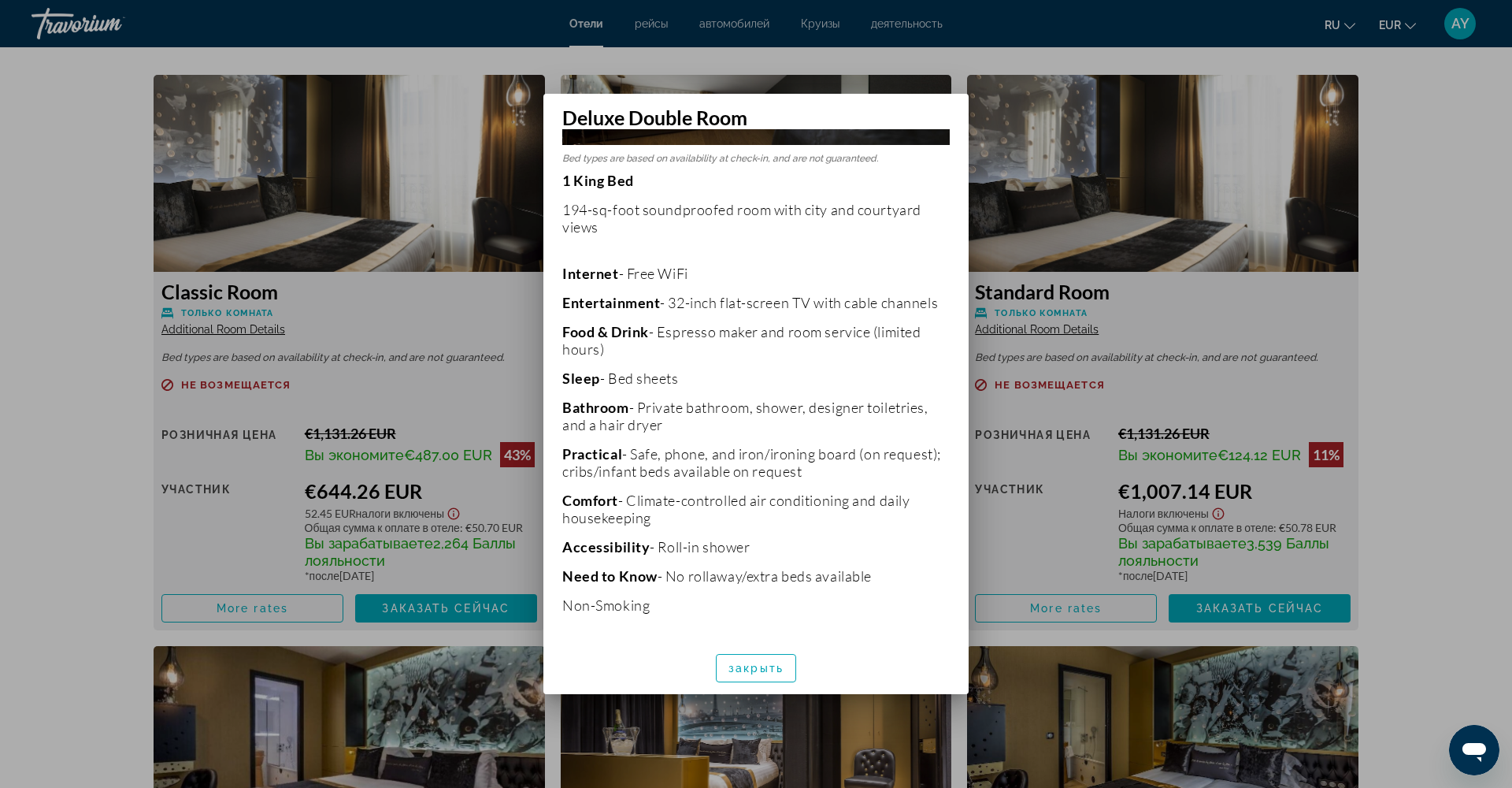
scroll to position [0, 0]
click at [747, 673] on span "закрыть" at bounding box center [756, 667] width 55 height 12
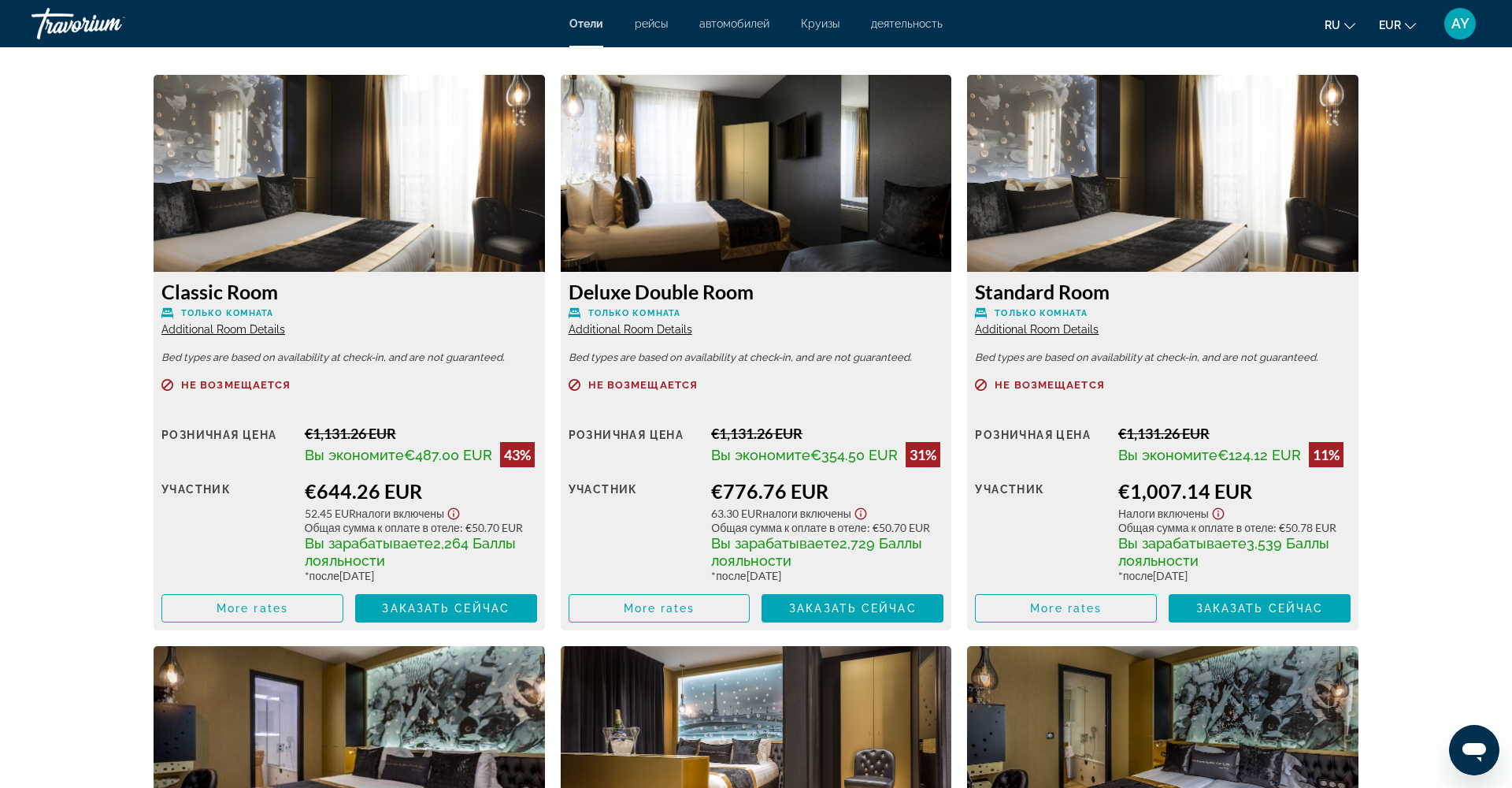
click at [1090, 328] on span "Additional Room Details" at bounding box center [1037, 328] width 124 height 12
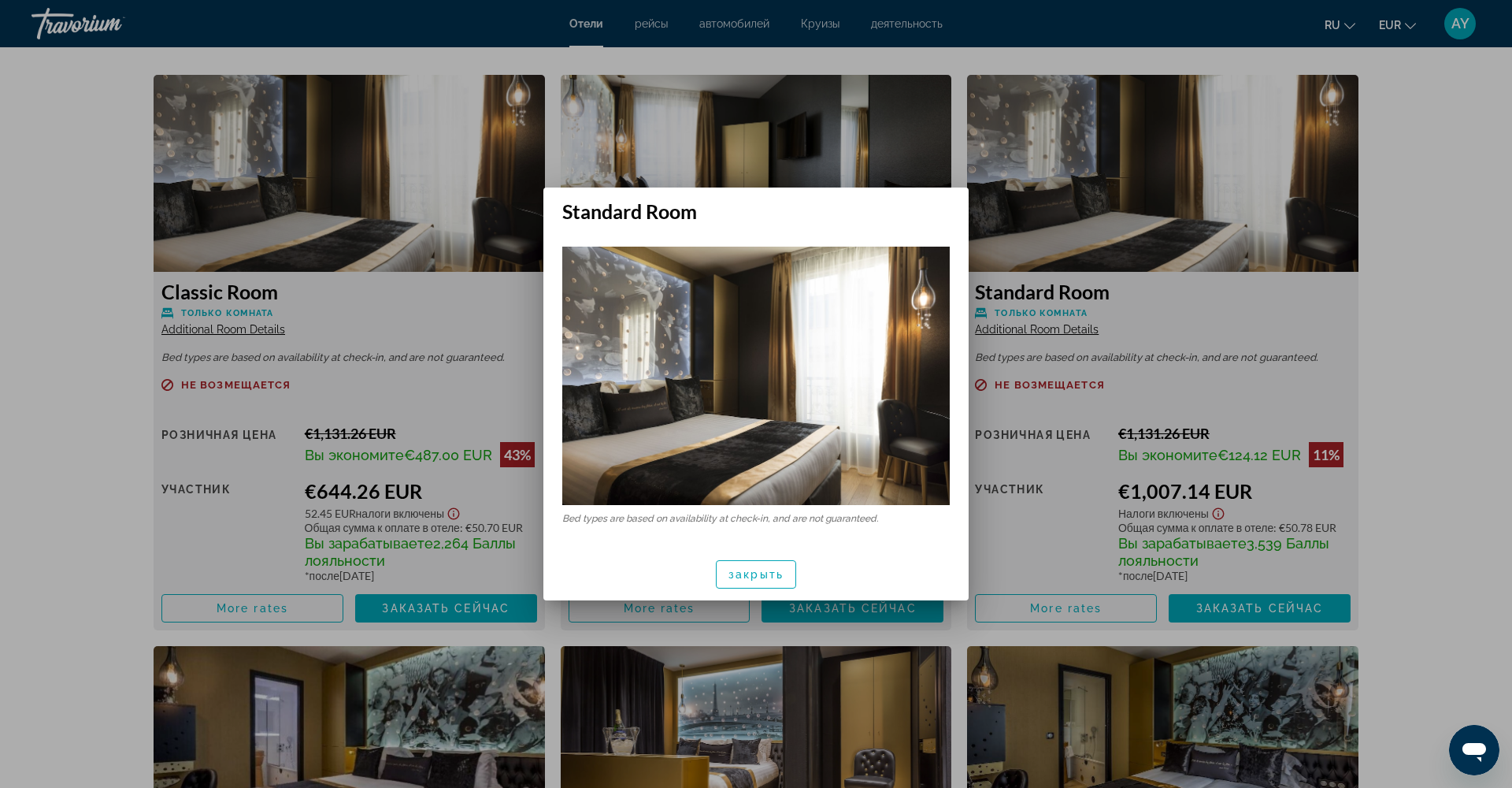
scroll to position [0, 0]
click at [757, 577] on span "закрыть" at bounding box center [756, 574] width 55 height 12
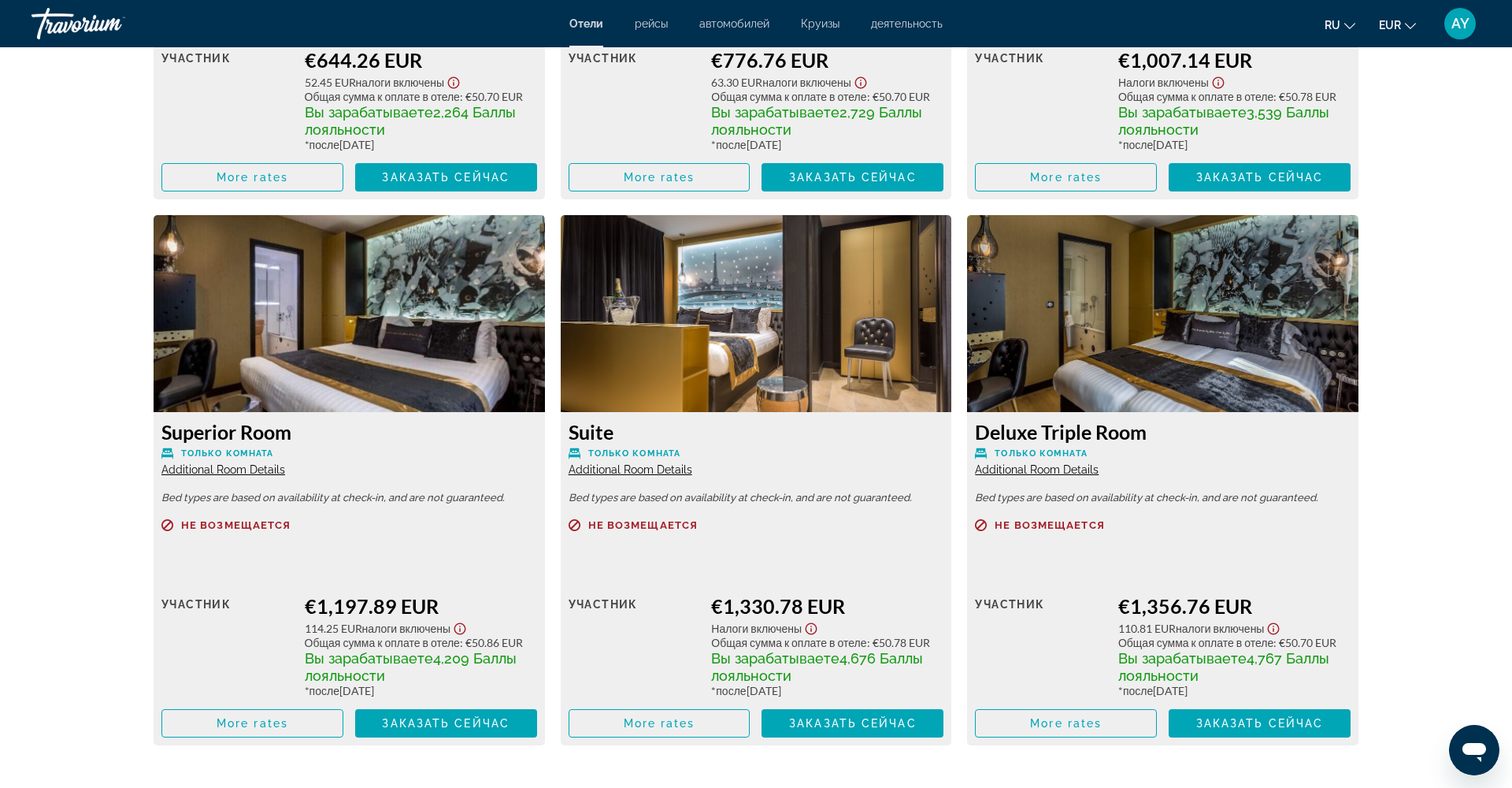
scroll to position [3113, 0]
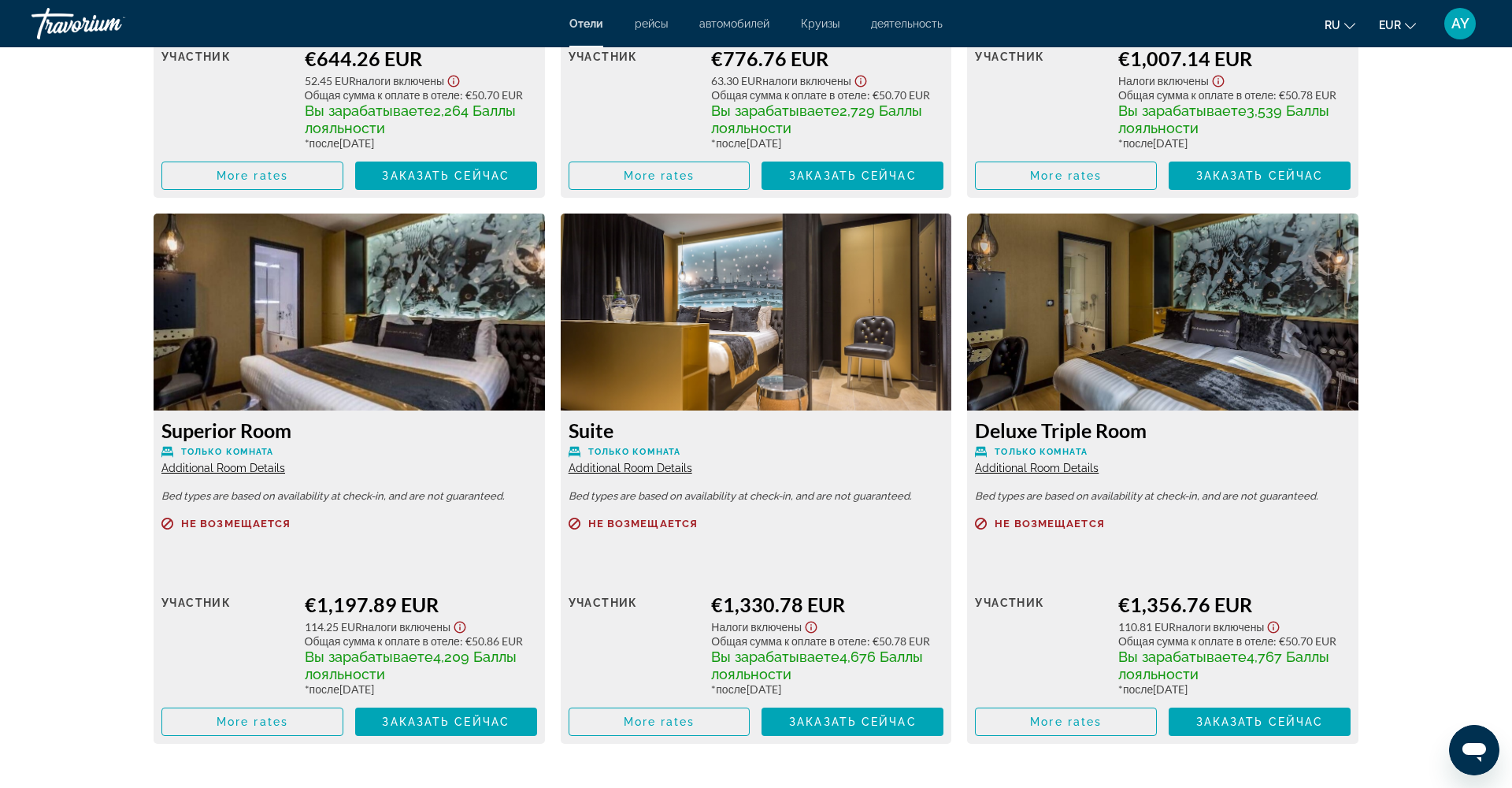
click at [1061, 475] on span "Additional Room Details" at bounding box center [1037, 467] width 124 height 12
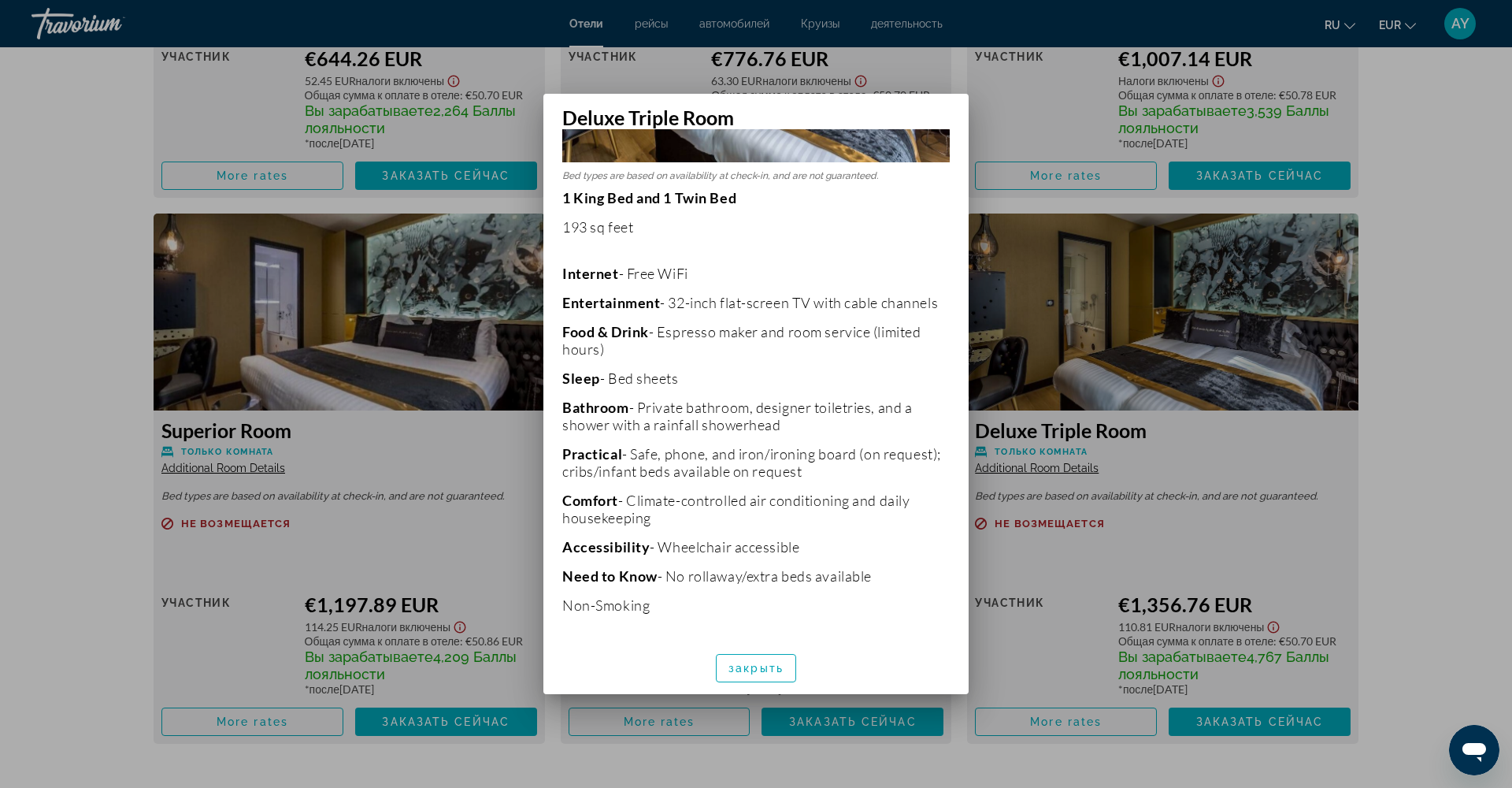
scroll to position [239, 0]
click at [770, 671] on span "закрыть" at bounding box center [756, 667] width 55 height 12
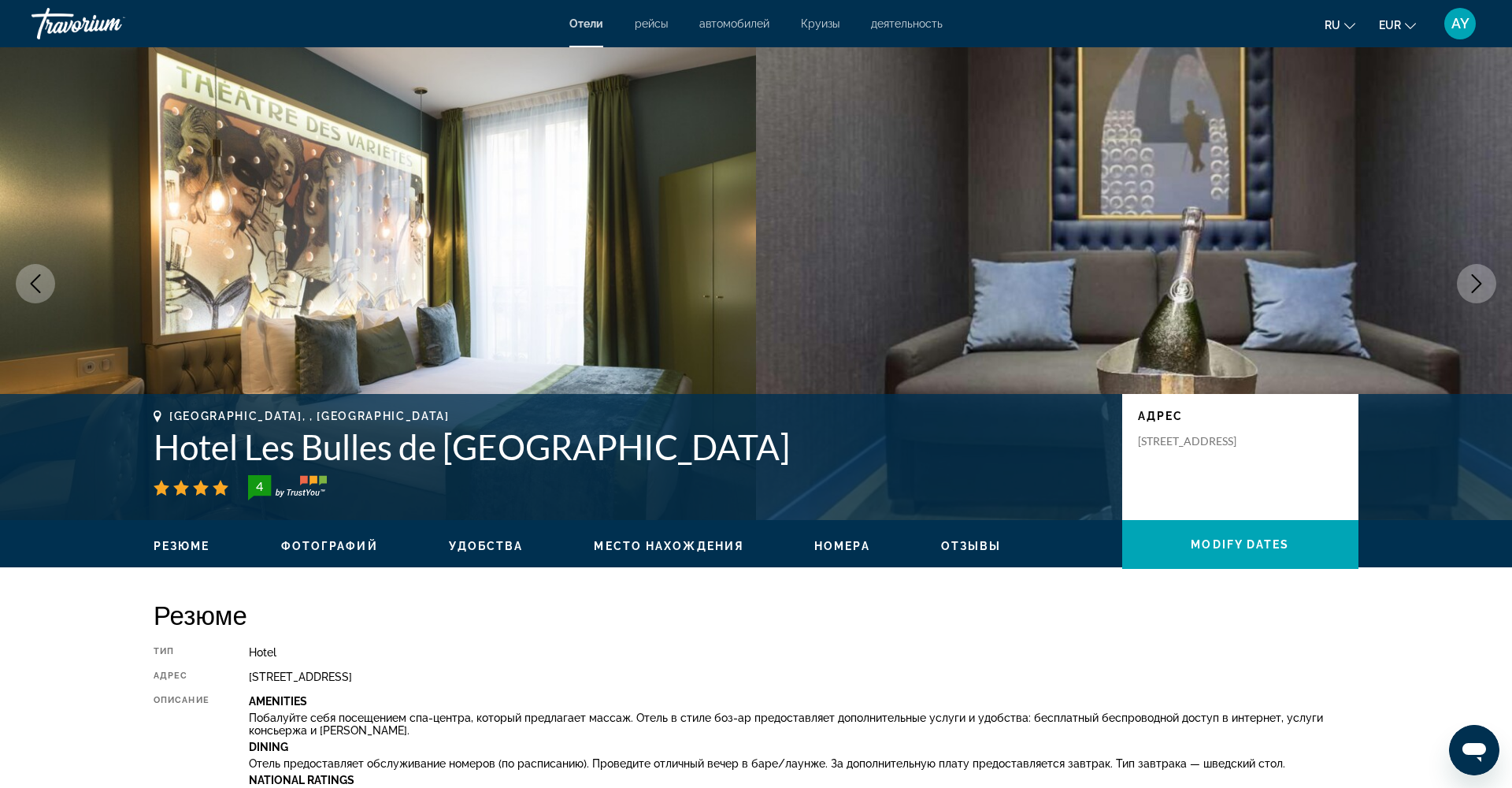
scroll to position [3113, 0]
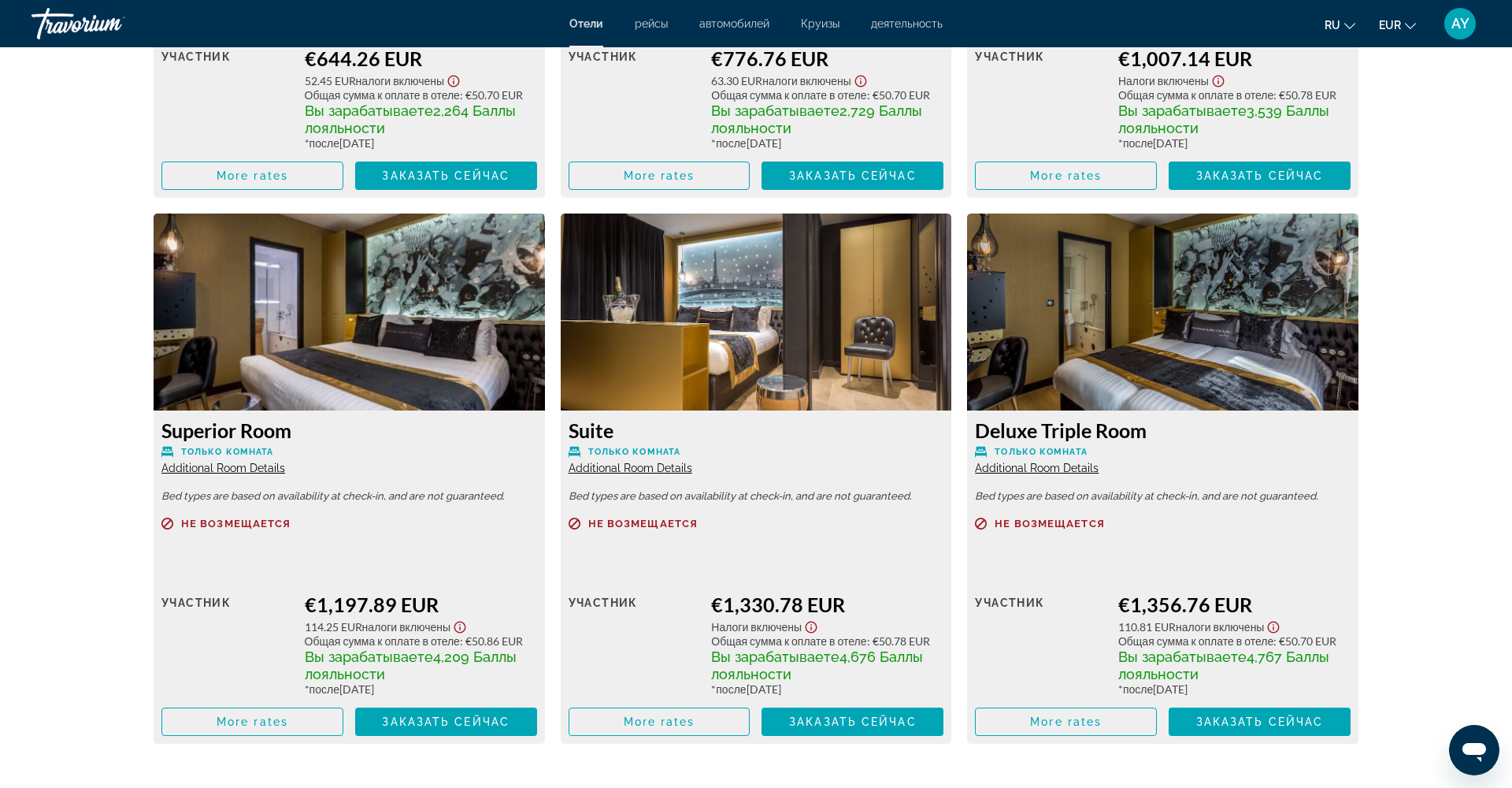
click at [635, 475] on span "Additional Room Details" at bounding box center [630, 467] width 124 height 12
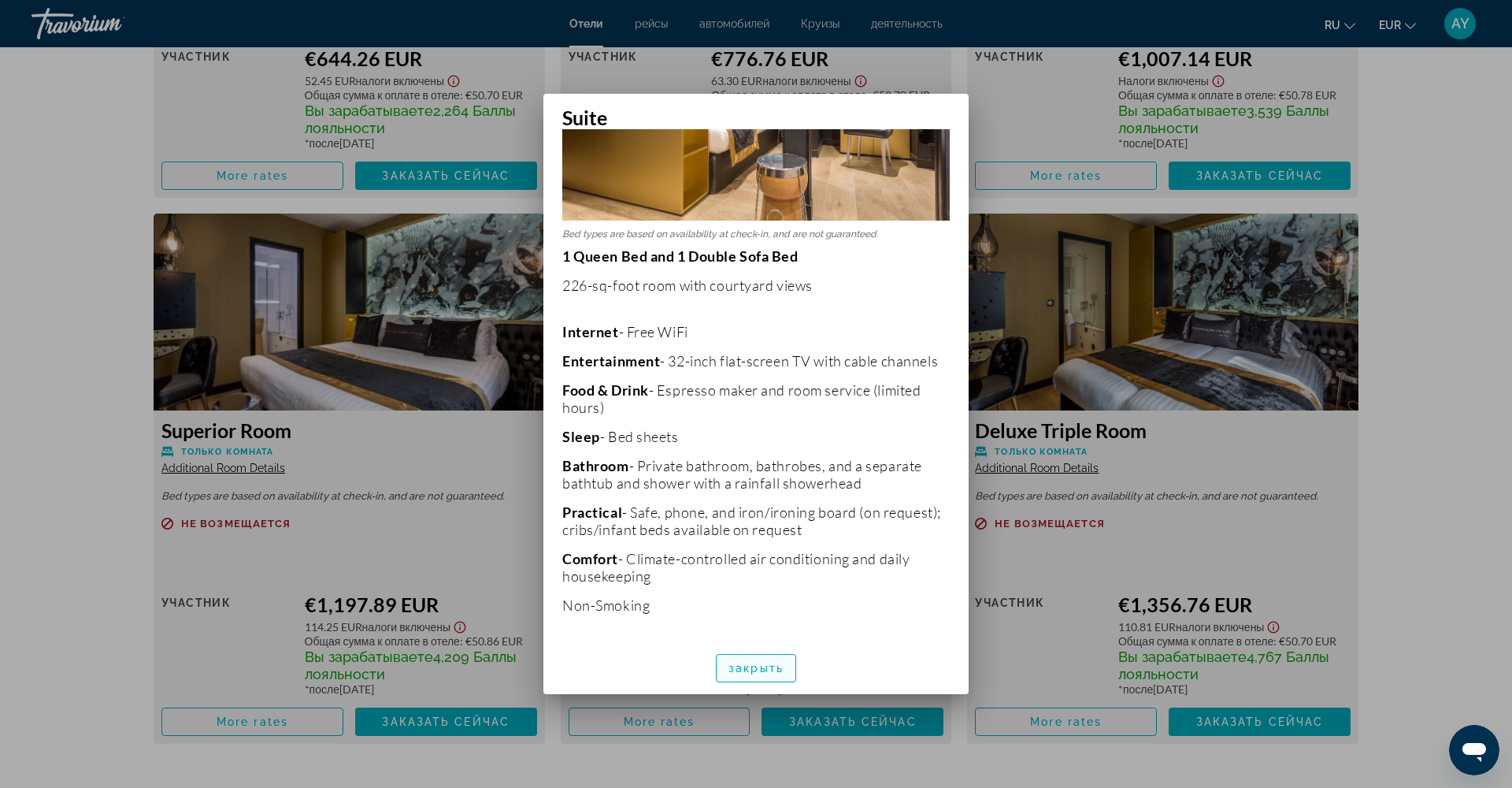
scroll to position [0, 0]
click at [737, 658] on span "button" at bounding box center [756, 668] width 79 height 38
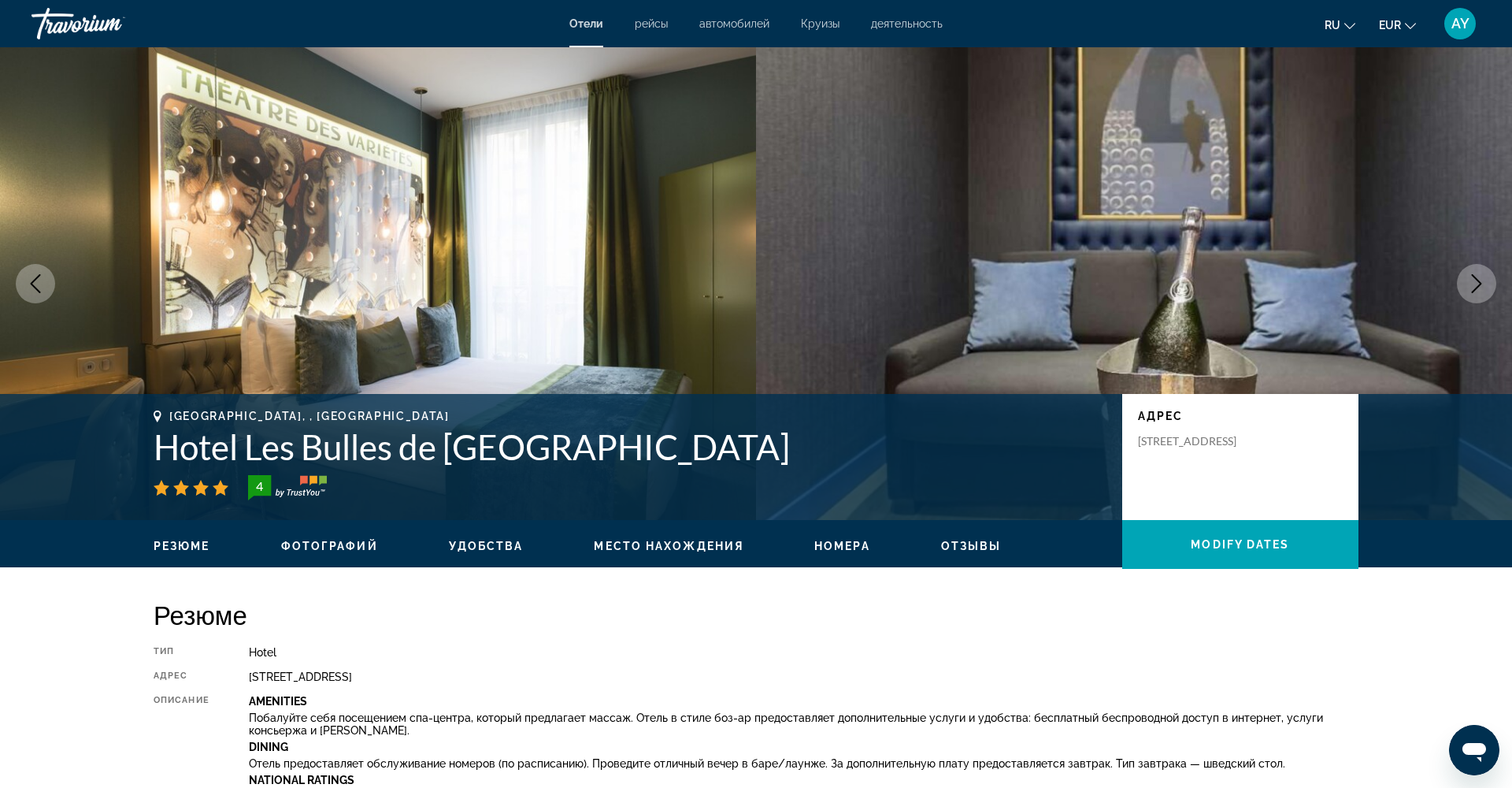
scroll to position [3113, 0]
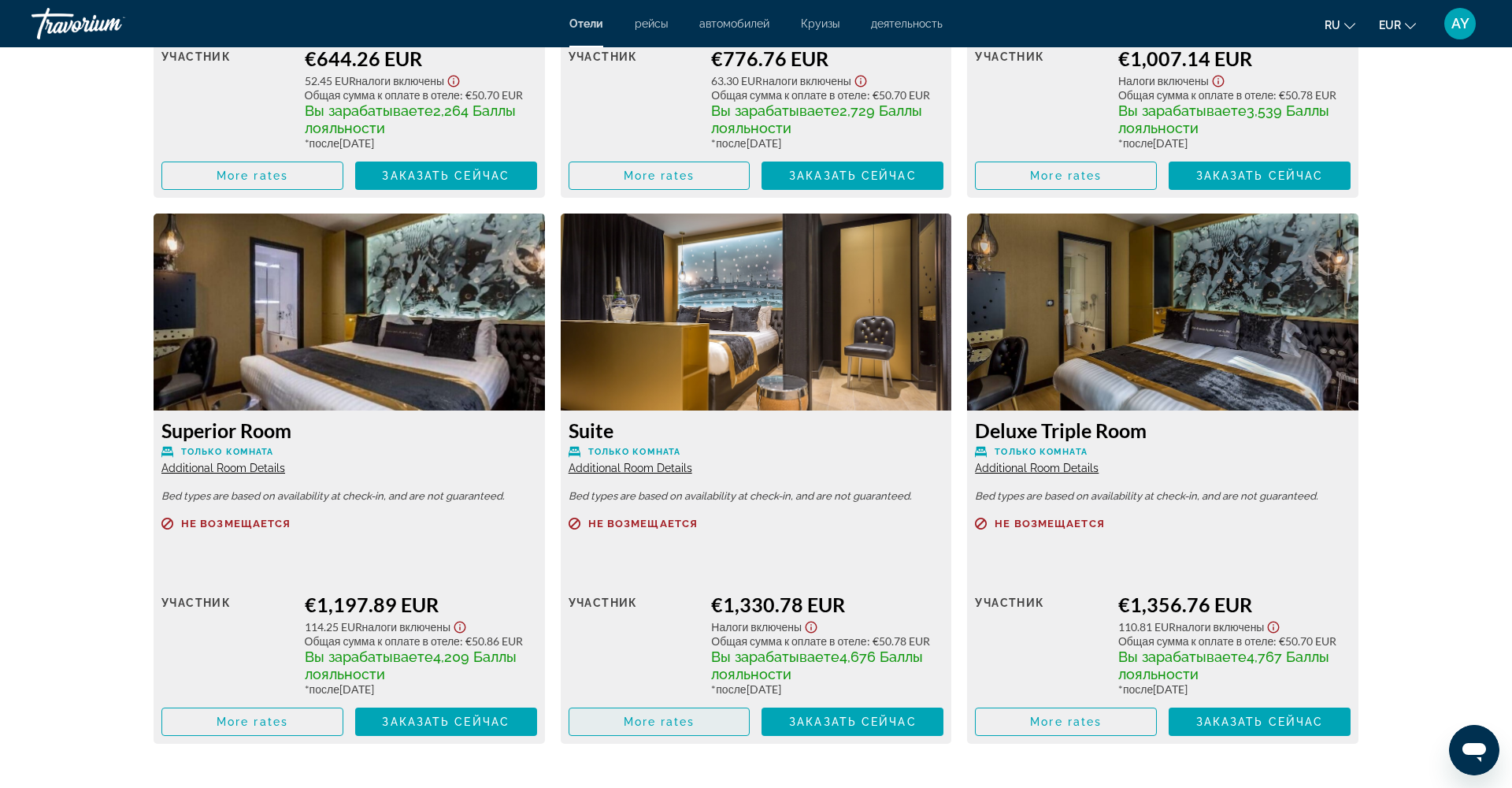
click at [633, 727] on span "Main content" at bounding box center [659, 722] width 180 height 38
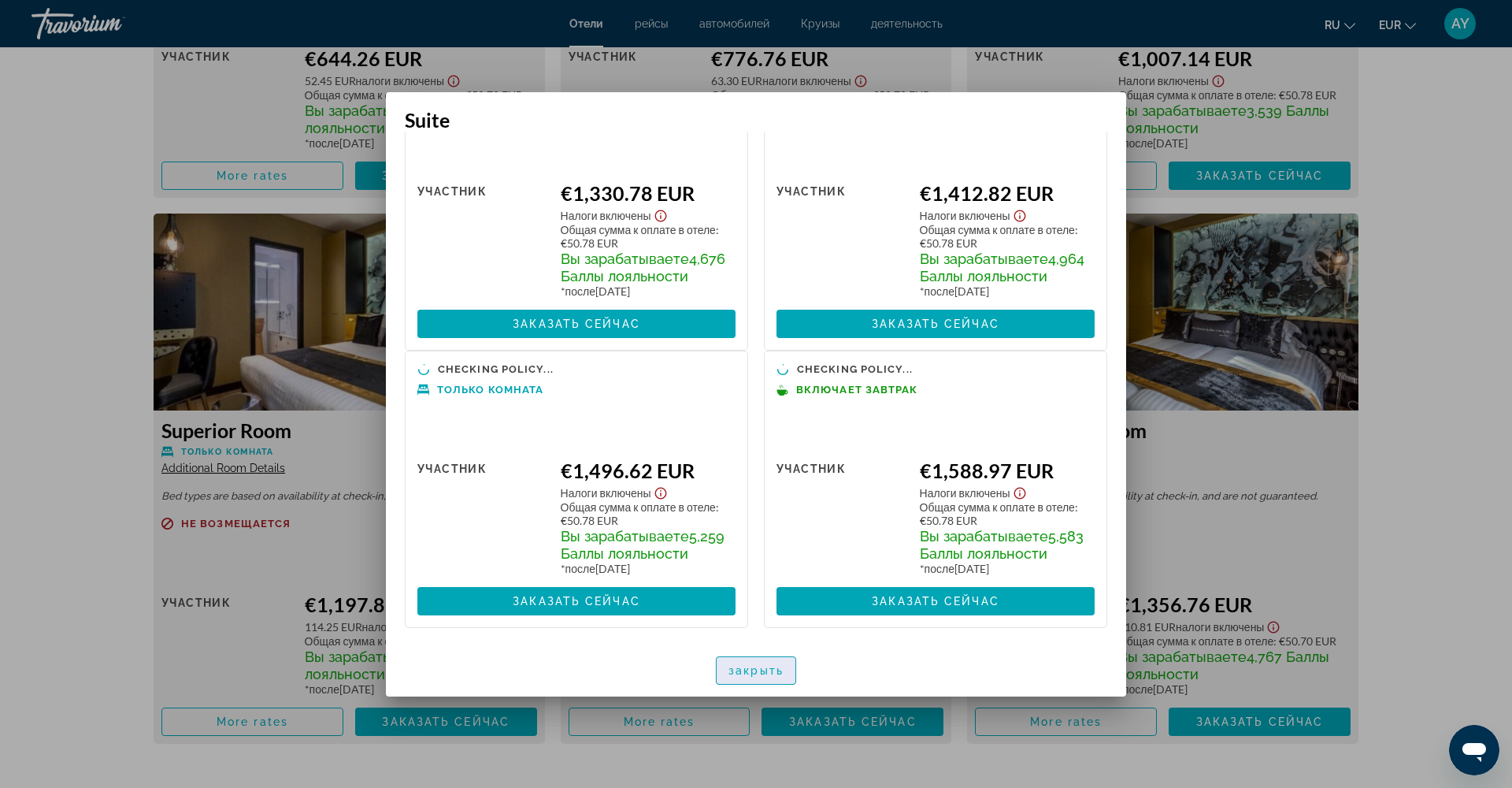
scroll to position [0, 1]
click at [762, 668] on span "закрыть" at bounding box center [756, 670] width 55 height 12
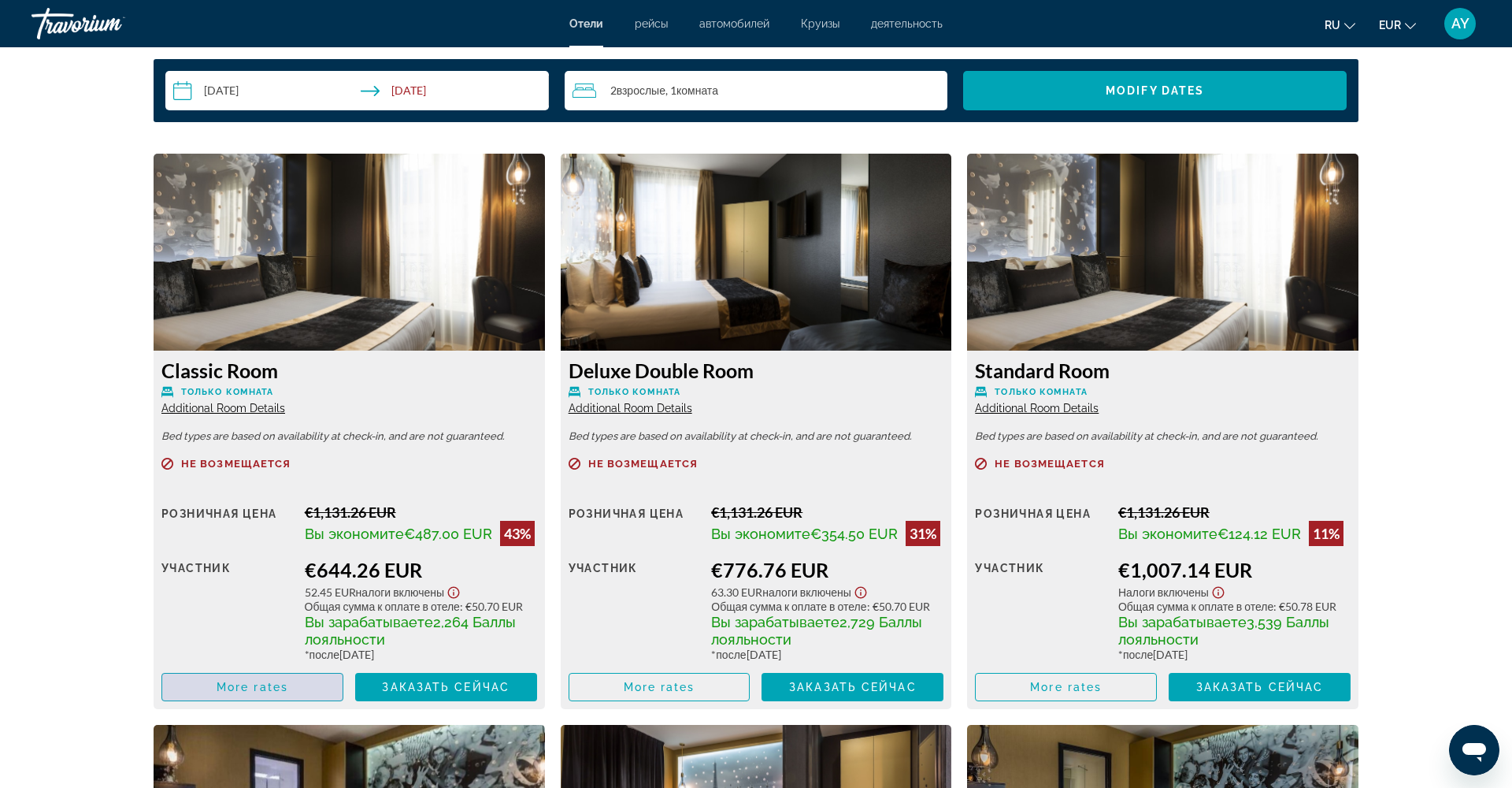
click at [284, 694] on span "More rates" at bounding box center [253, 687] width 72 height 12
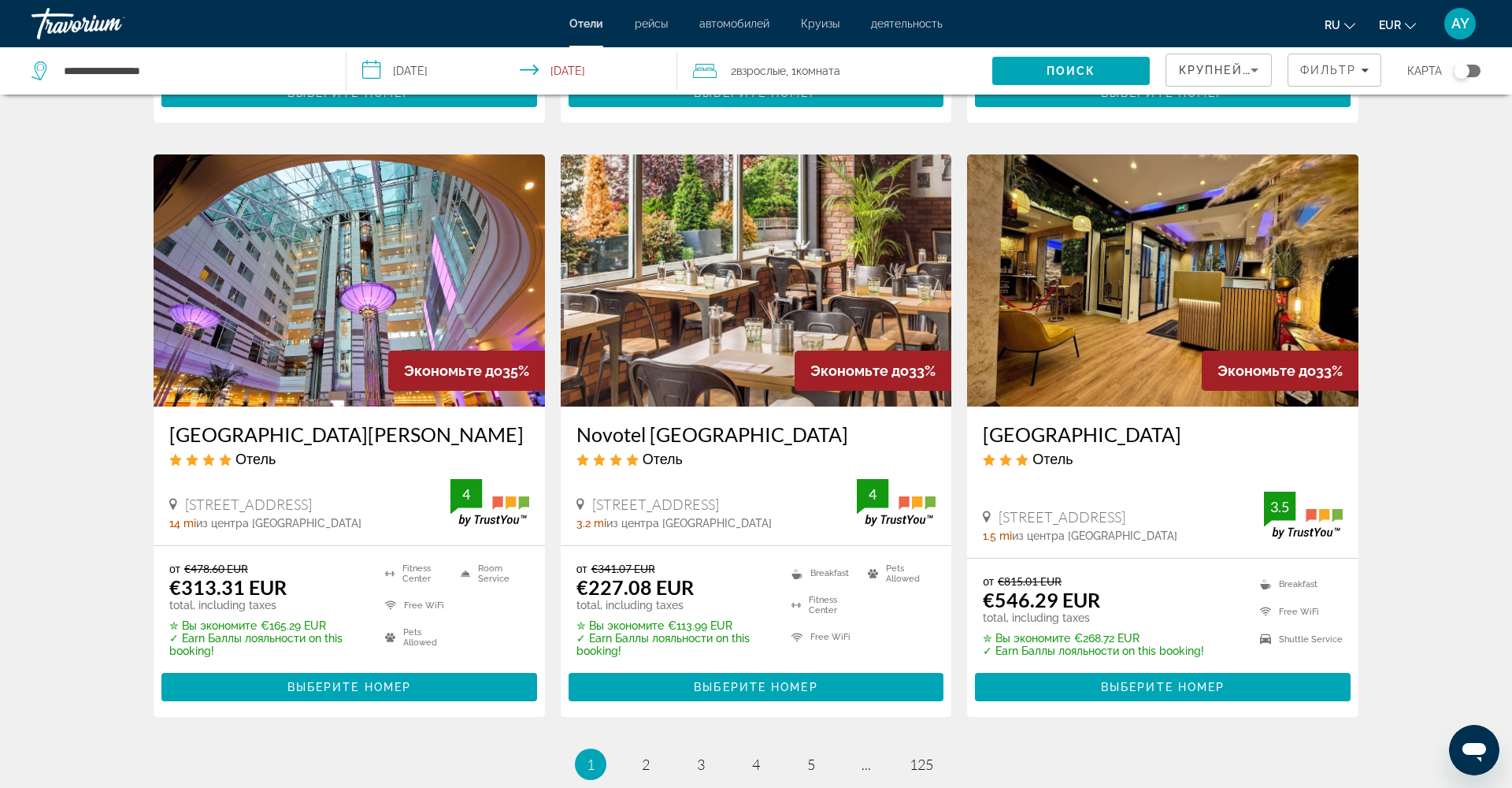
scroll to position [1820, 0]
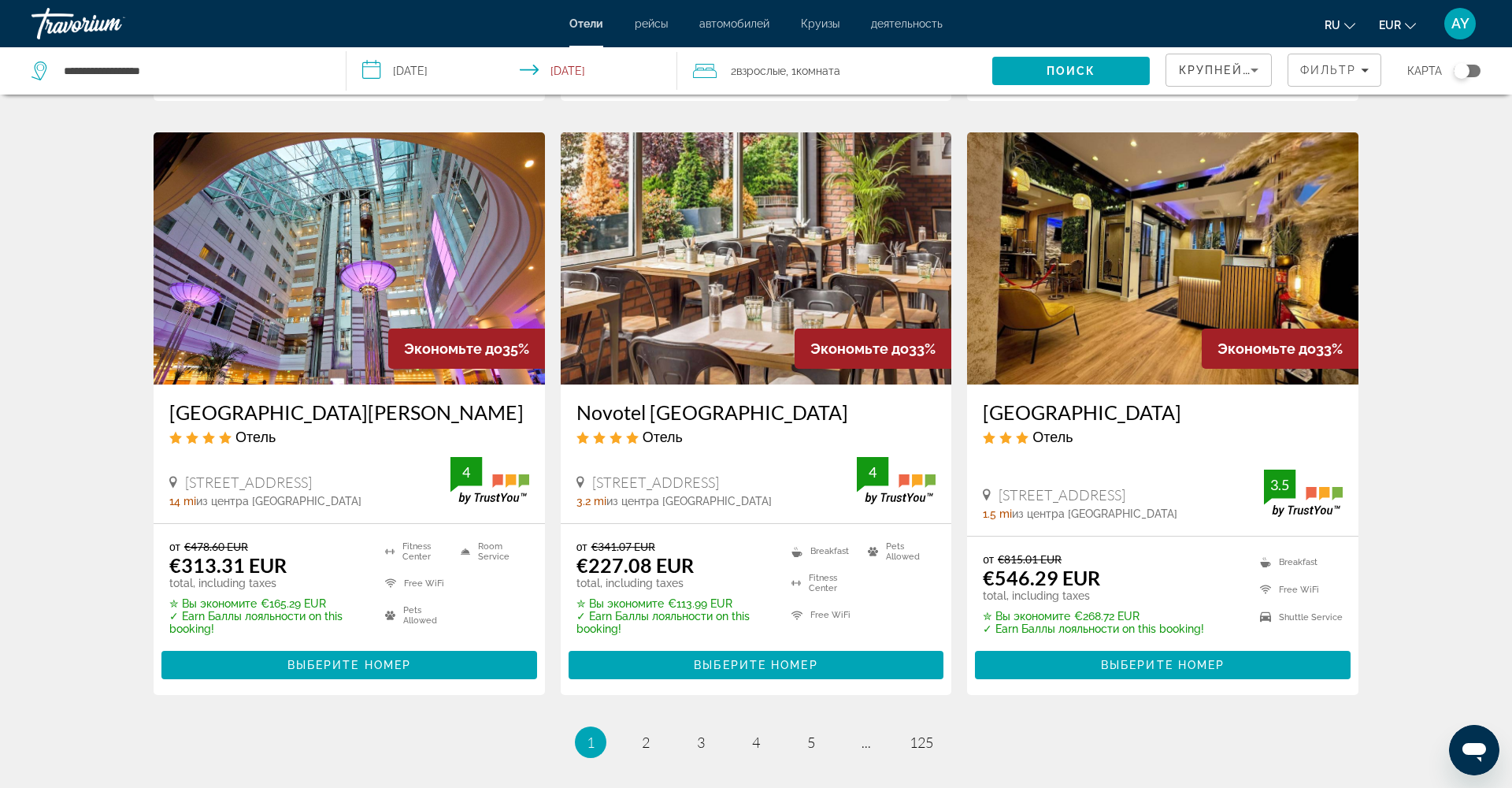
click at [1155, 274] on img "Main content" at bounding box center [1162, 258] width 391 height 252
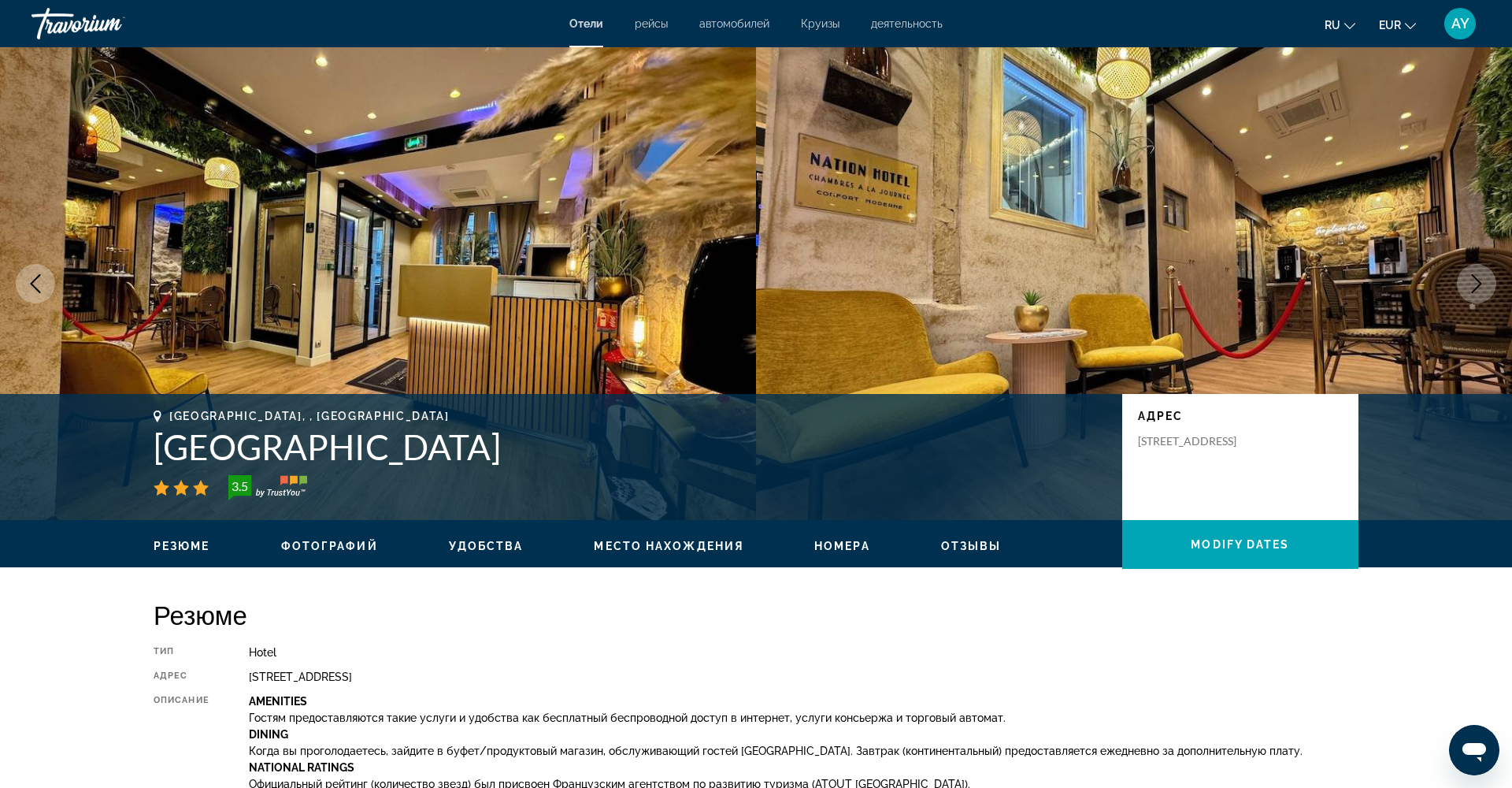
click at [1475, 281] on icon "Next image" at bounding box center [1477, 284] width 19 height 19
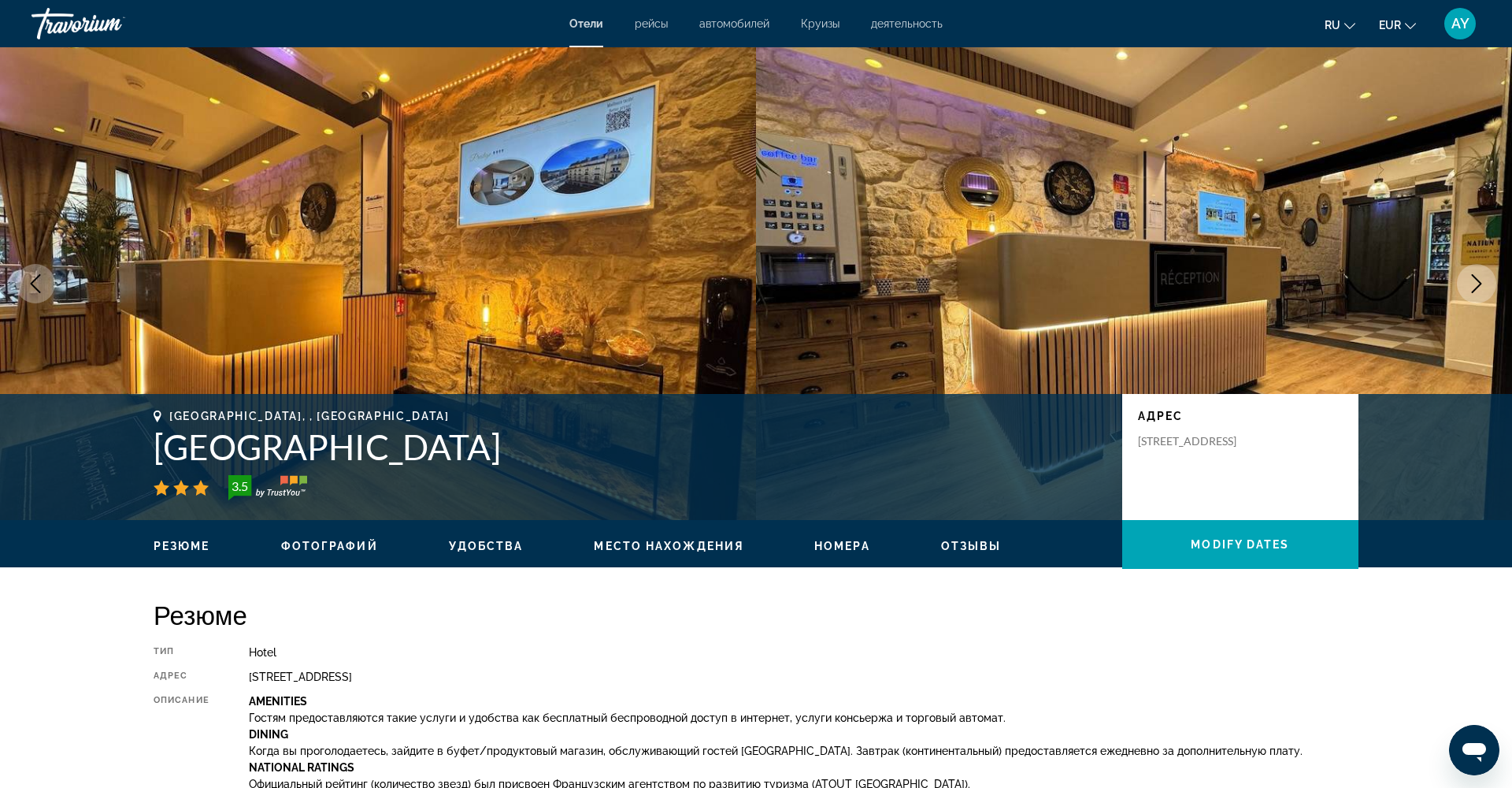
click at [1474, 281] on icon "Next image" at bounding box center [1477, 284] width 19 height 19
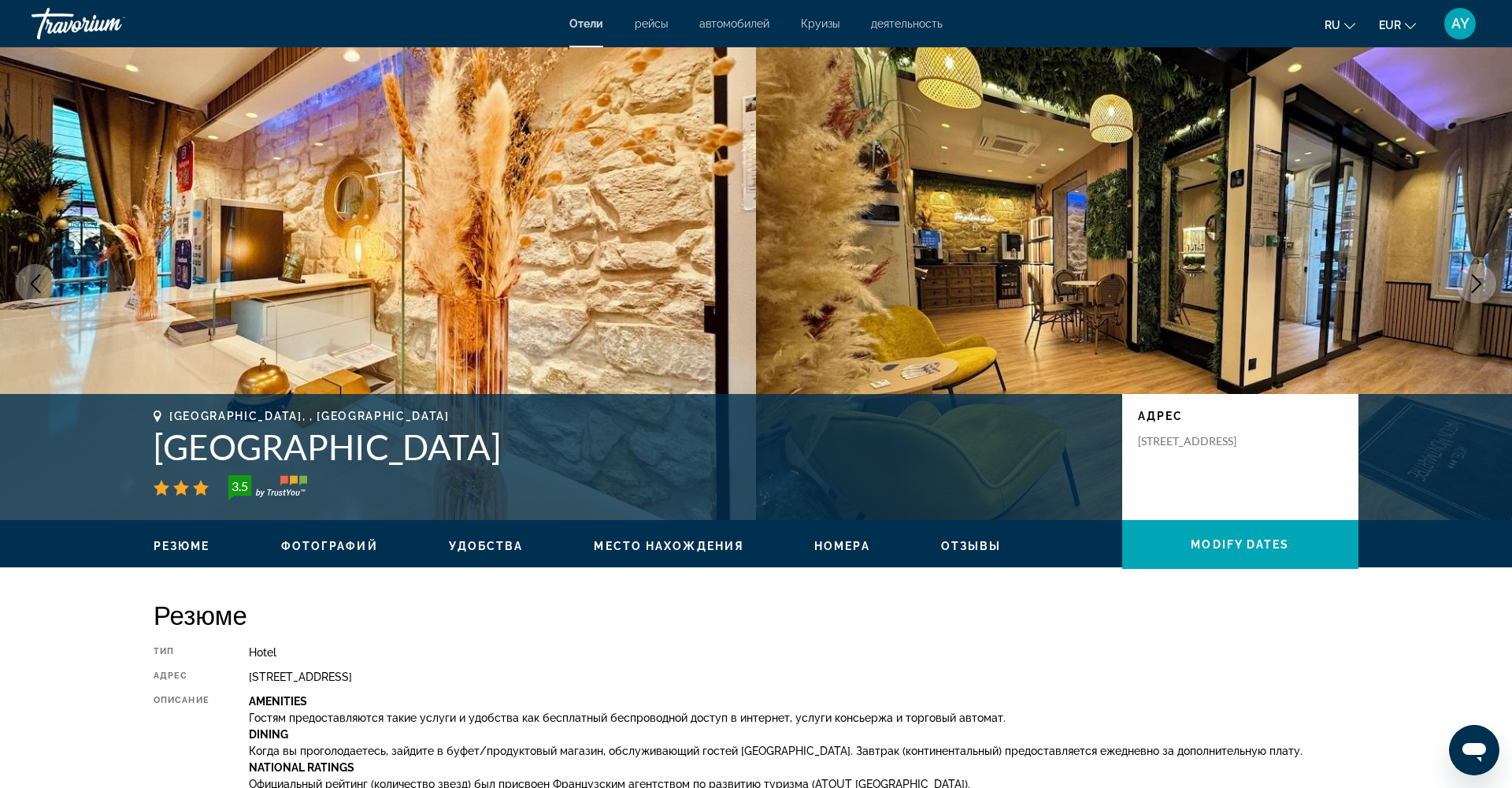
click at [1474, 281] on icon "Next image" at bounding box center [1477, 284] width 19 height 19
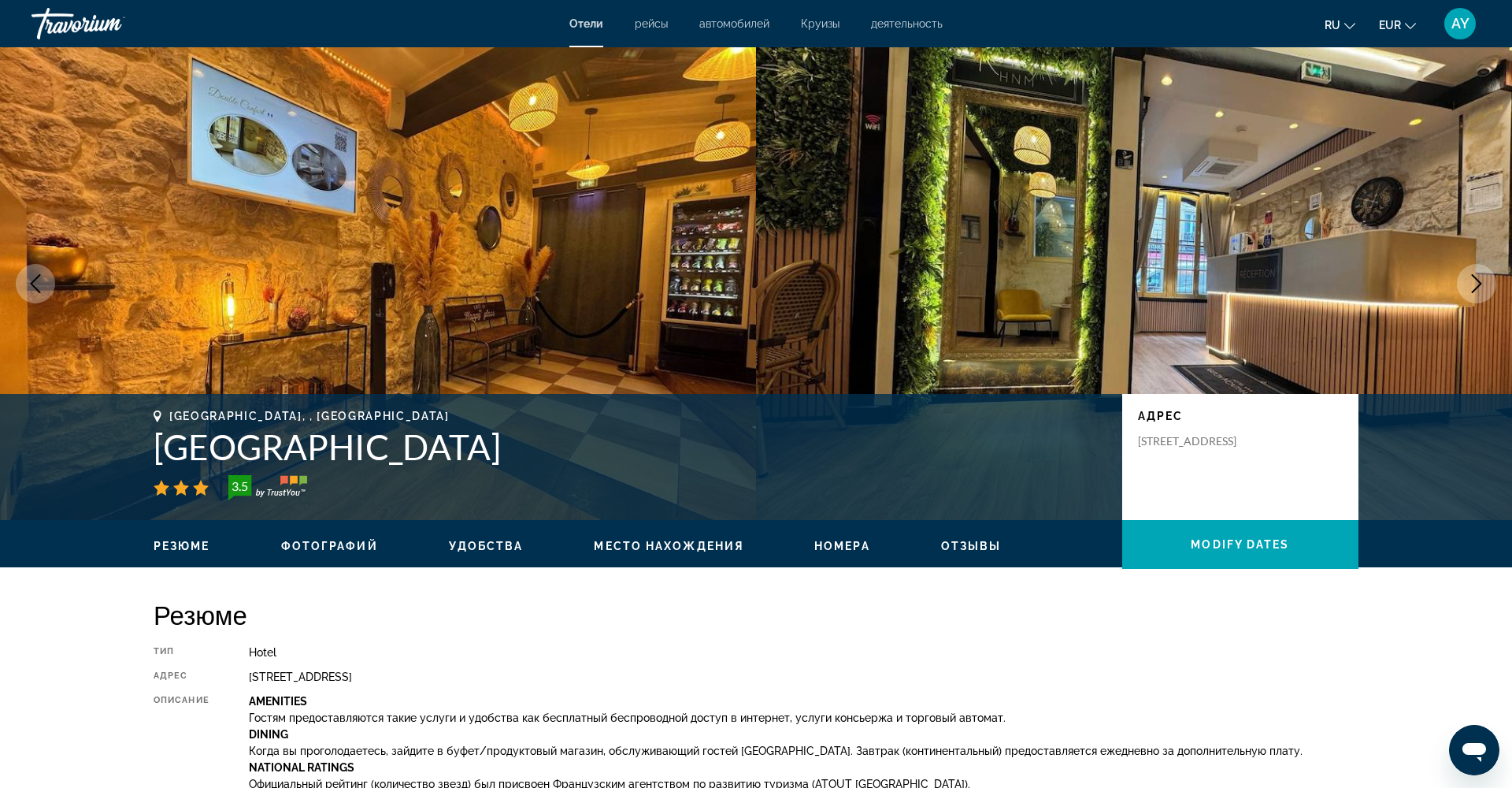
click at [1474, 281] on icon "Next image" at bounding box center [1477, 284] width 19 height 19
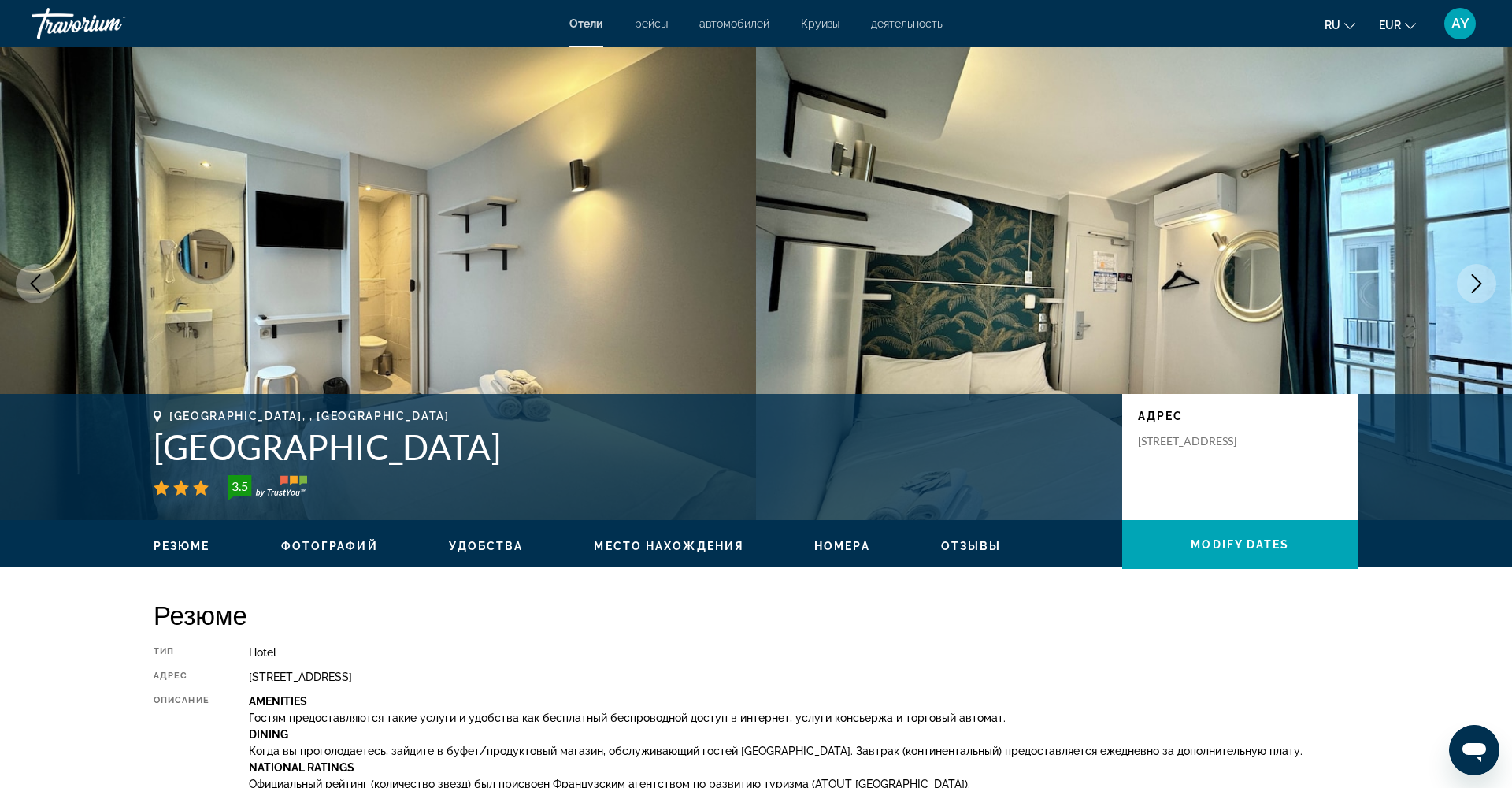
click at [1474, 281] on icon "Next image" at bounding box center [1477, 284] width 19 height 19
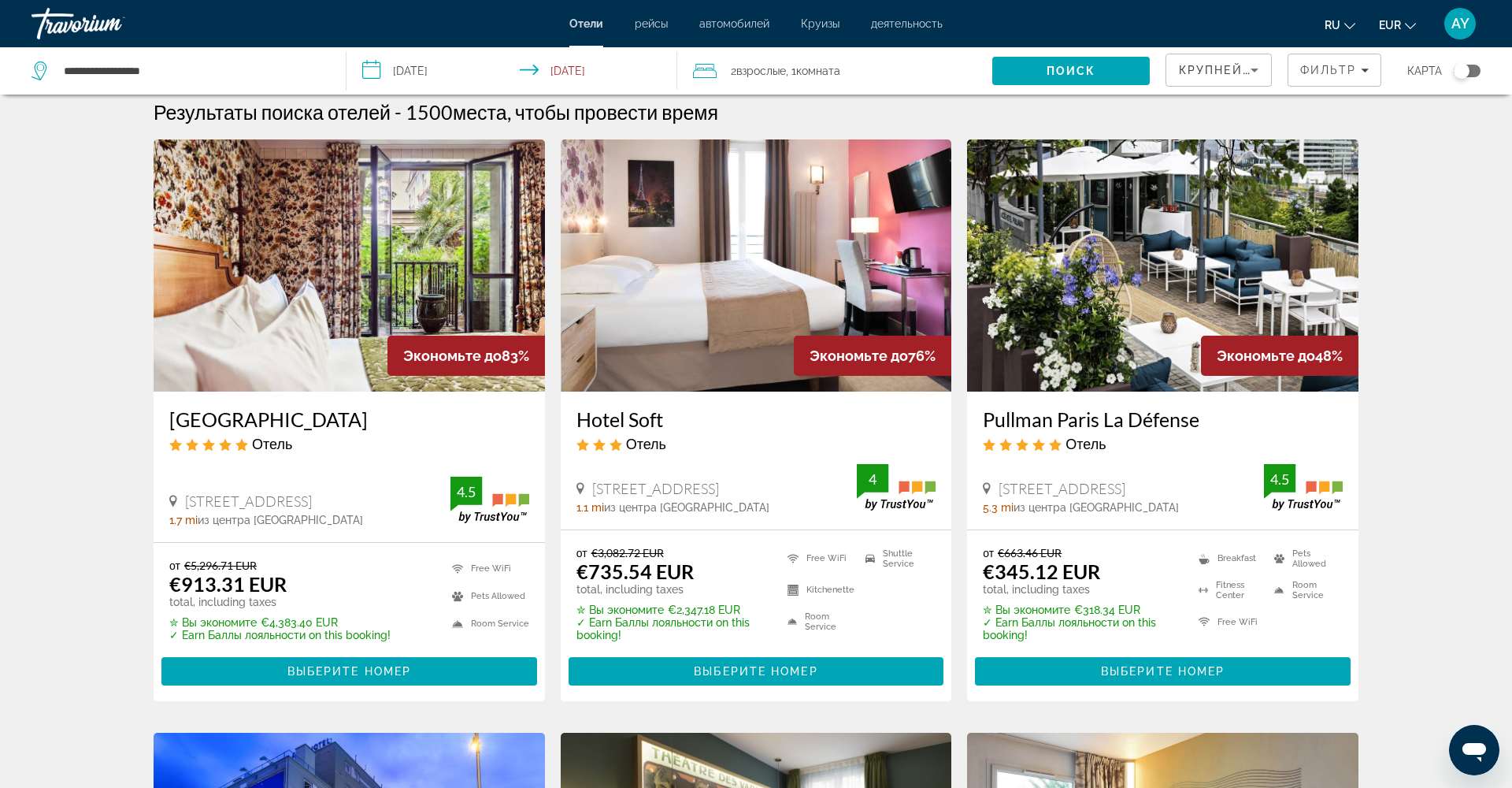
scroll to position [11, 0]
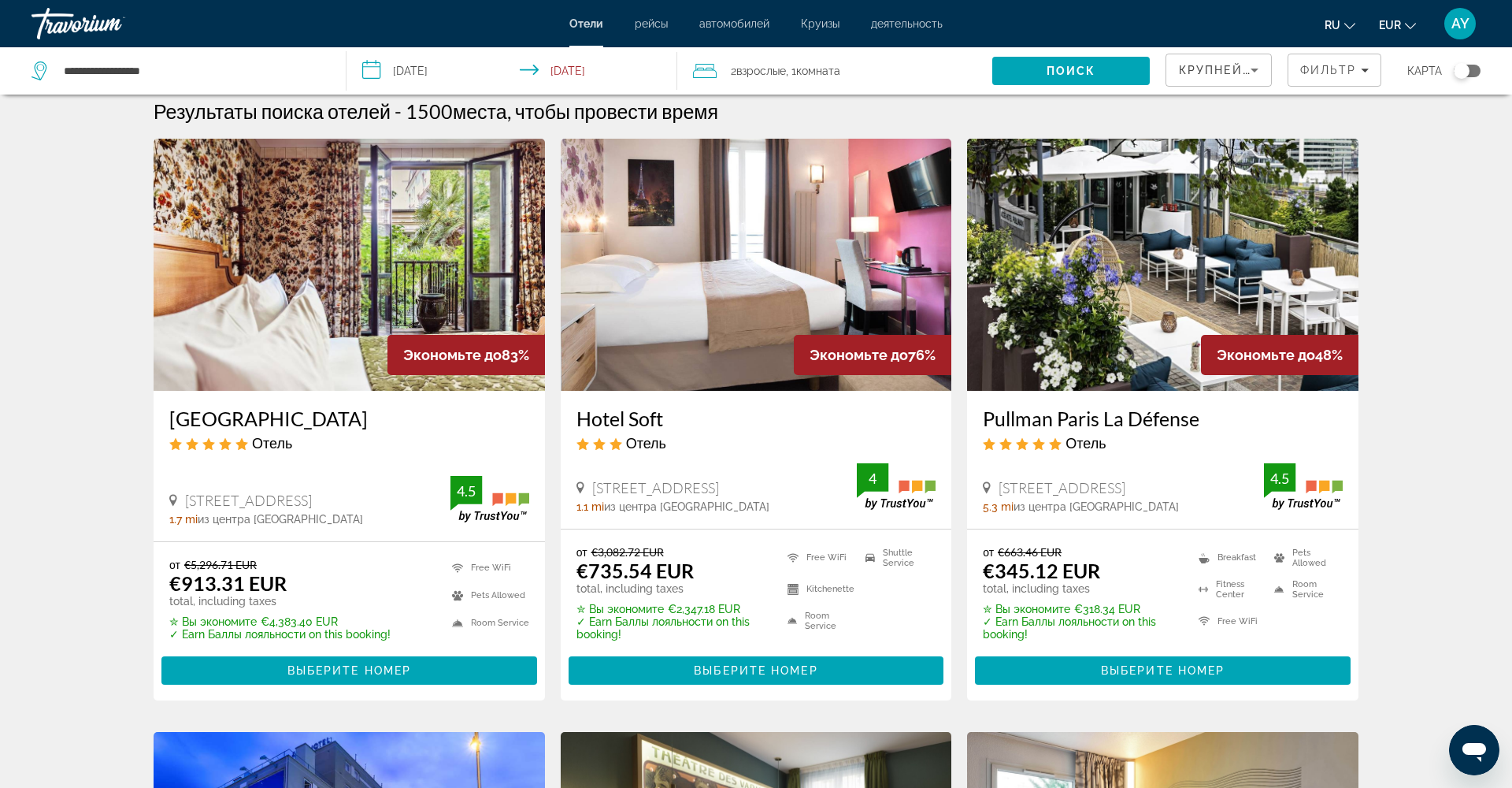
click at [757, 295] on img "Main content" at bounding box center [756, 264] width 391 height 252
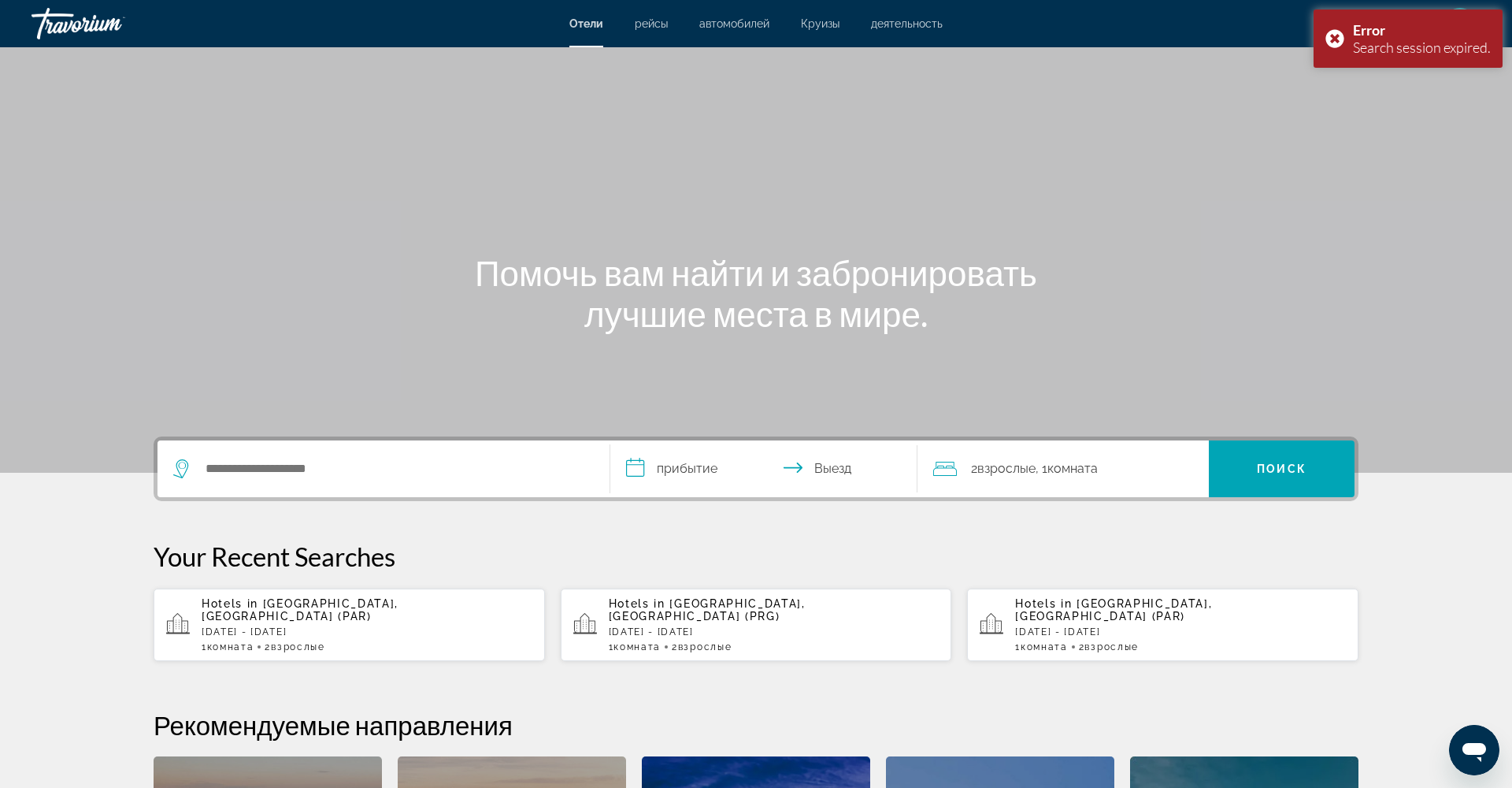
click at [694, 471] on input "**********" at bounding box center [767, 471] width 313 height 61
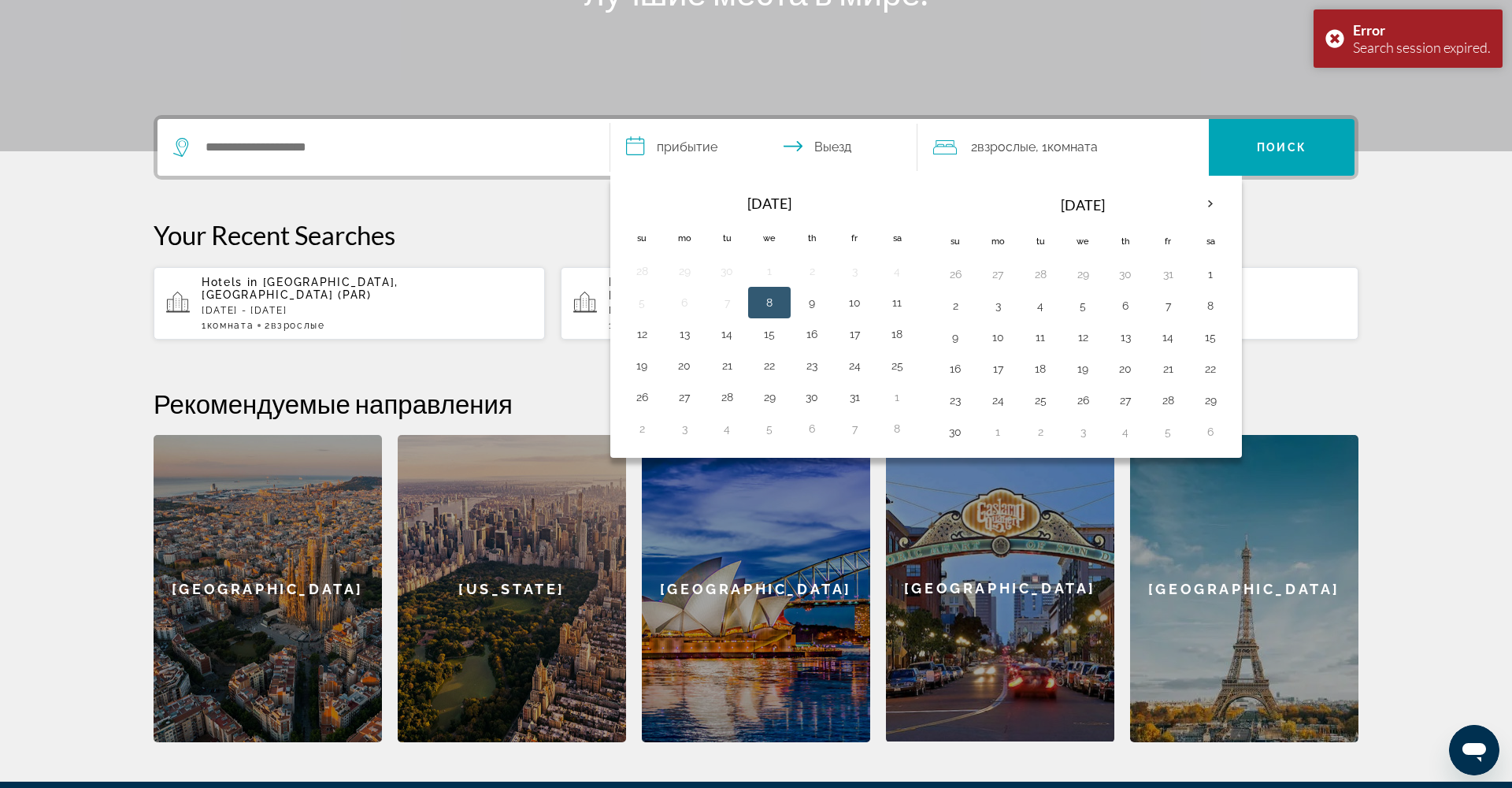
scroll to position [385, 0]
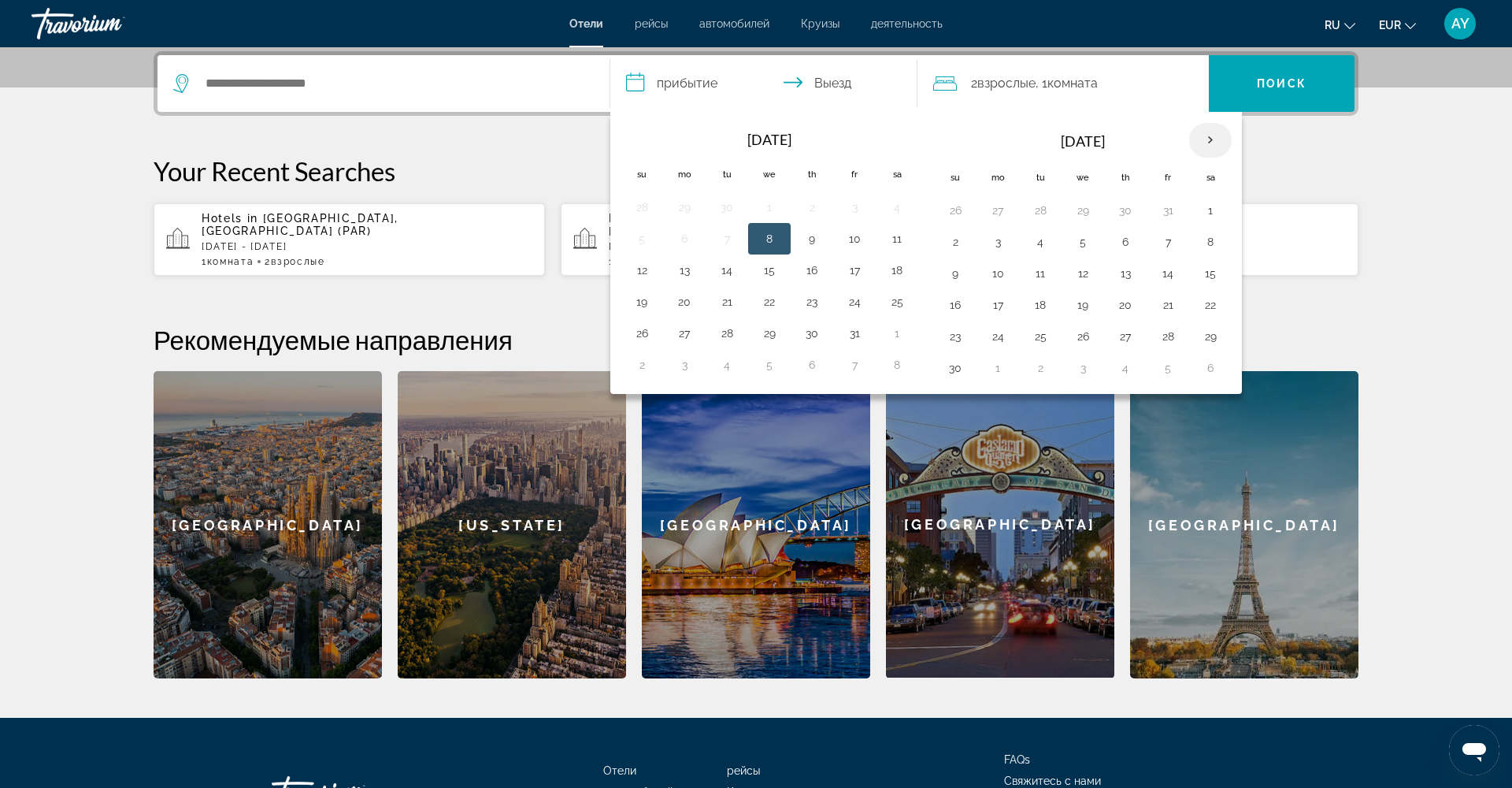
click at [1214, 139] on th "Next month" at bounding box center [1210, 140] width 42 height 35
click at [1211, 140] on th "Next month" at bounding box center [1210, 140] width 42 height 35
click at [717, 344] on button "30" at bounding box center [726, 336] width 25 height 22
click at [1172, 207] on button "2" at bounding box center [1168, 210] width 25 height 22
type input "**********"
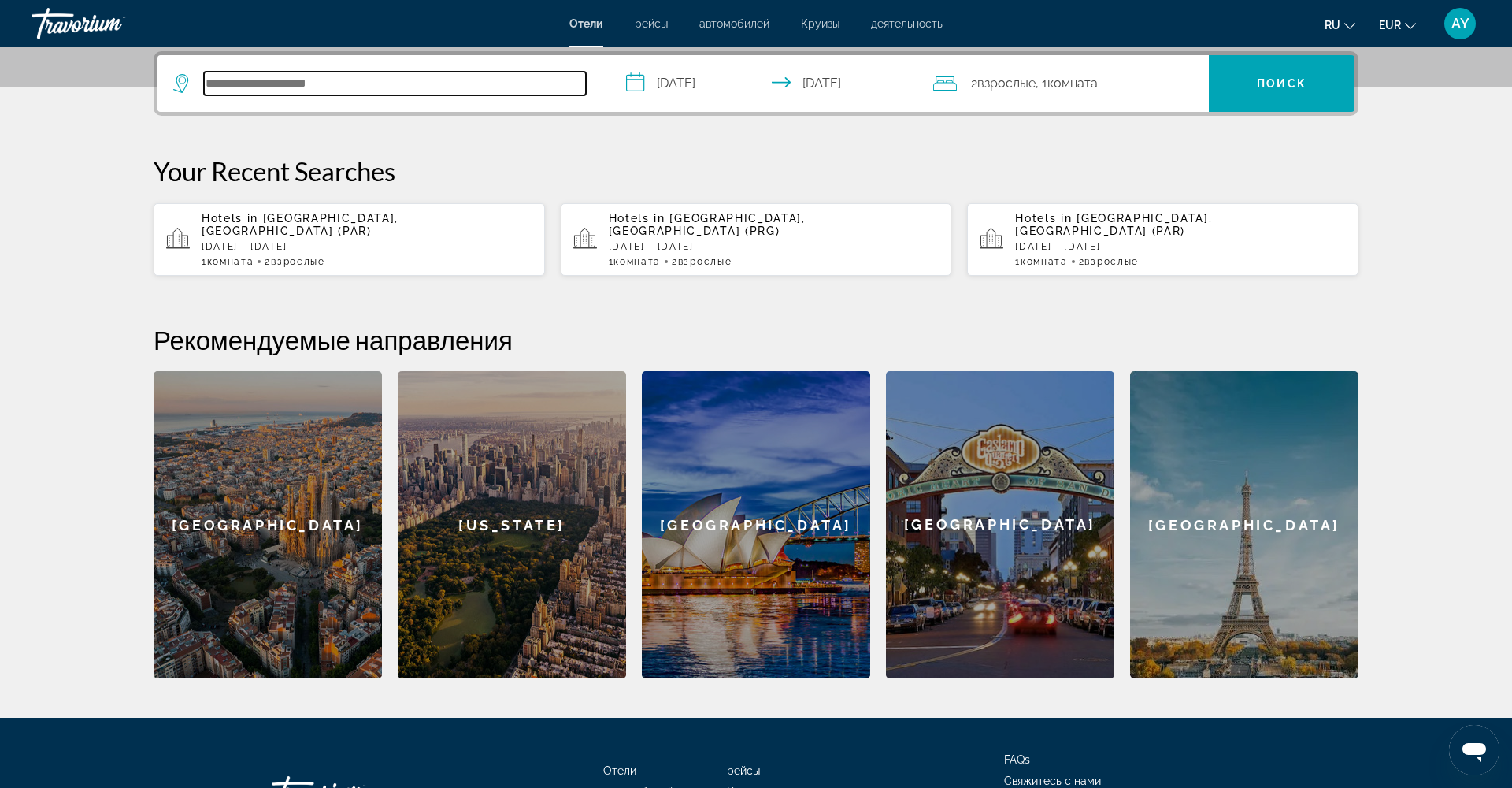
click at [370, 83] on input "Search hotel destination" at bounding box center [394, 83] width 382 height 24
type input "*"
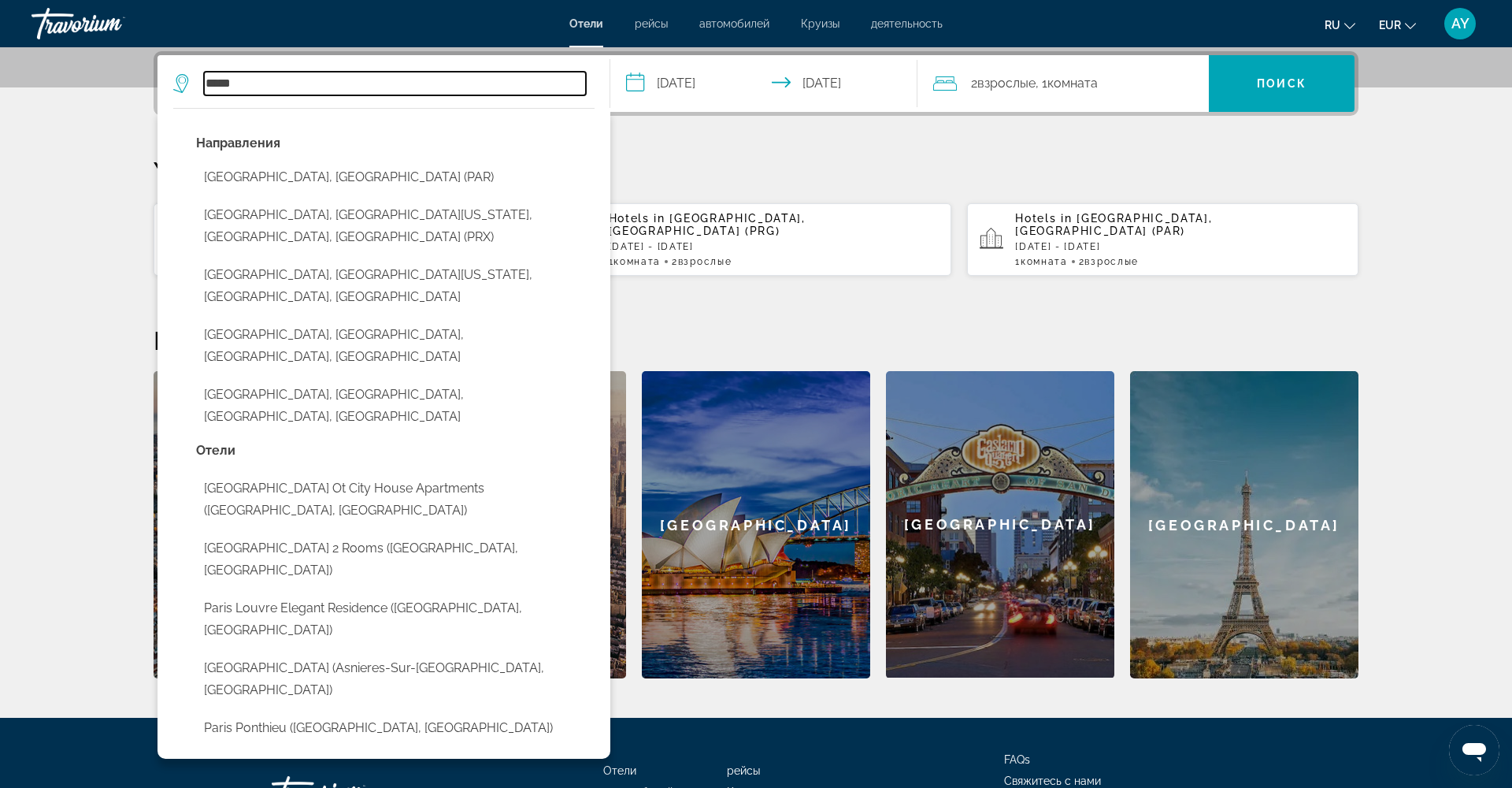
click at [281, 175] on button "[GEOGRAPHIC_DATA], [GEOGRAPHIC_DATA] (PAR)" at bounding box center [395, 177] width 399 height 30
type input "**********"
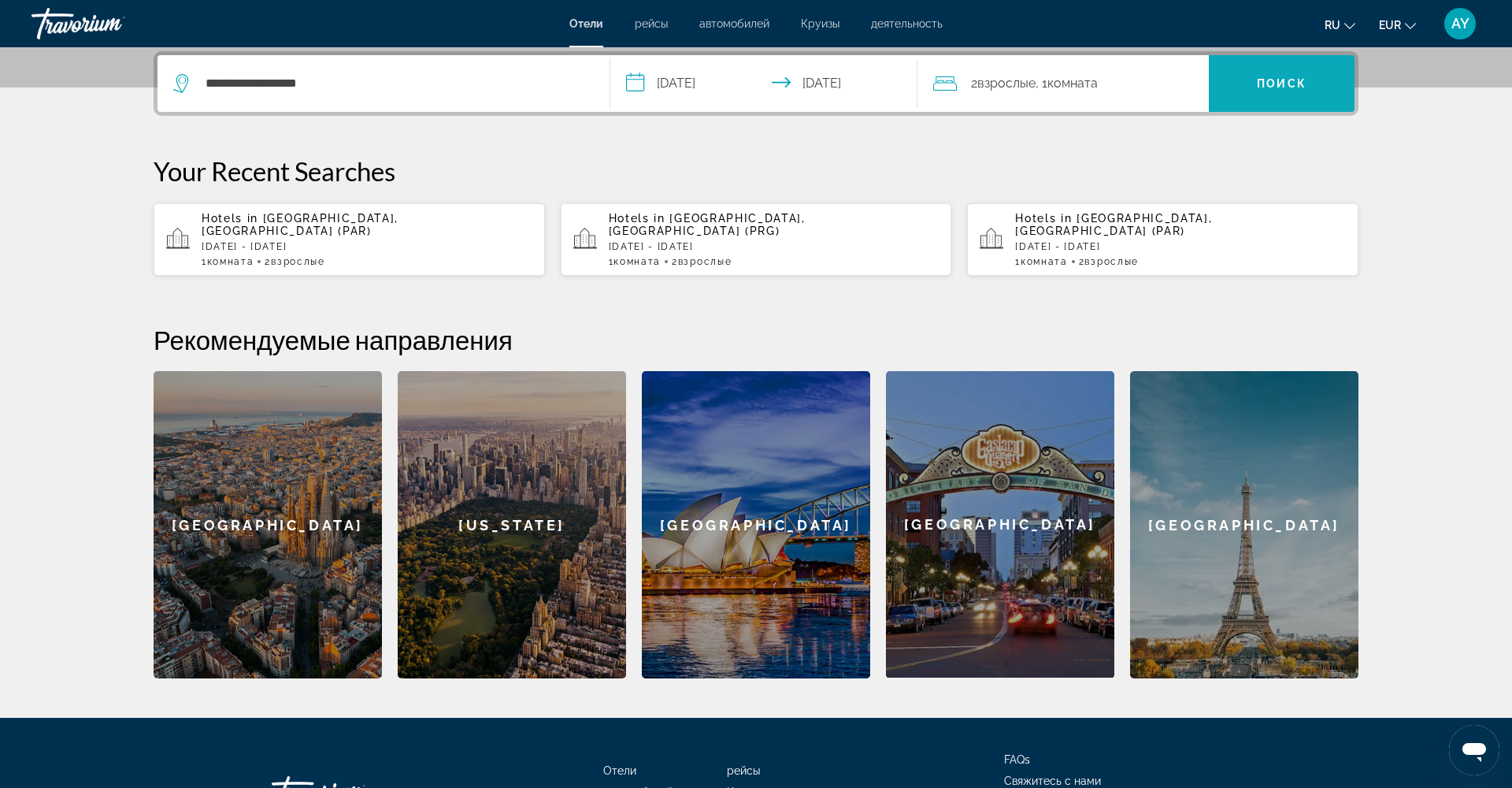
click at [1288, 61] on span "Search" at bounding box center [1282, 83] width 145 height 57
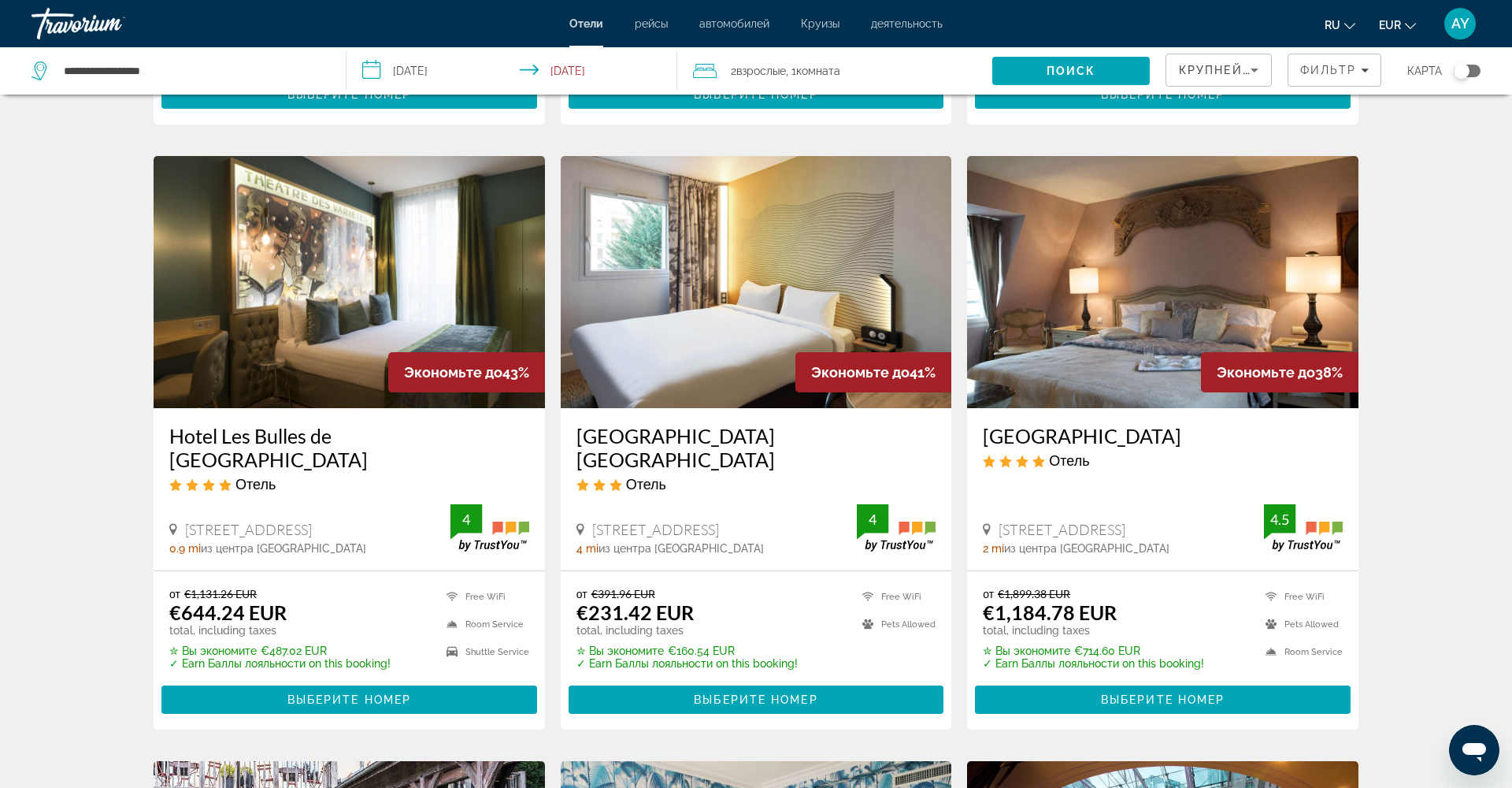
scroll to position [595, 0]
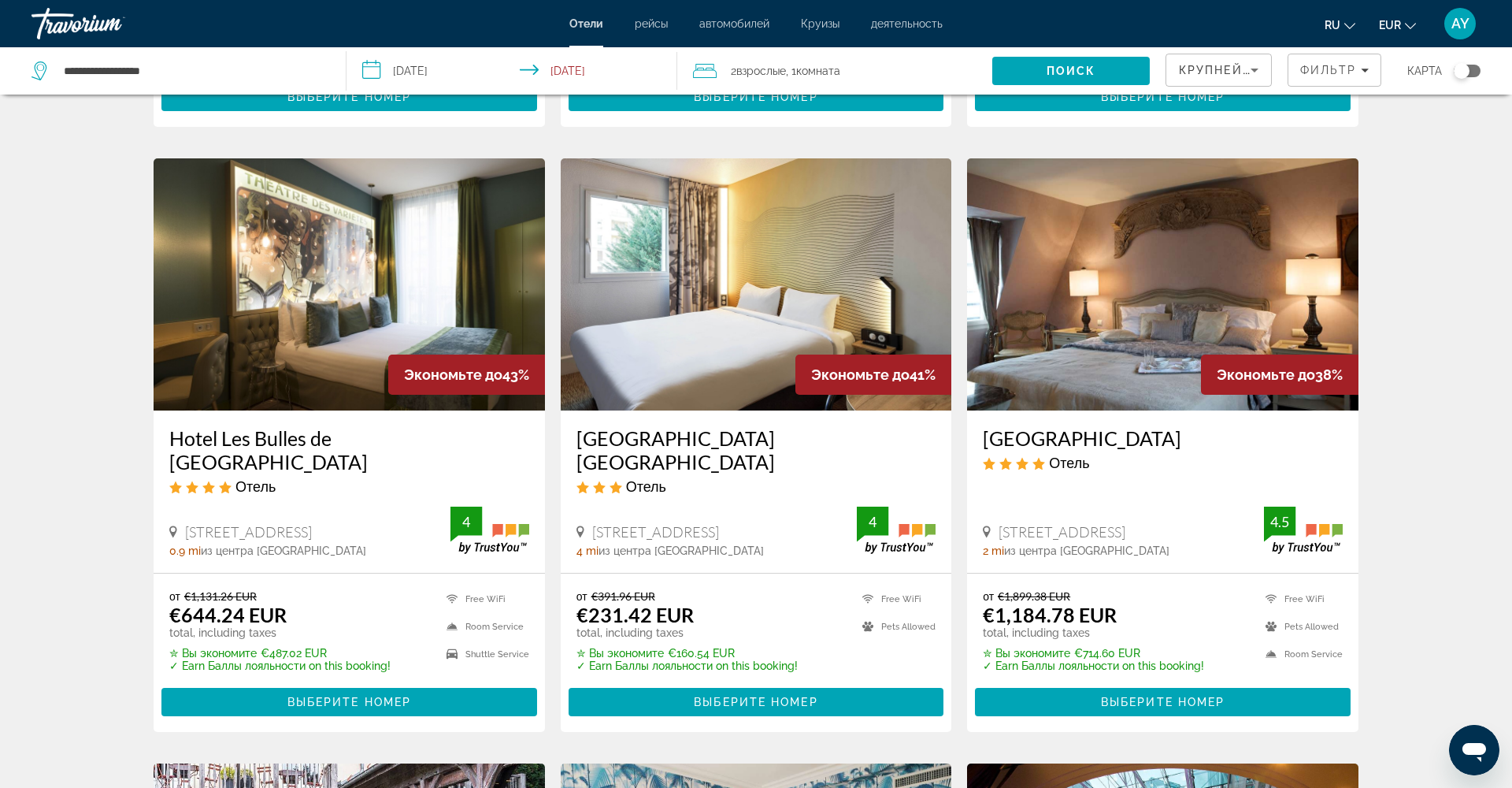
click at [402, 236] on img "Main content" at bounding box center [349, 284] width 391 height 252
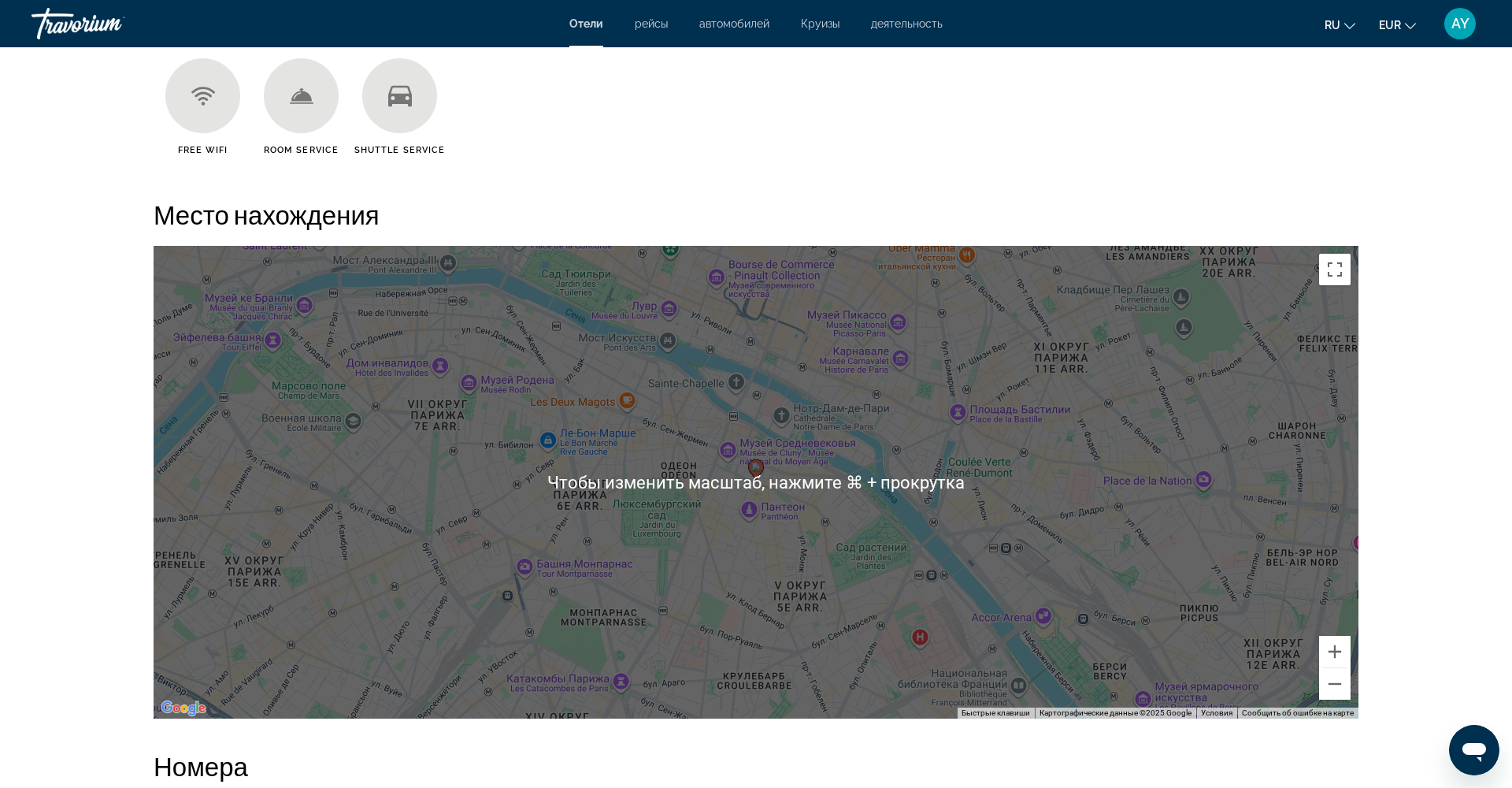
scroll to position [1340, 0]
click at [1335, 265] on button "Включить полноэкранный режим" at bounding box center [1335, 268] width 31 height 31
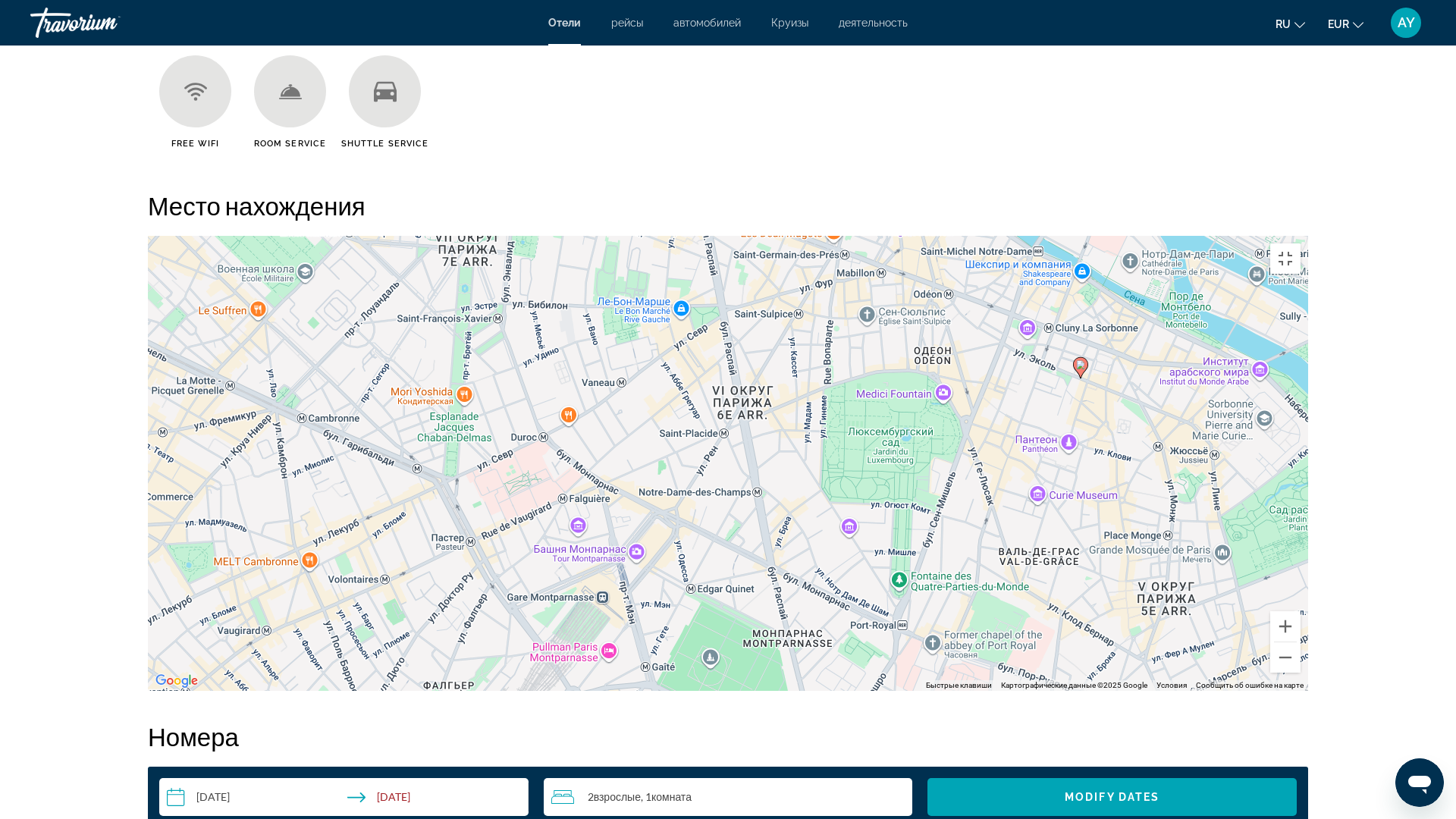
drag, startPoint x: 491, startPoint y: 473, endPoint x: 807, endPoint y: 390, distance: 326.7
click at [807, 390] on div "Чтобы активировать перетаскивание с помощью клавиатуры, нажмите Alt + Ввод. Пос…" at bounding box center [728, 463] width 1161 height 455
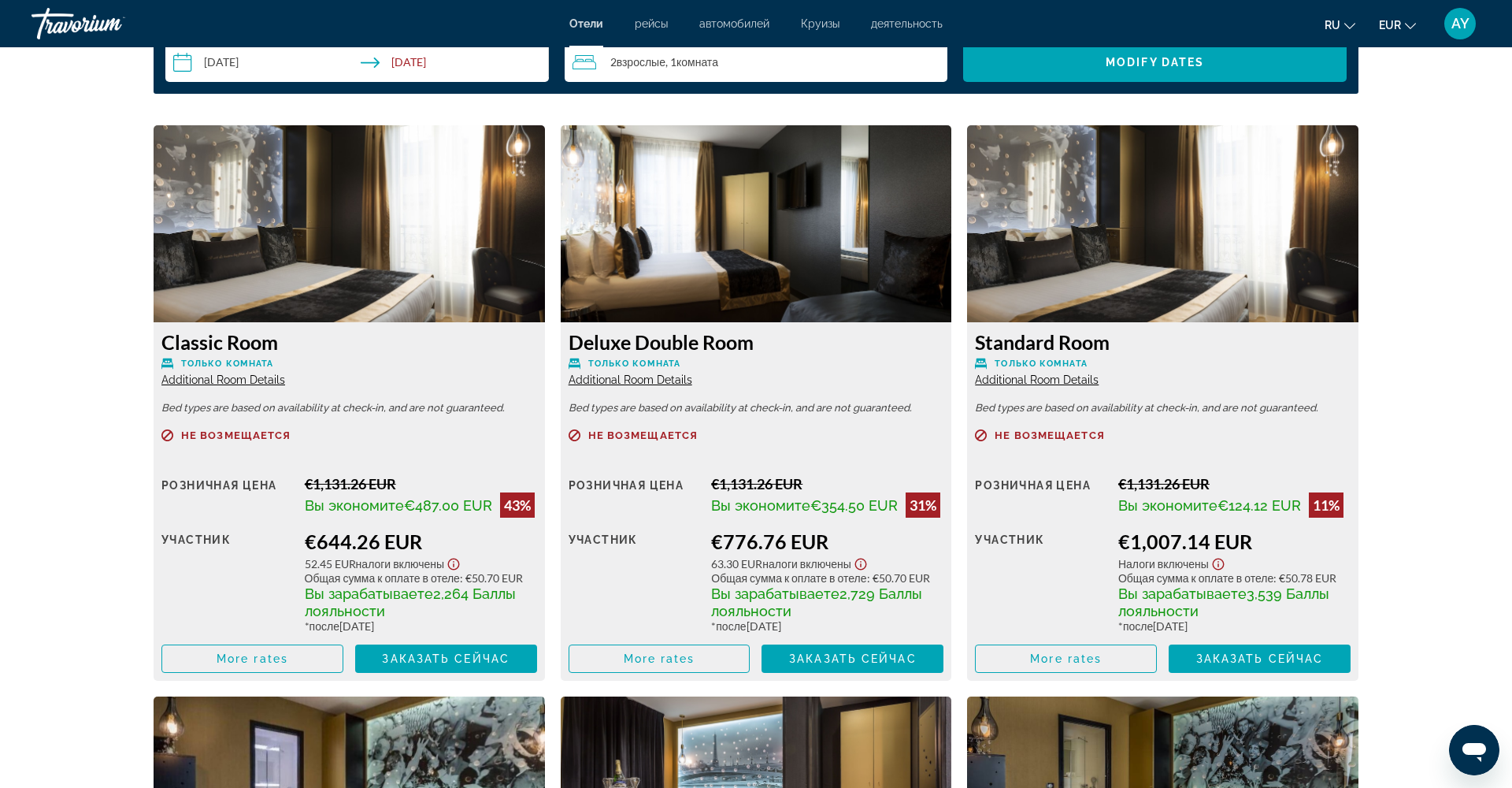
scroll to position [2104, 0]
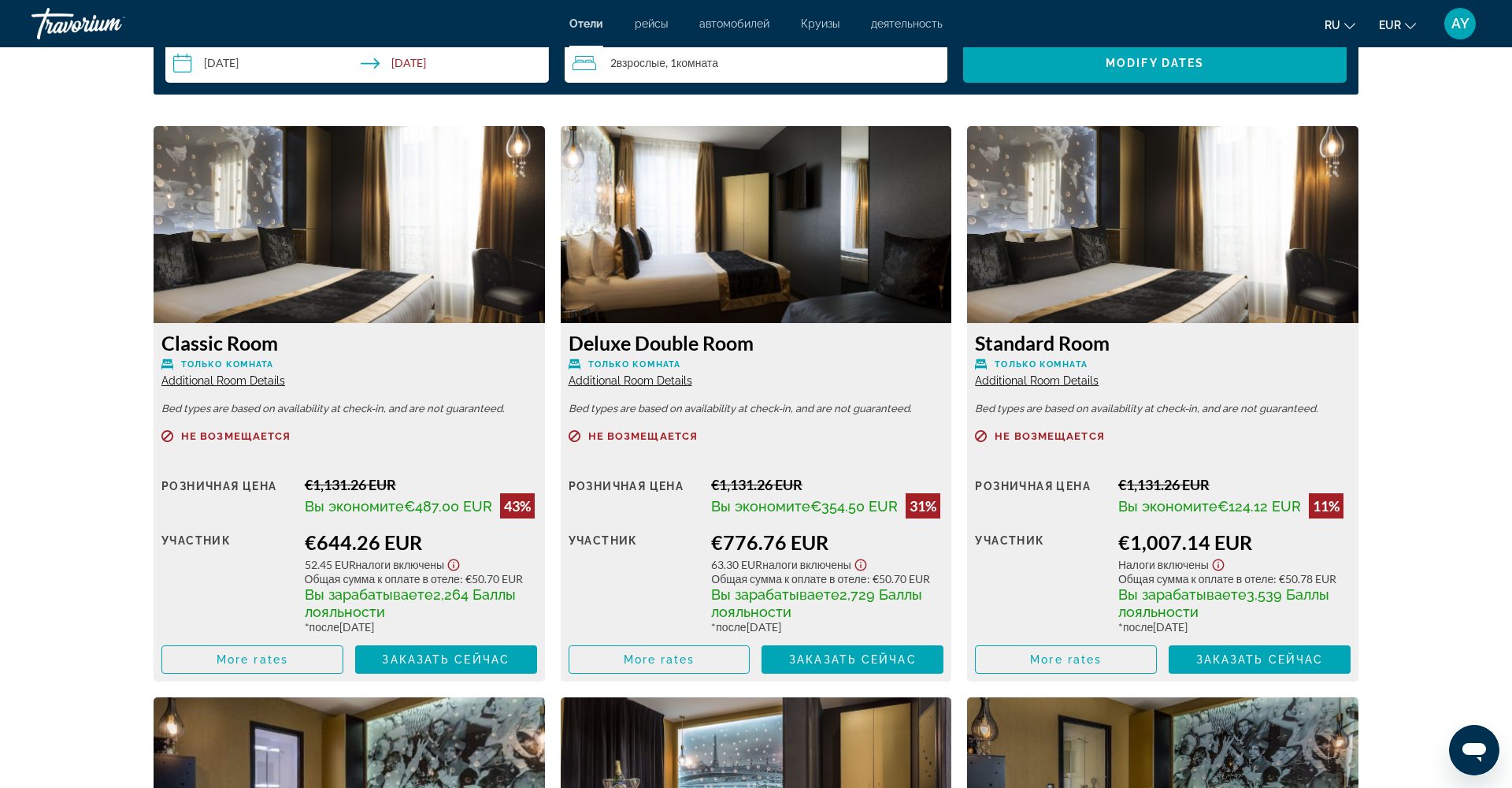
click at [356, 270] on img "Main content" at bounding box center [349, 225] width 391 height 197
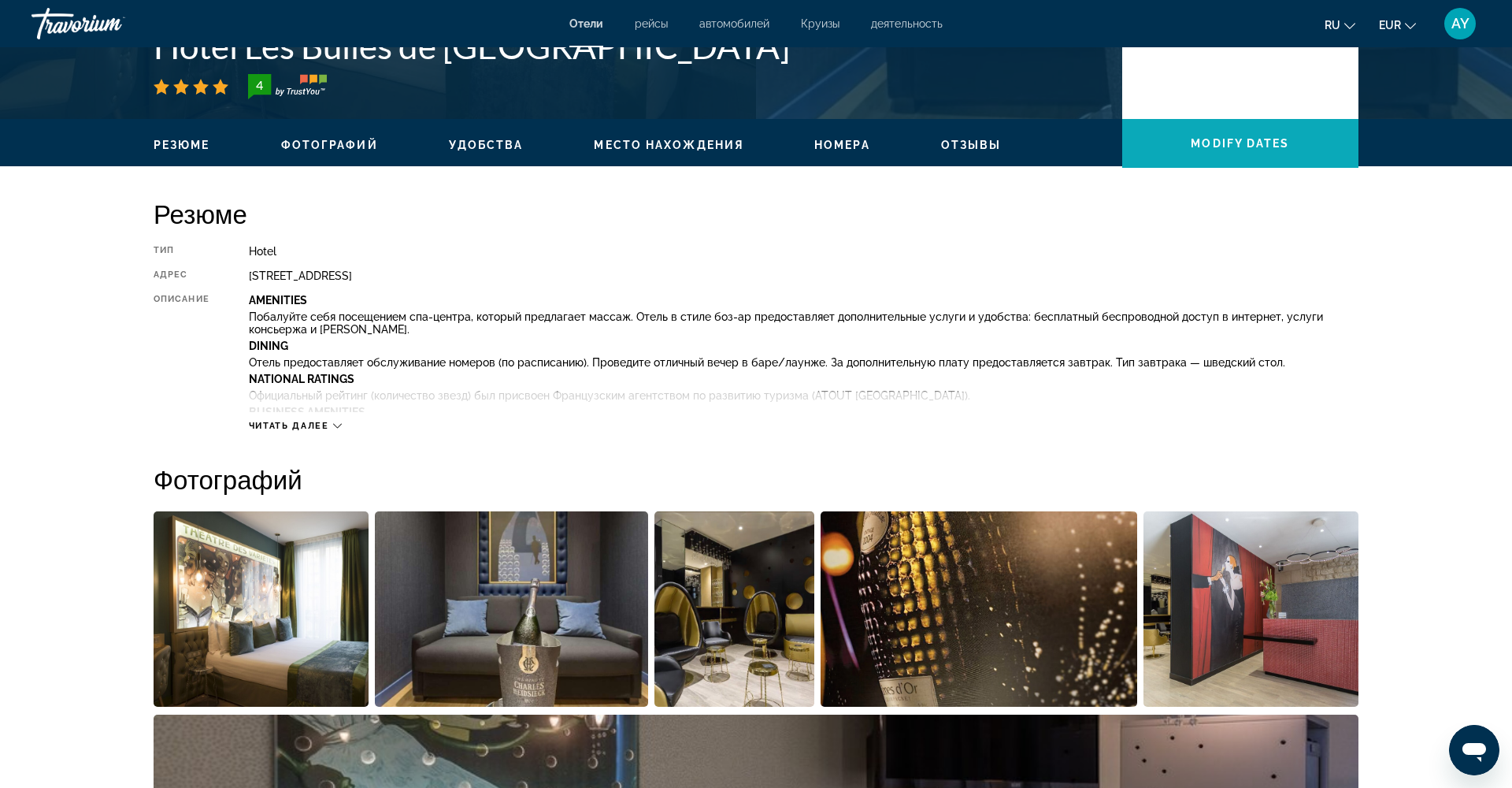
scroll to position [399, 0]
